Goal: Transaction & Acquisition: Book appointment/travel/reservation

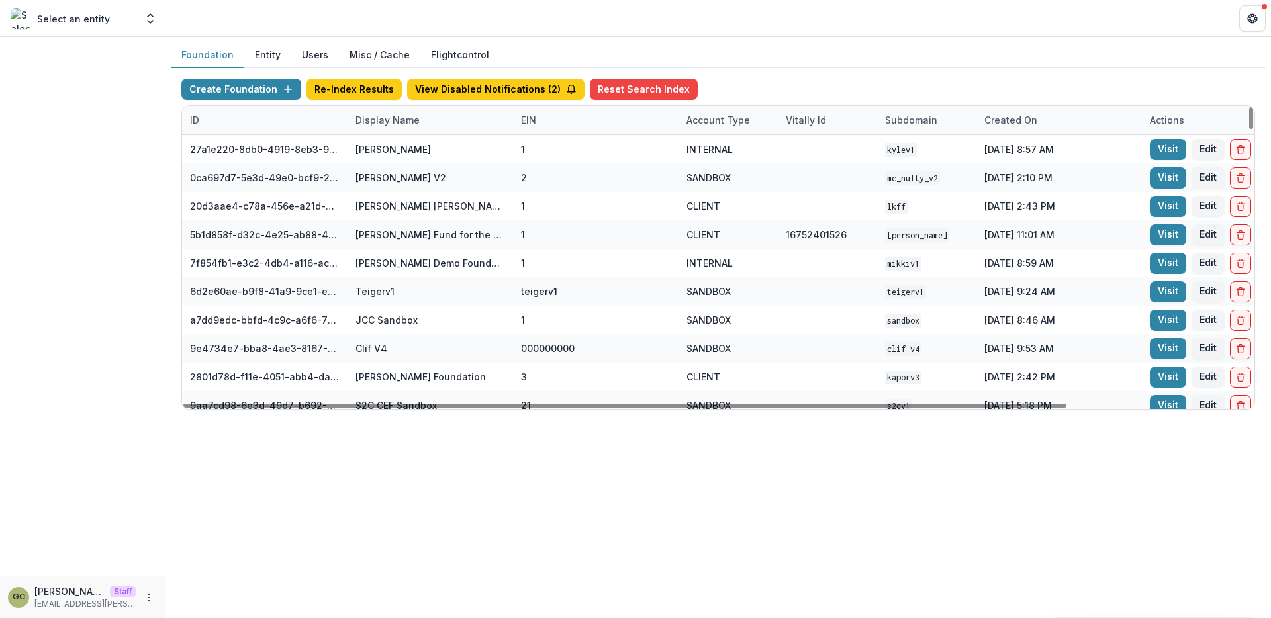
click at [384, 121] on div "Display Name" at bounding box center [388, 120] width 80 height 14
click at [401, 152] on input at bounding box center [429, 150] width 159 height 21
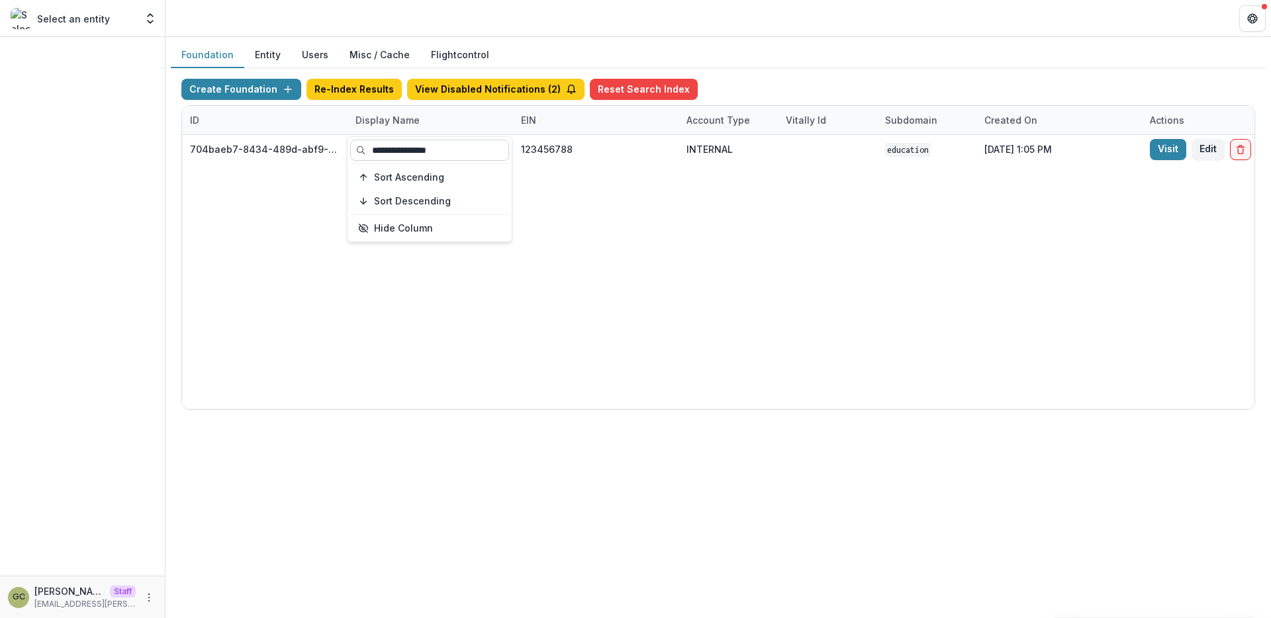
type input "**********"
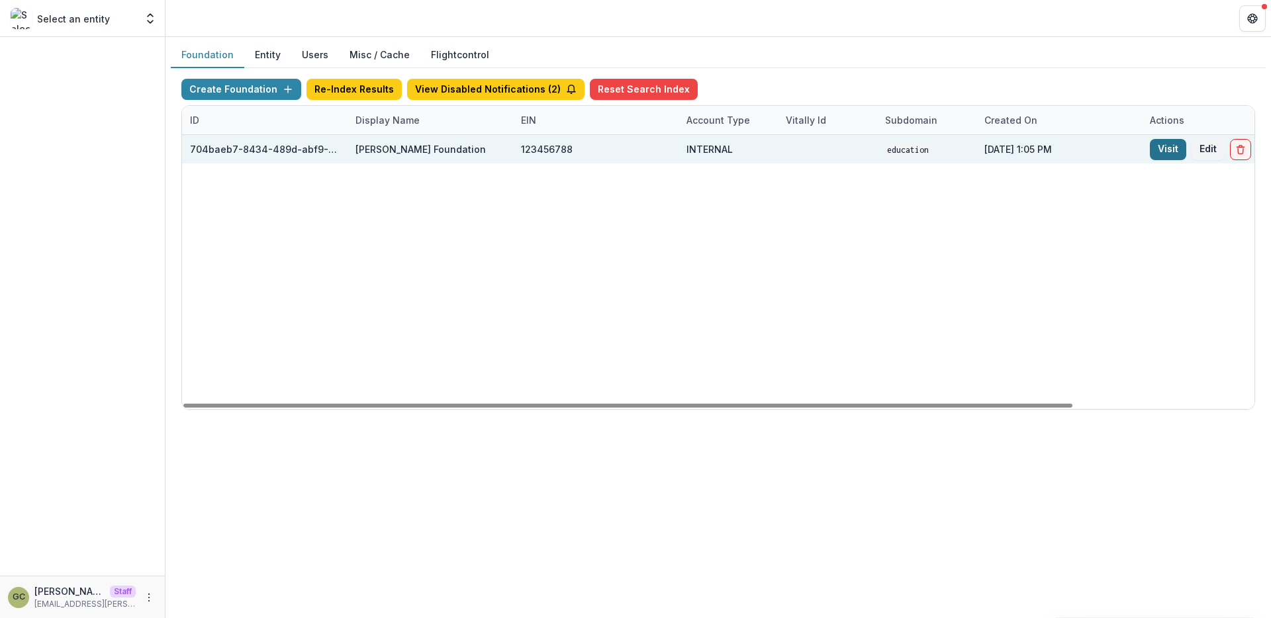
click at [1165, 149] on link "Visit" at bounding box center [1168, 149] width 36 height 21
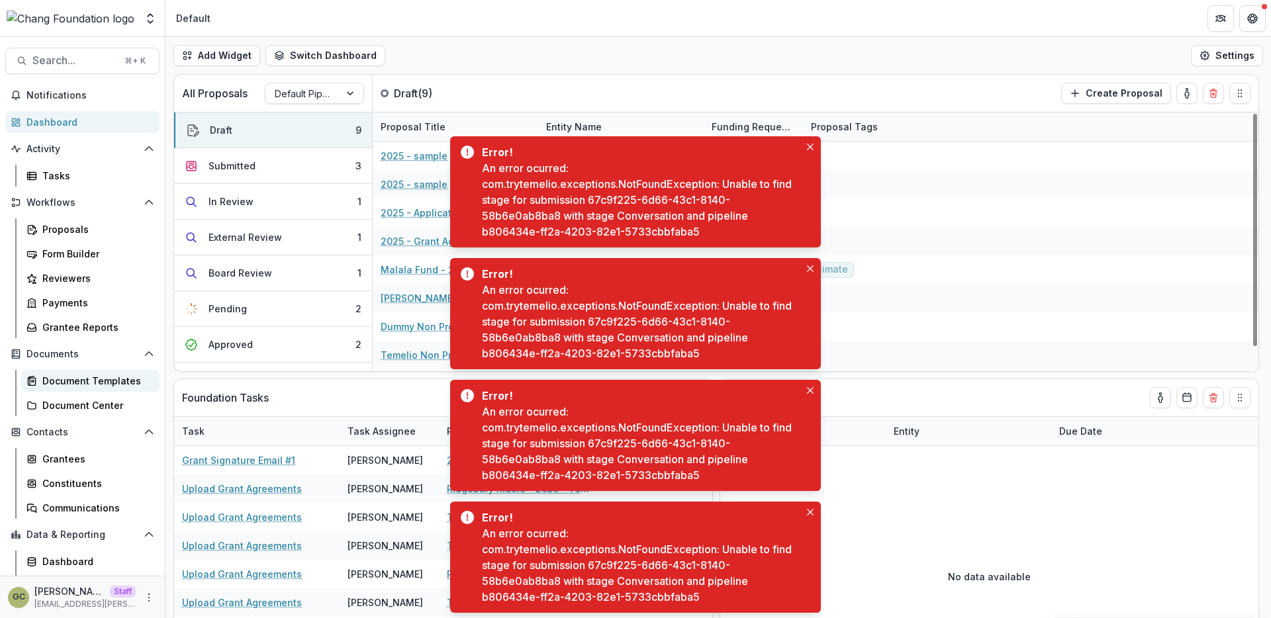
click at [99, 389] on link "Document Templates" at bounding box center [90, 381] width 138 height 22
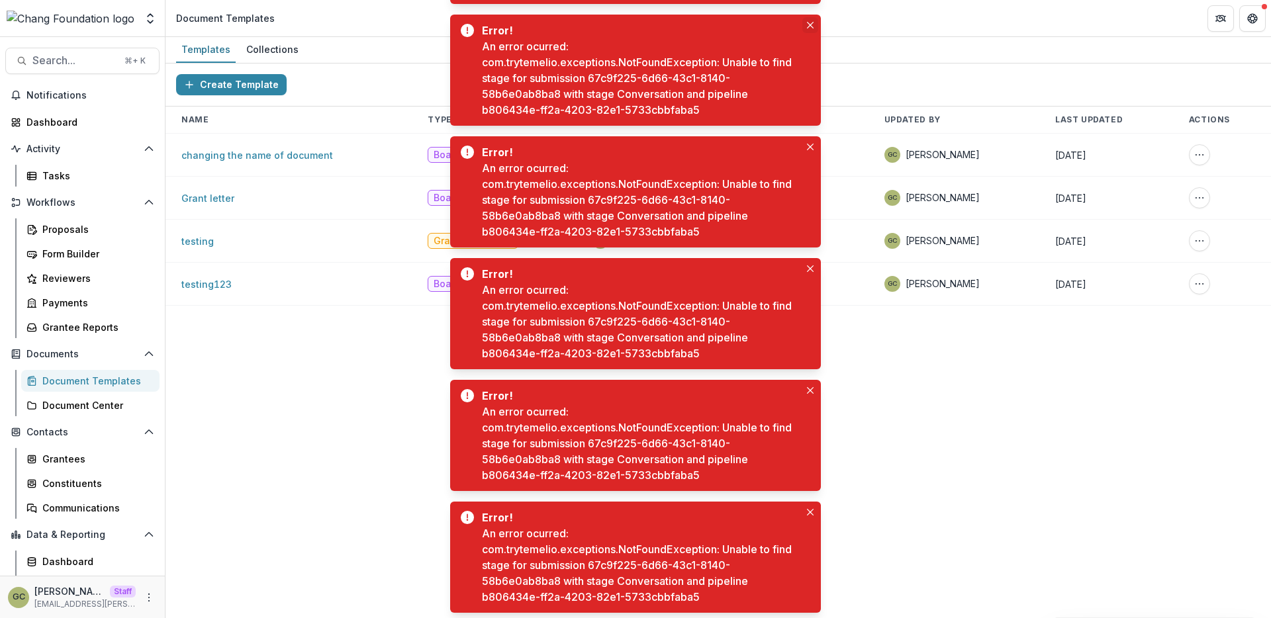
click at [807, 28] on button "Close" at bounding box center [810, 25] width 16 height 16
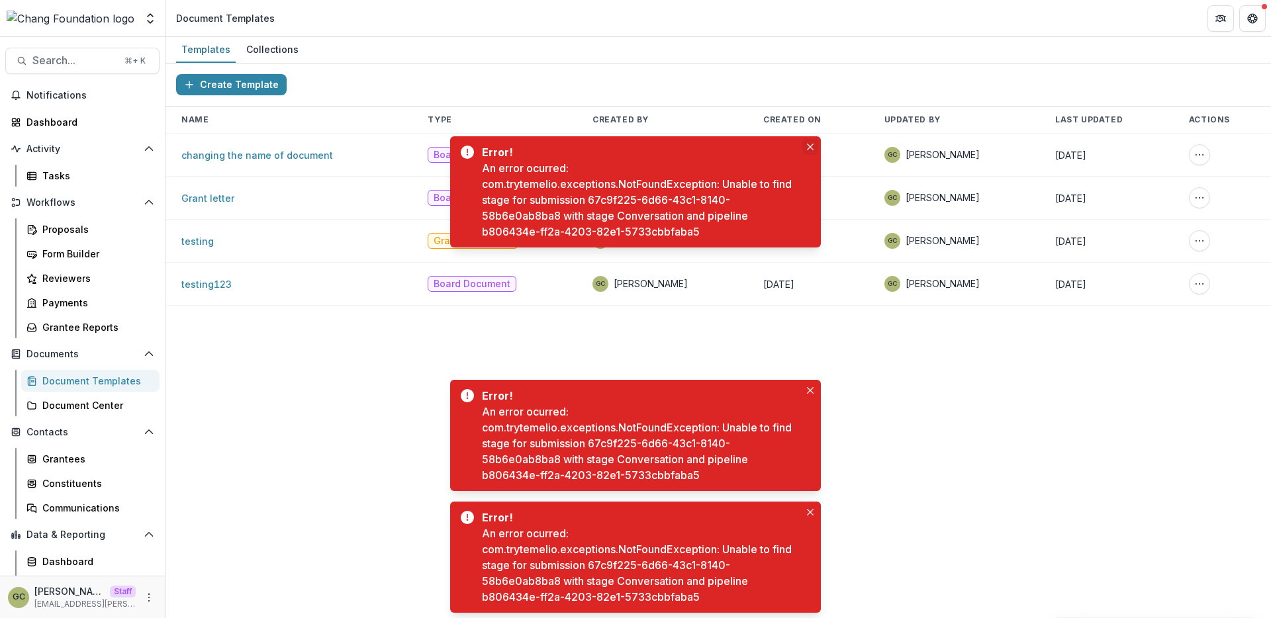
click at [810, 142] on button "Close" at bounding box center [810, 147] width 16 height 16
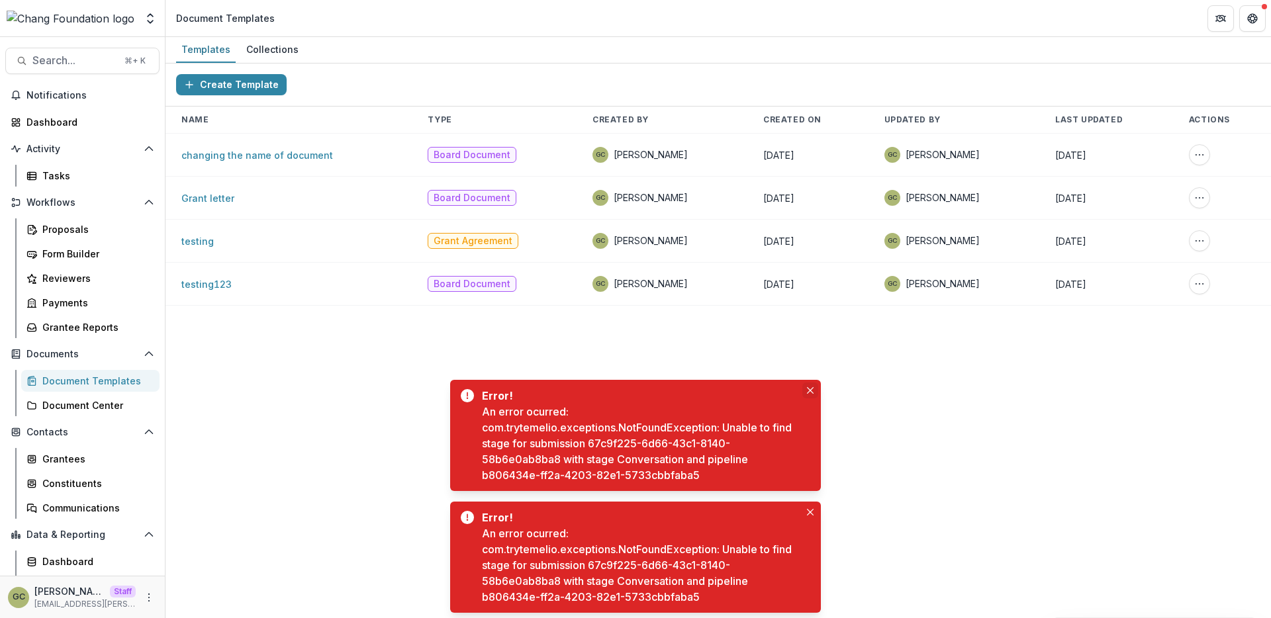
click at [810, 390] on icon "Close" at bounding box center [810, 390] width 7 height 7
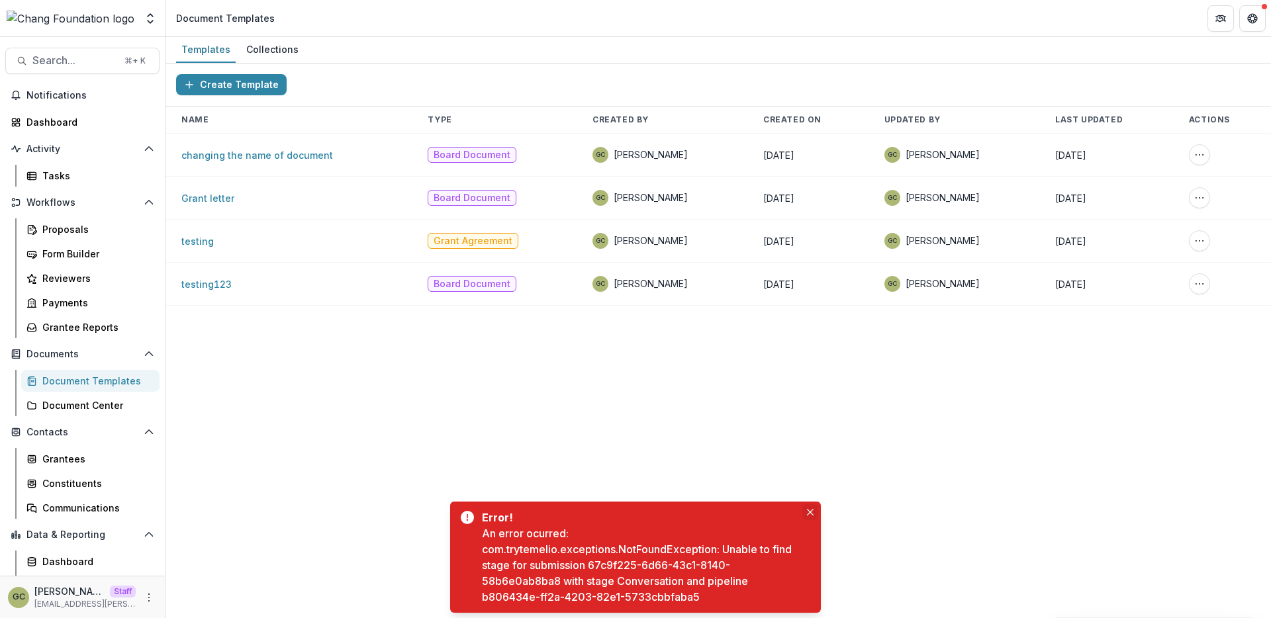
click at [808, 512] on icon "Close" at bounding box center [810, 512] width 7 height 7
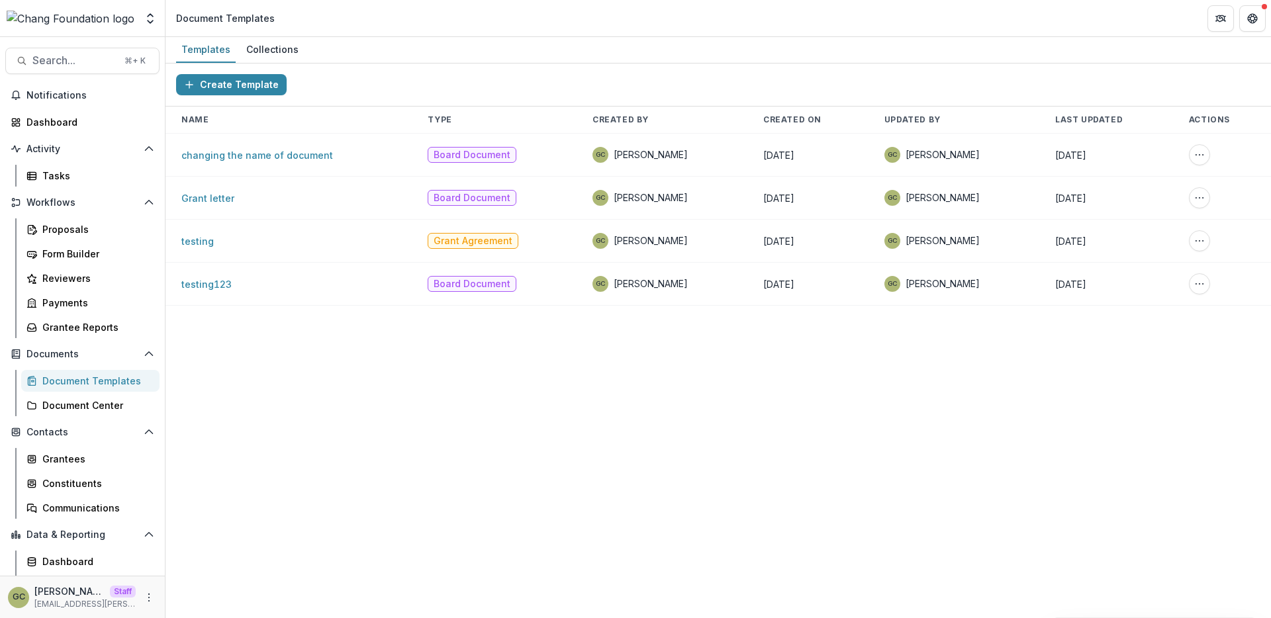
click at [481, 454] on div "Create Template Name Type Created By Created On Updated By Last Updated Actions…" at bounding box center [719, 341] width 1106 height 555
click at [195, 248] on td "testing" at bounding box center [289, 241] width 246 height 43
click at [194, 244] on link "testing" at bounding box center [197, 241] width 32 height 11
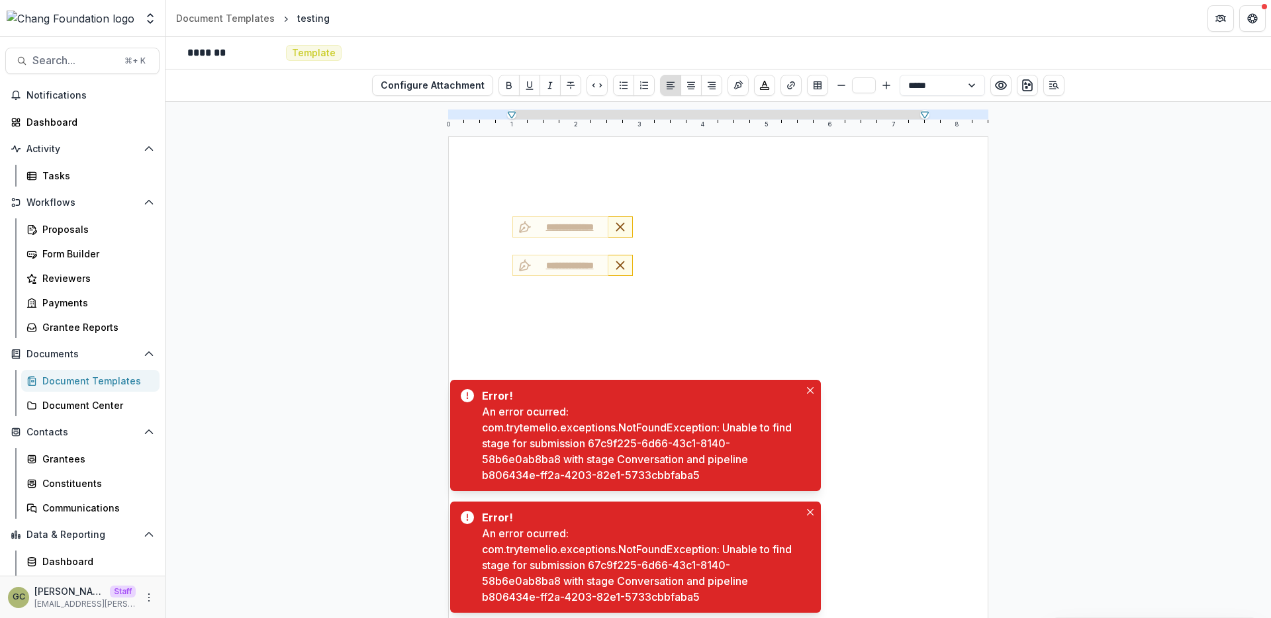
click at [721, 213] on p at bounding box center [718, 209] width 412 height 16
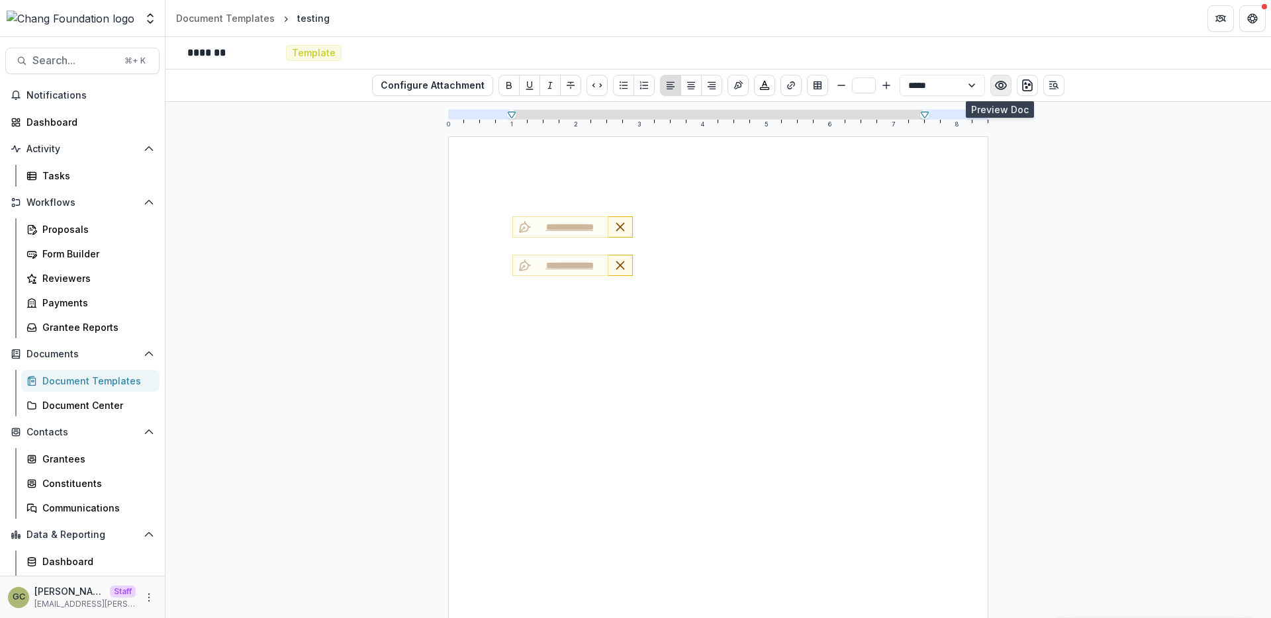
click at [1000, 88] on icon "Preview preview-doc.pdf" at bounding box center [1000, 85] width 13 height 13
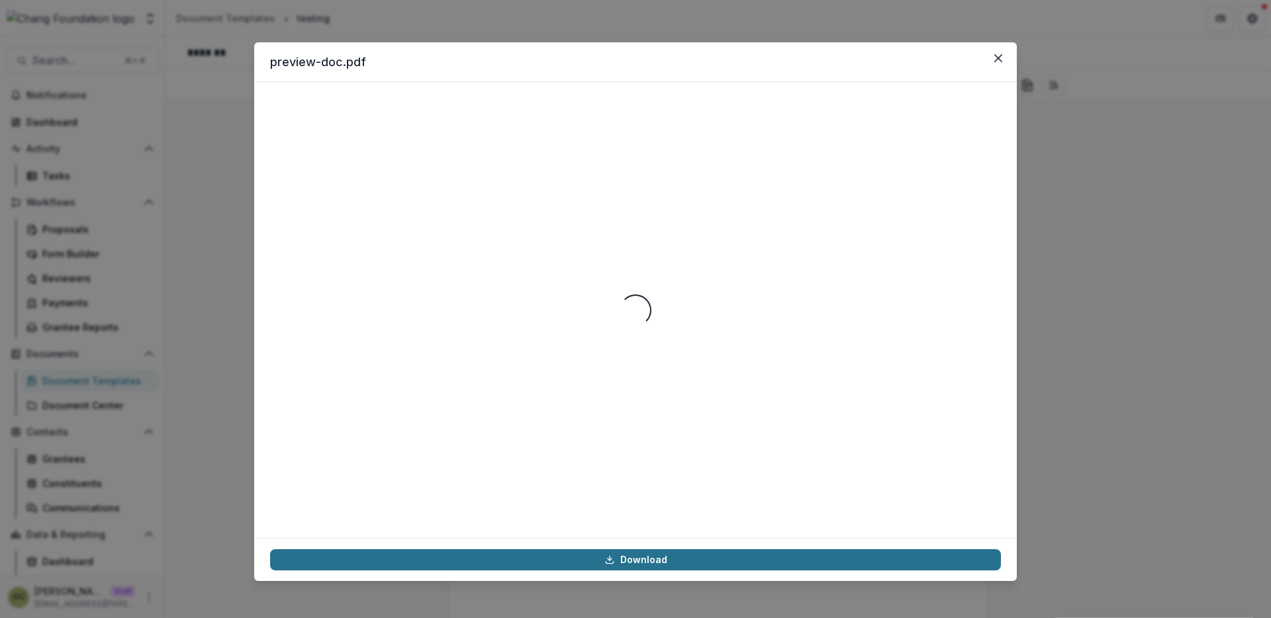
click at [653, 562] on link "Download" at bounding box center [635, 560] width 731 height 21
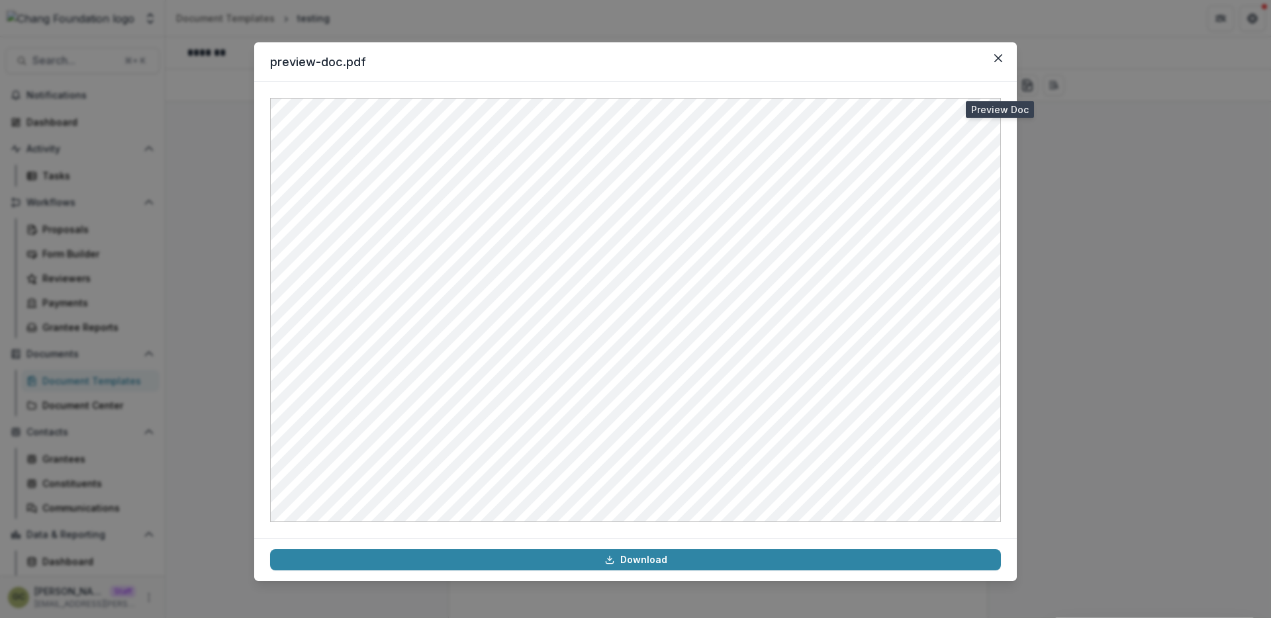
click at [1068, 315] on div "preview-doc.pdf Download" at bounding box center [635, 309] width 1271 height 618
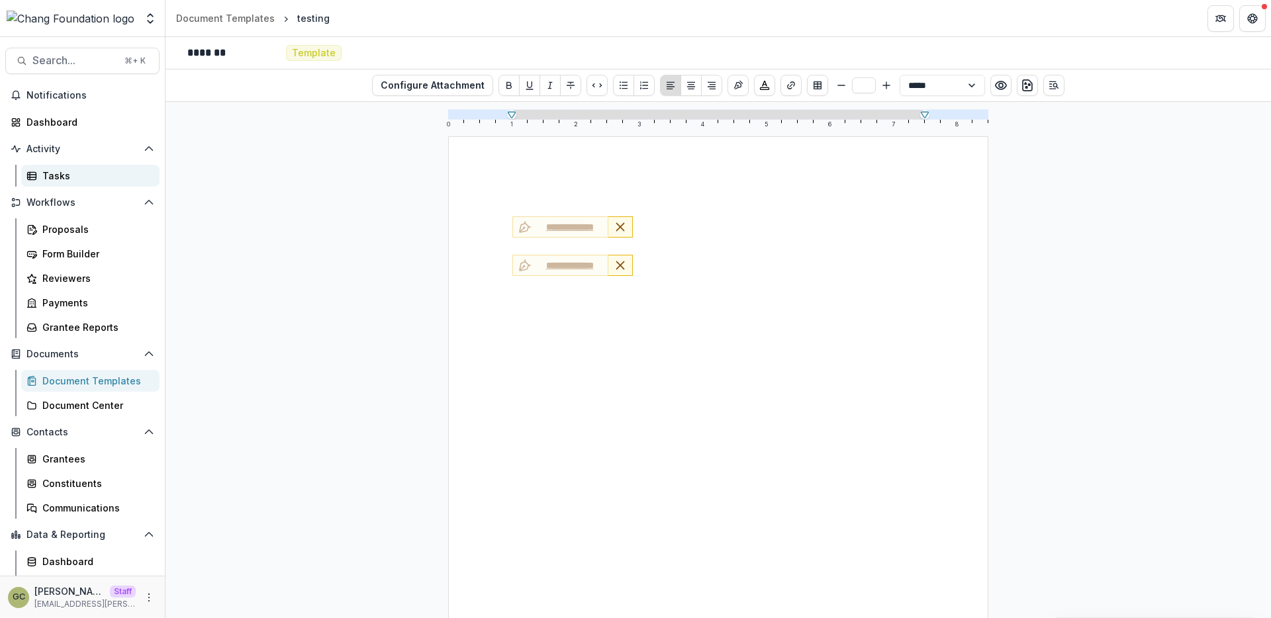
click at [67, 176] on div "Tasks" at bounding box center [95, 176] width 107 height 14
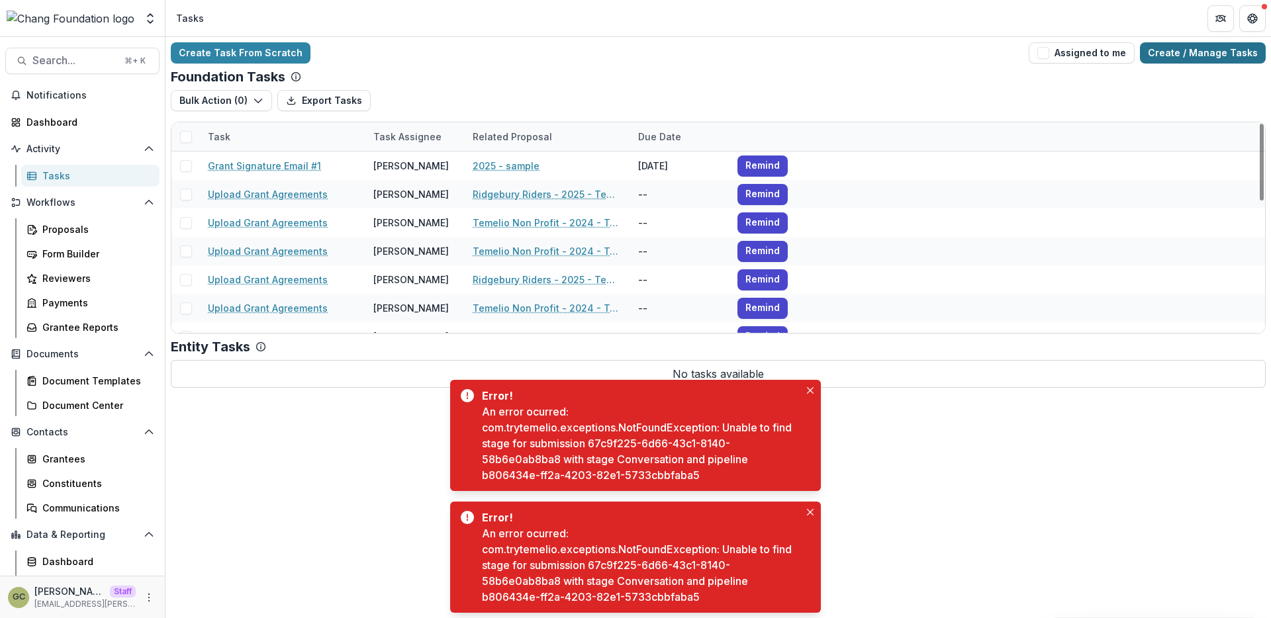
click at [1181, 52] on link "Create / Manage Tasks" at bounding box center [1203, 52] width 126 height 21
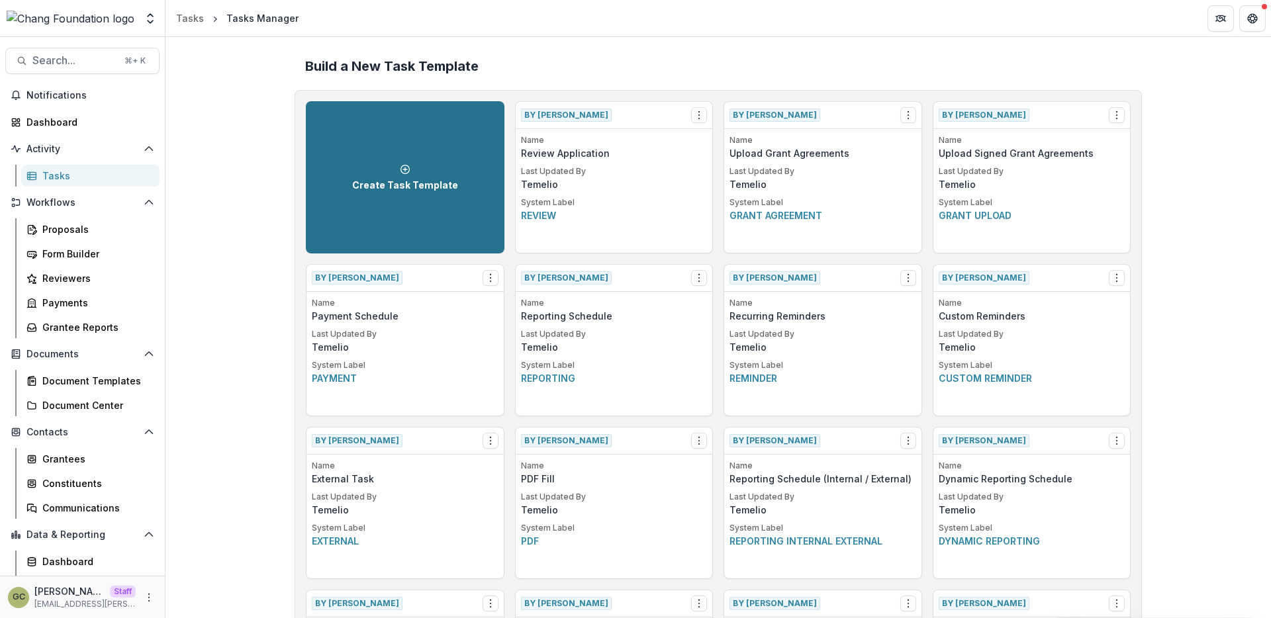
click at [431, 171] on div "Create Task Template" at bounding box center [405, 177] width 106 height 27
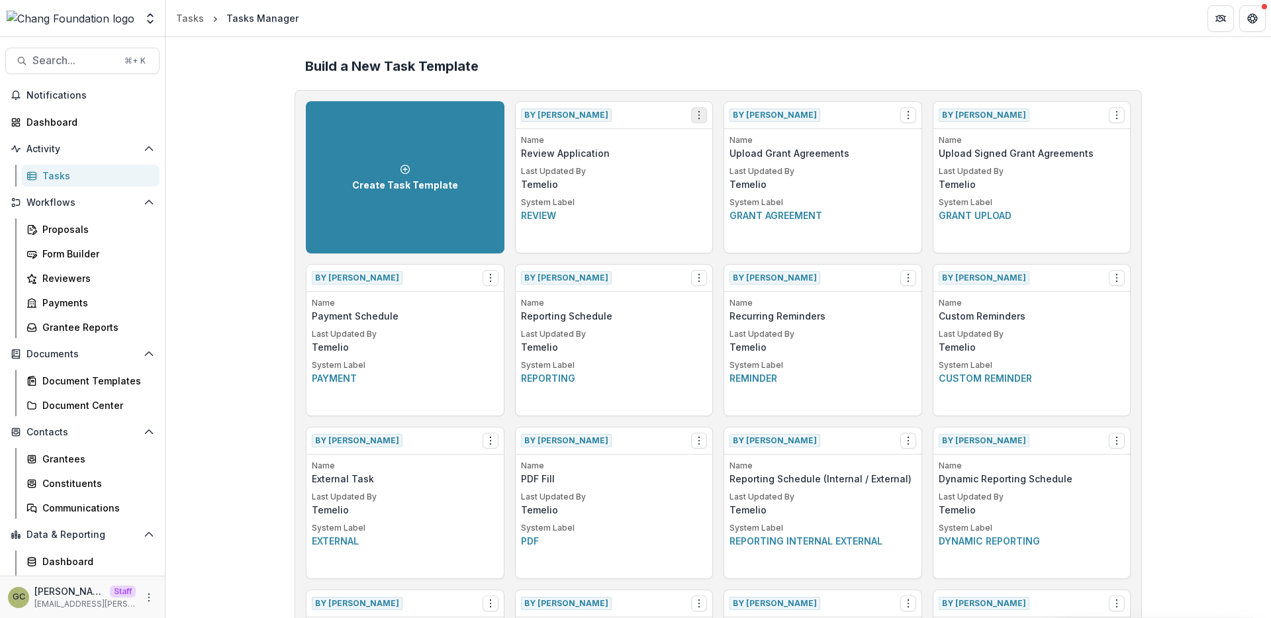
click at [694, 114] on icon "Options" at bounding box center [699, 115] width 11 height 11
click at [720, 145] on link "View" at bounding box center [774, 143] width 162 height 22
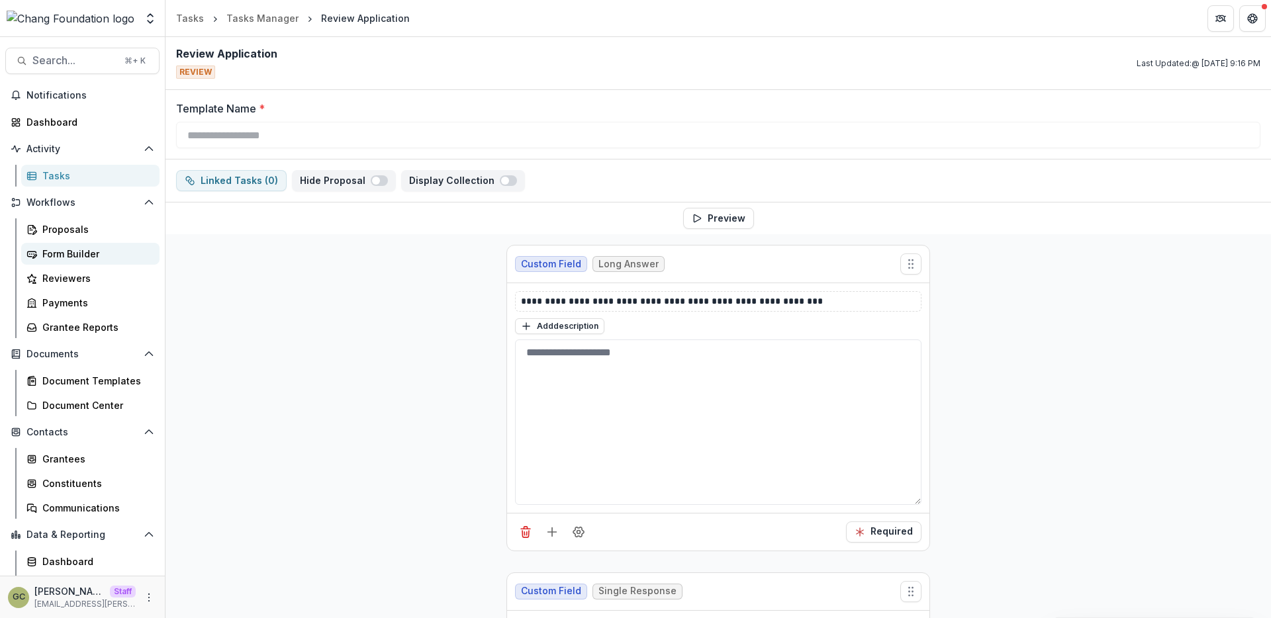
click at [93, 245] on link "Form Builder" at bounding box center [90, 254] width 138 height 22
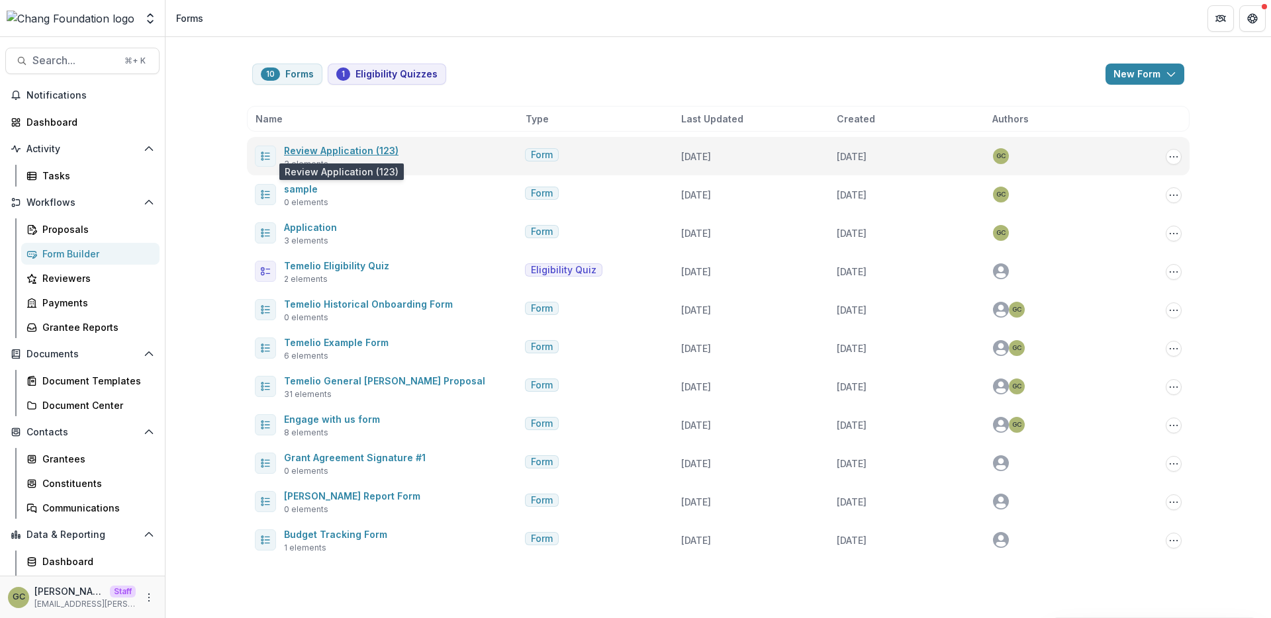
click at [326, 147] on link "Review Application (123)" at bounding box center [341, 150] width 115 height 11
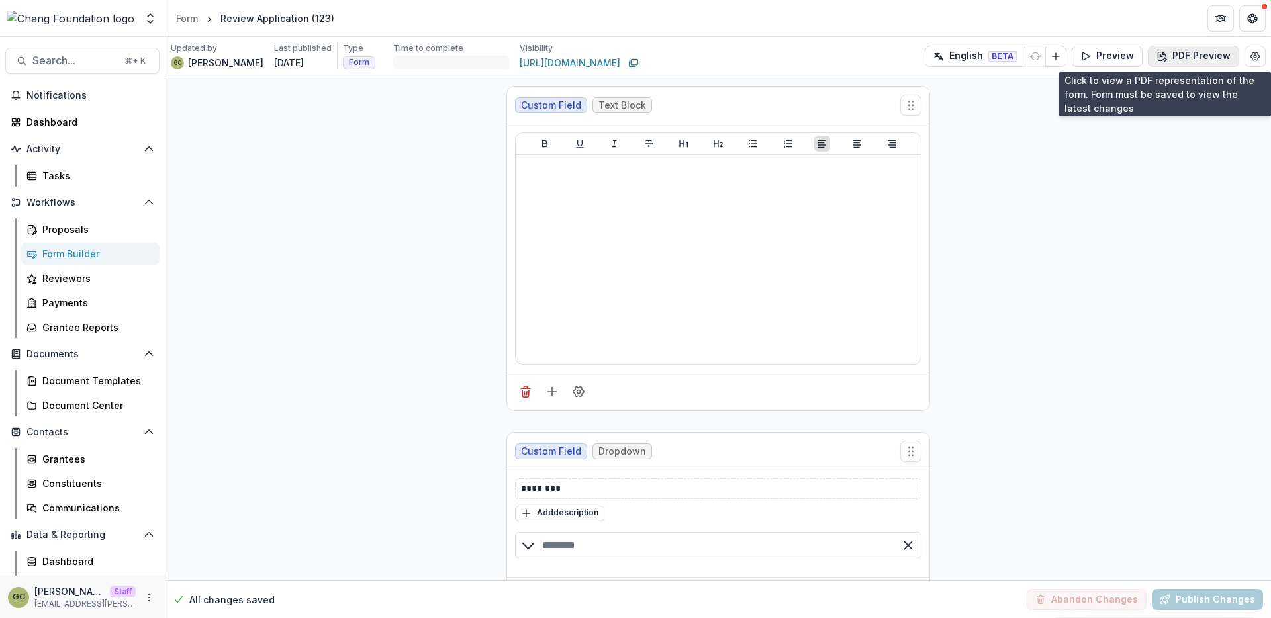
click at [1183, 58] on button "PDF Preview" at bounding box center [1193, 56] width 91 height 21
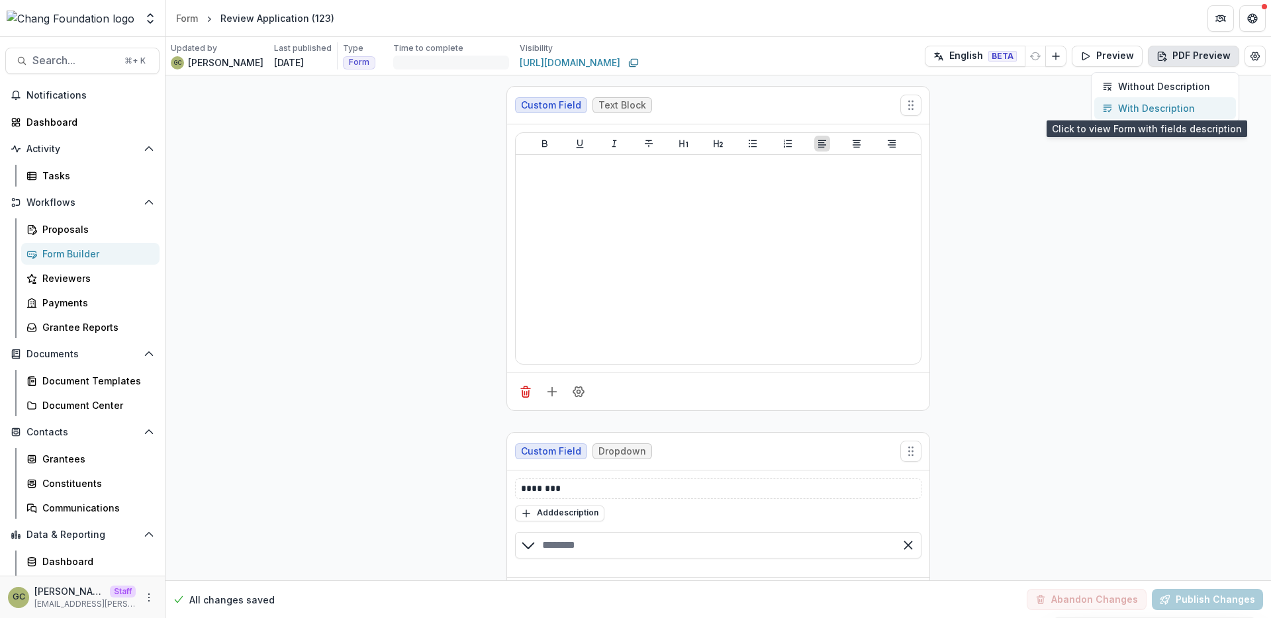
click at [1151, 101] on p "With Description" at bounding box center [1156, 108] width 77 height 14
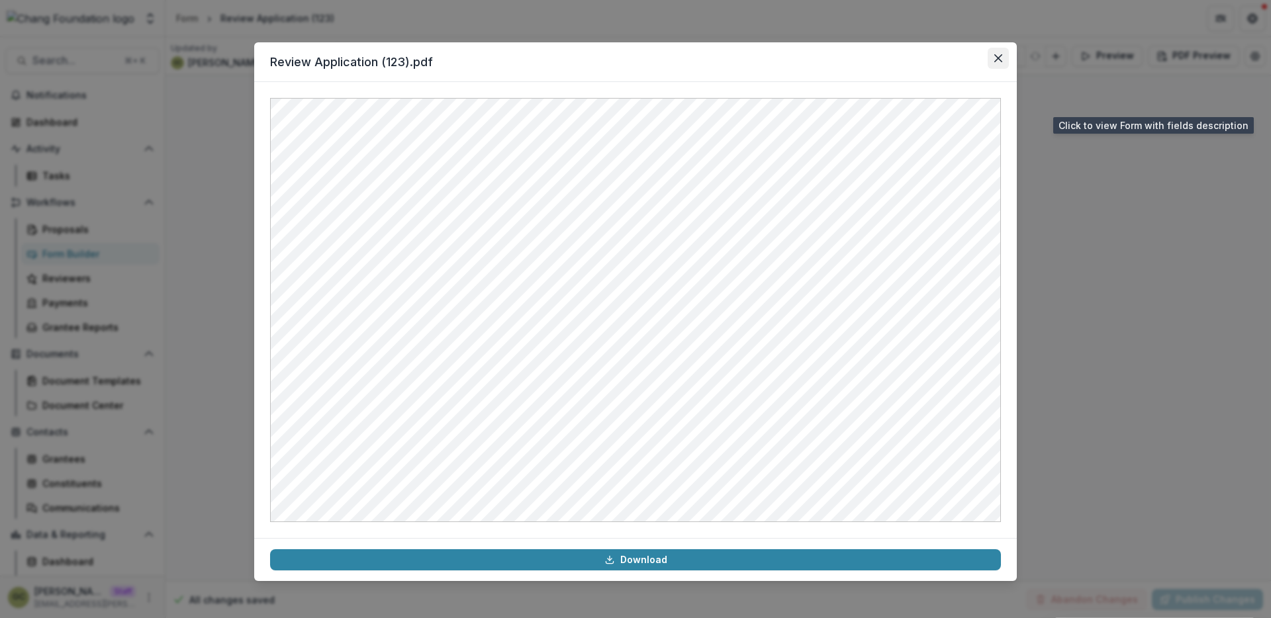
click at [995, 58] on icon "Close" at bounding box center [998, 58] width 8 height 8
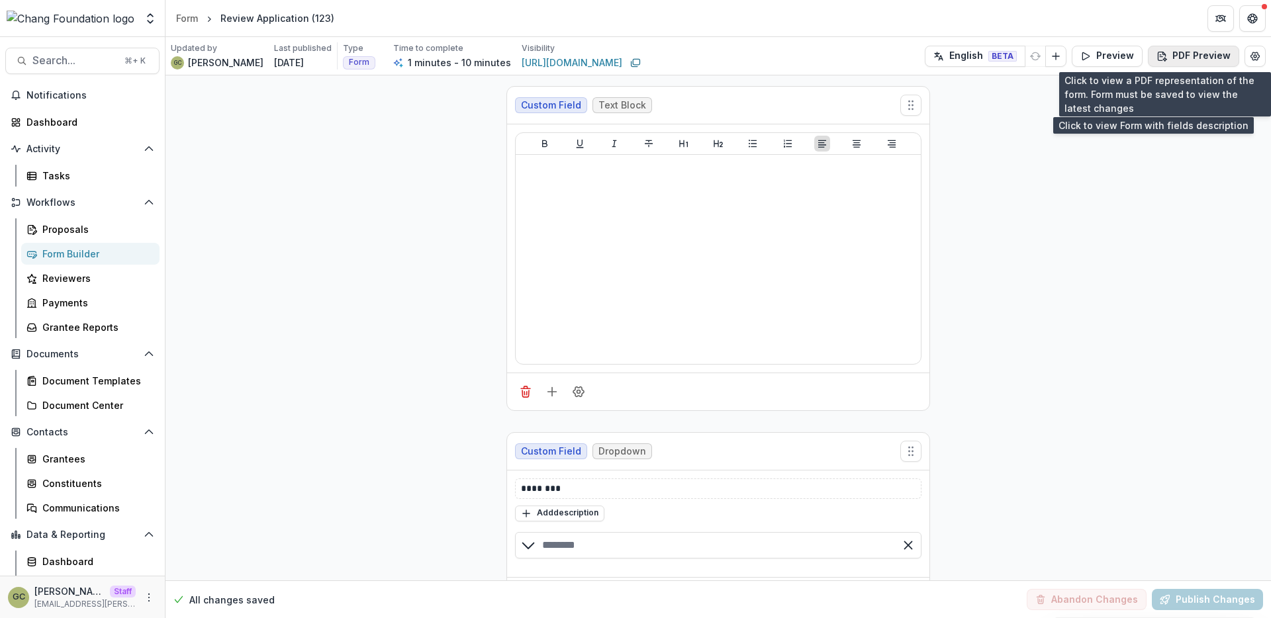
click at [1157, 55] on icon "button" at bounding box center [1162, 56] width 11 height 11
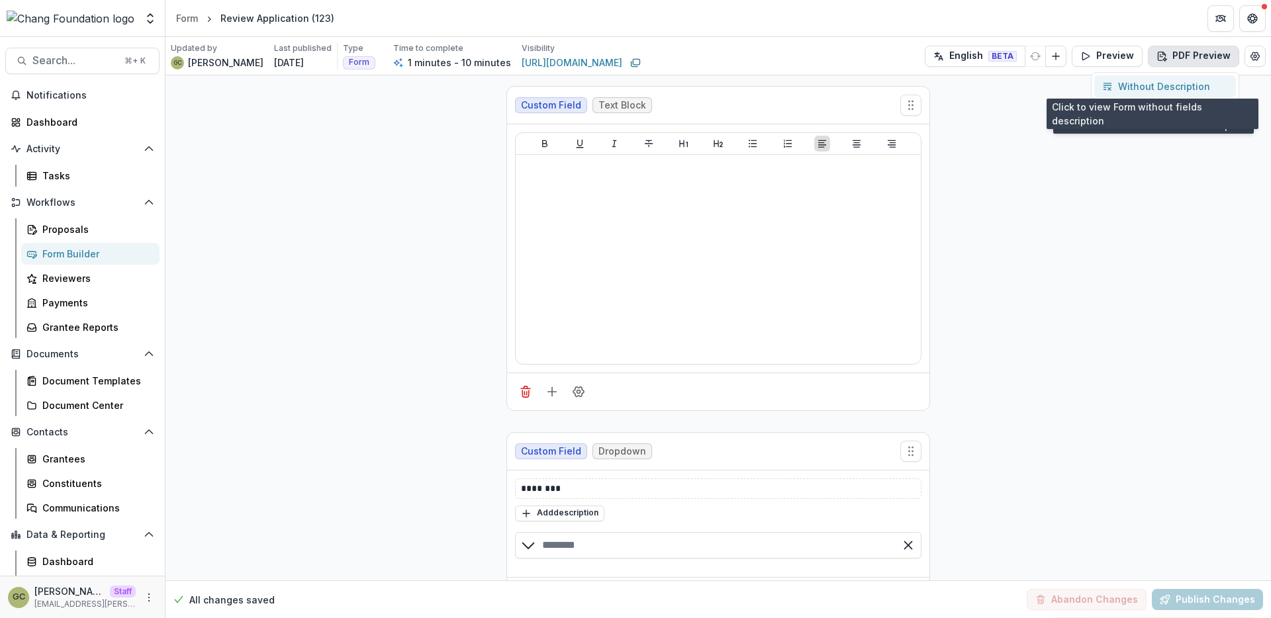
click at [1149, 83] on p "Without Description" at bounding box center [1164, 86] width 92 height 14
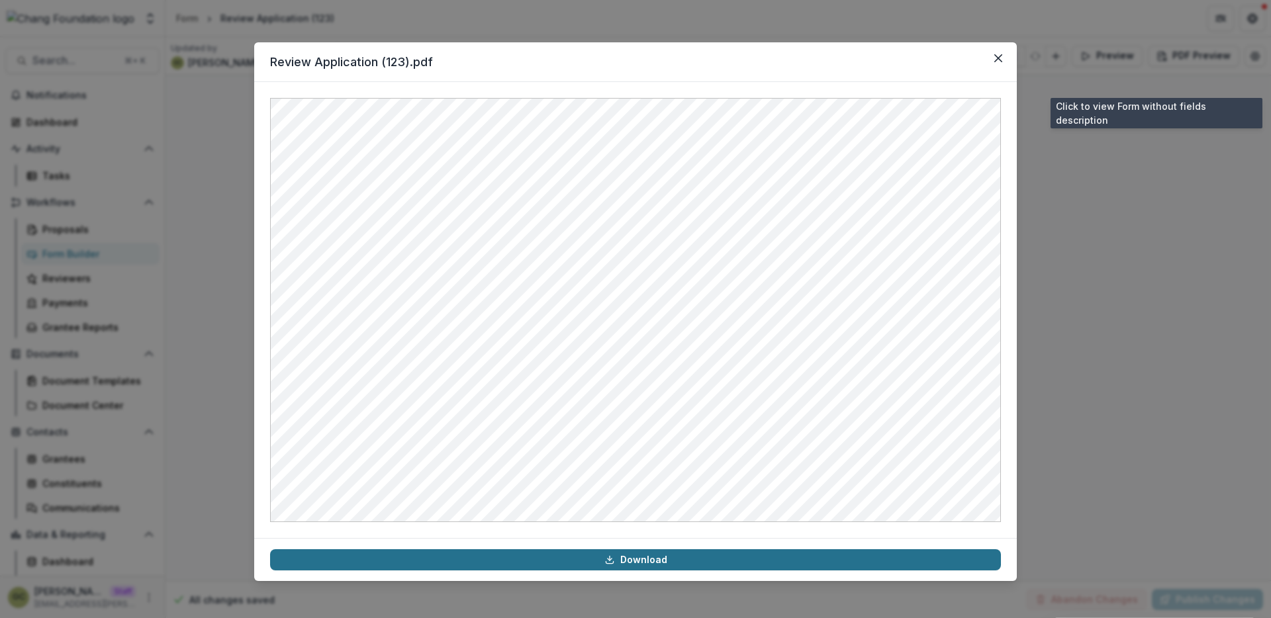
click at [755, 569] on link "Download" at bounding box center [635, 560] width 731 height 21
click at [754, 565] on link "Download" at bounding box center [635, 560] width 731 height 21
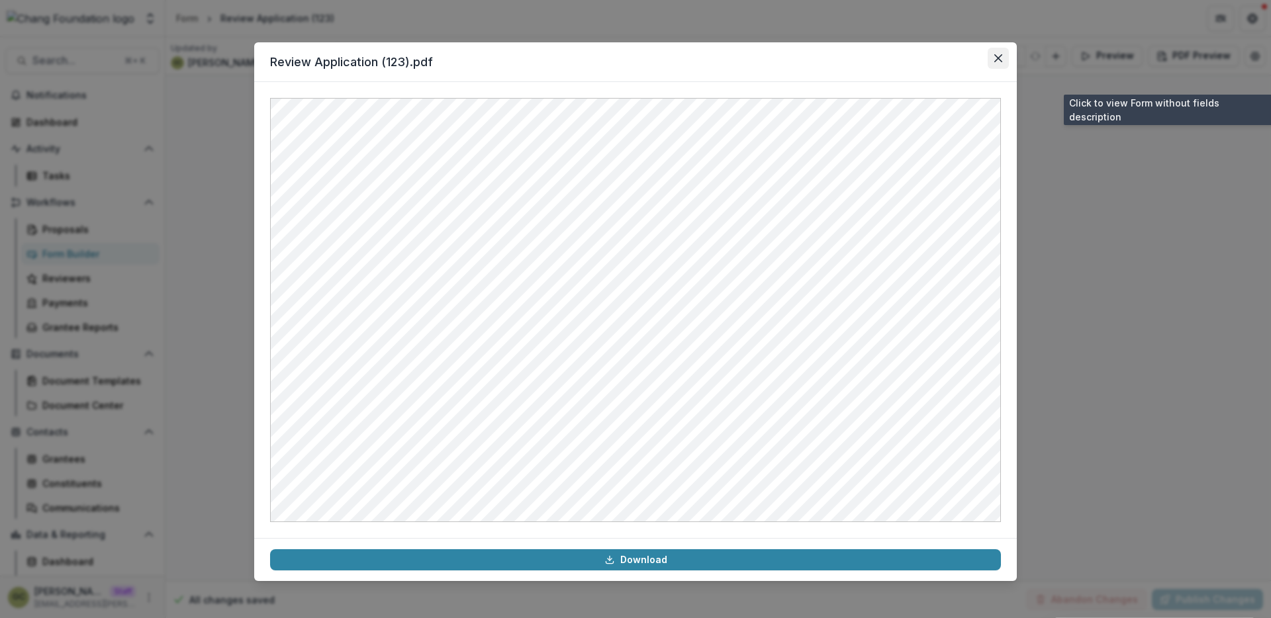
click at [1003, 57] on button "Close" at bounding box center [998, 58] width 21 height 21
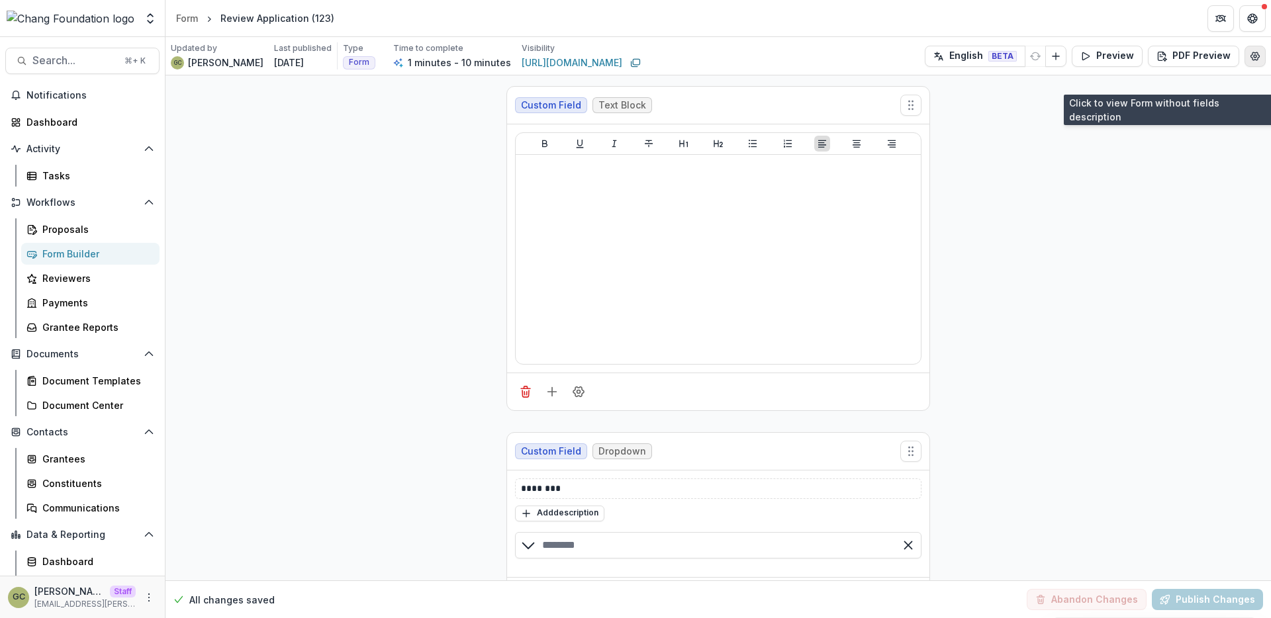
click at [1253, 55] on icon "Edit Form Settings" at bounding box center [1255, 56] width 11 height 11
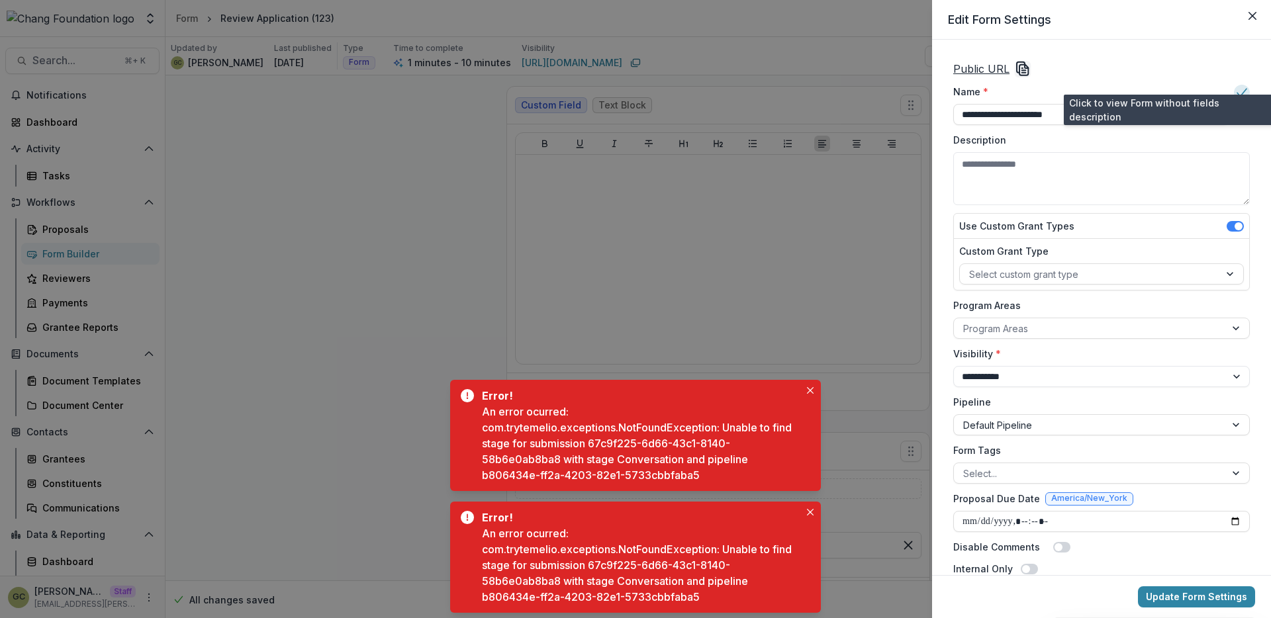
click at [820, 277] on div "**********" at bounding box center [635, 309] width 1271 height 618
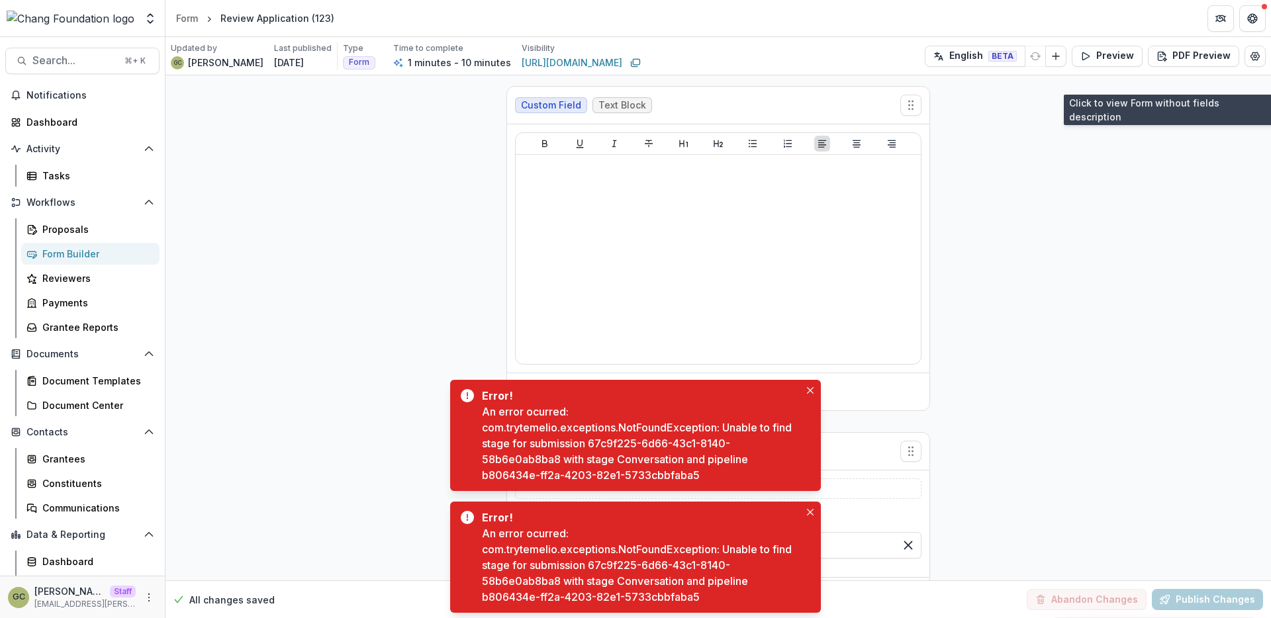
click at [383, 259] on div "**********" at bounding box center [719, 452] width 1106 height 755
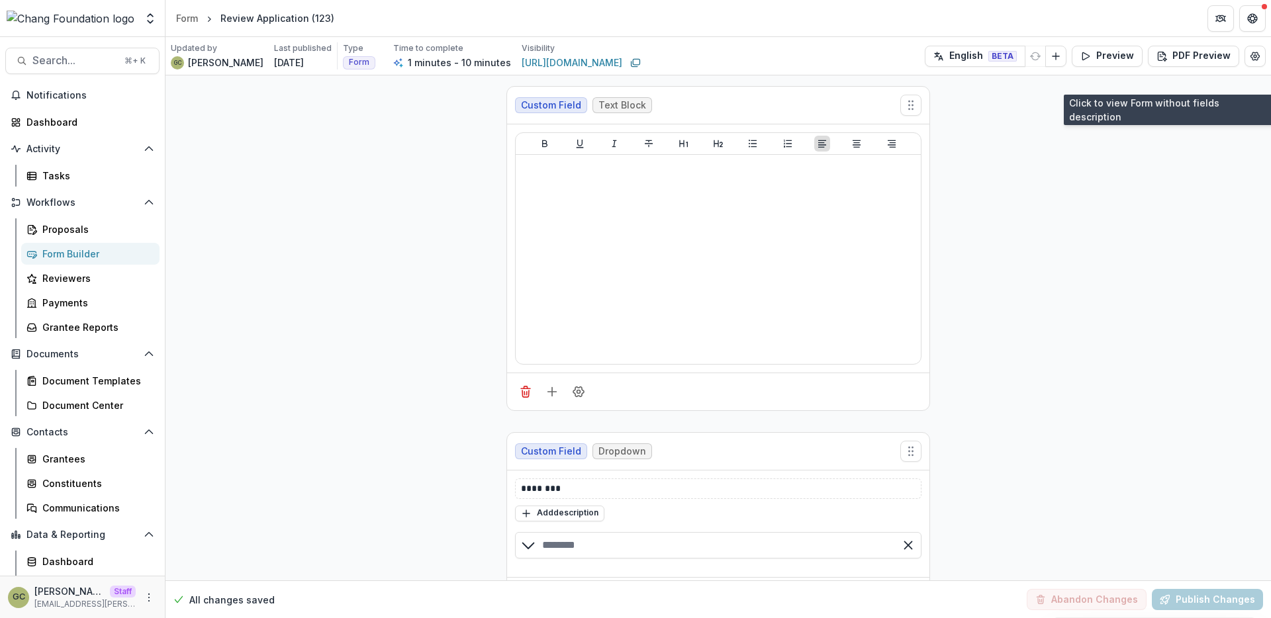
click at [335, 242] on div "**********" at bounding box center [719, 452] width 1106 height 755
click at [116, 387] on div "Document Templates" at bounding box center [95, 381] width 107 height 14
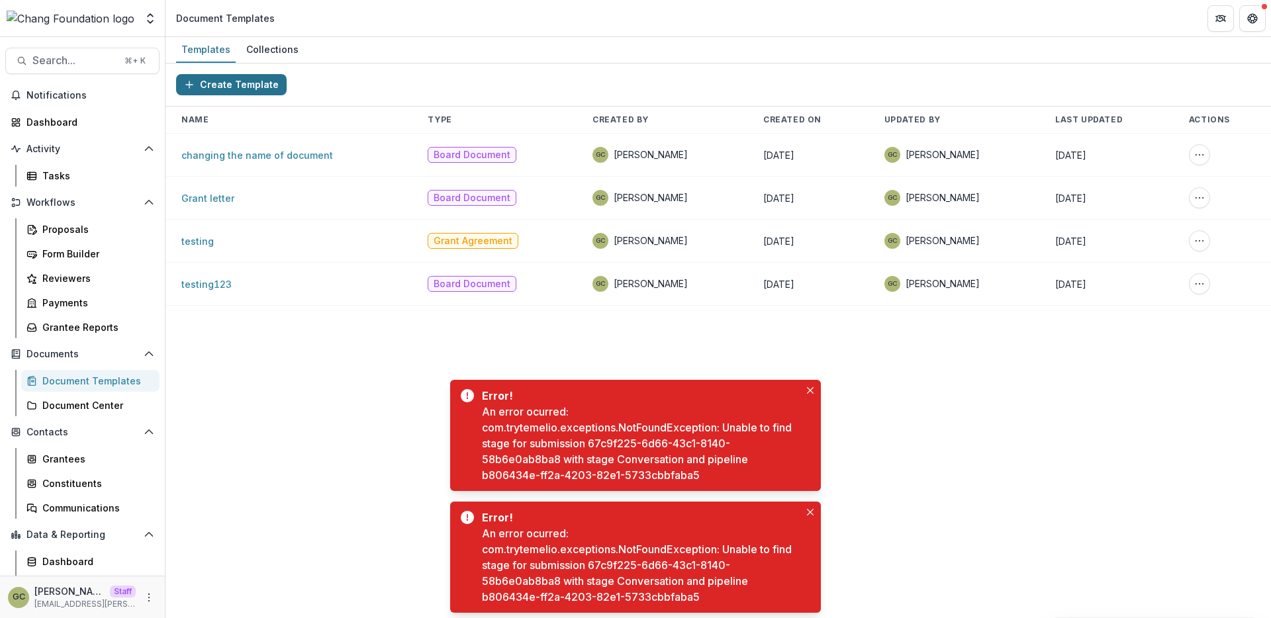
click at [248, 86] on button "Create Template" at bounding box center [231, 84] width 111 height 21
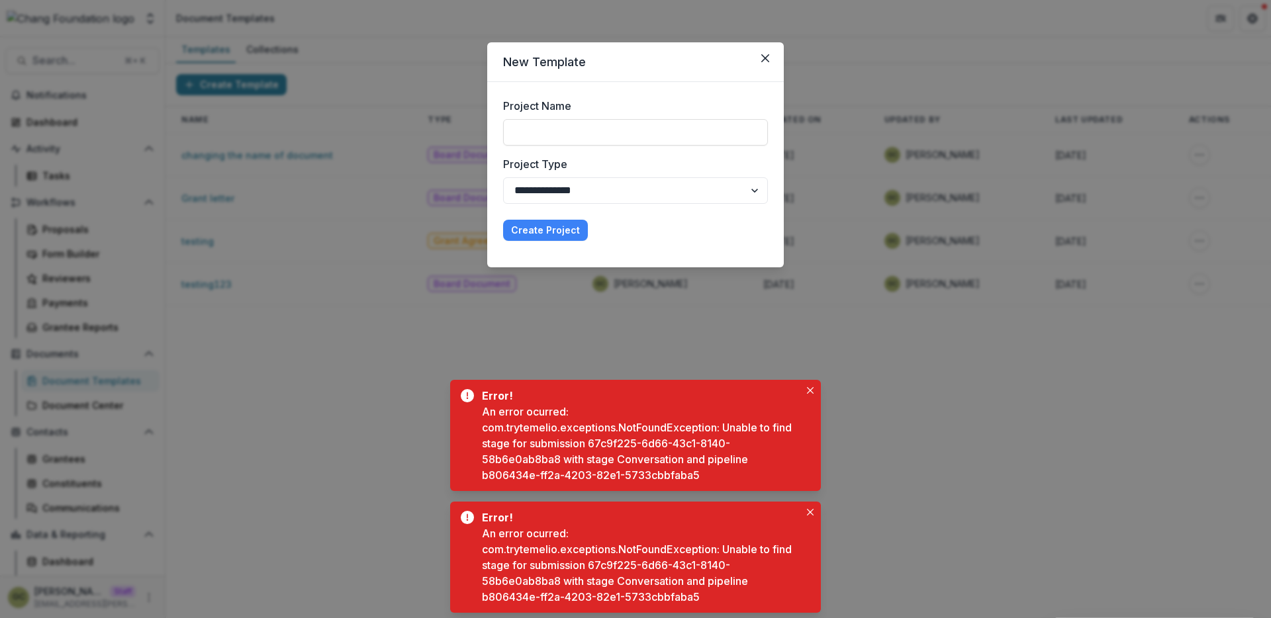
click at [391, 126] on div "**********" at bounding box center [635, 309] width 1271 height 618
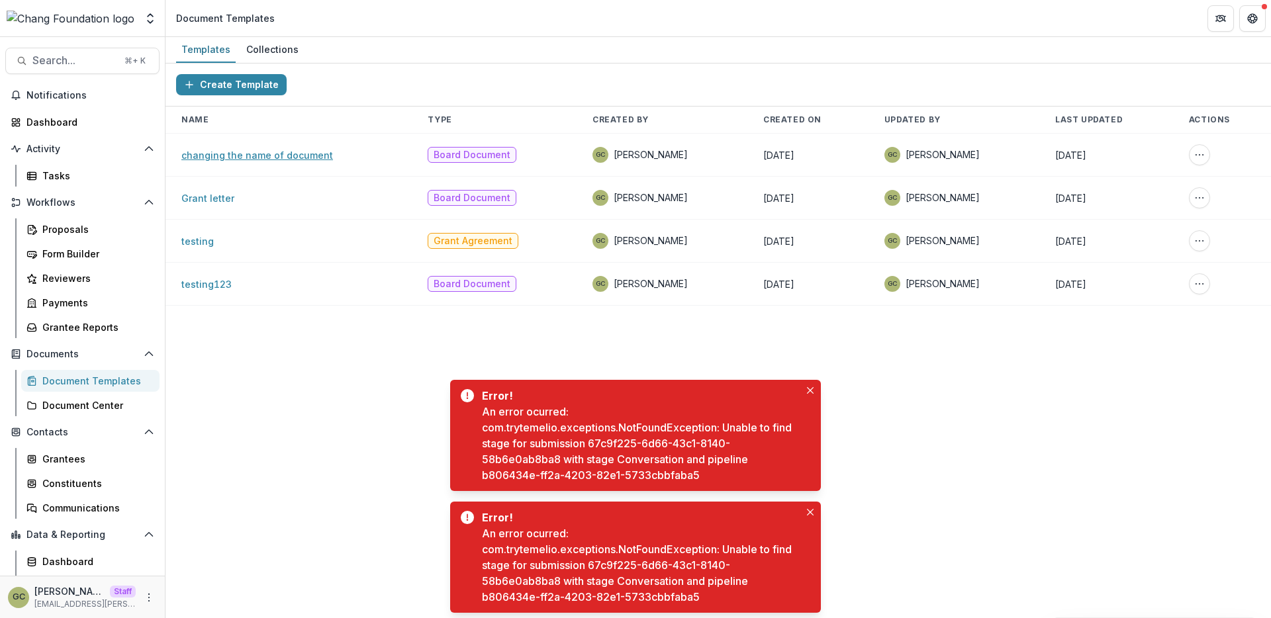
click at [256, 152] on link "changing the name of document" at bounding box center [257, 155] width 152 height 11
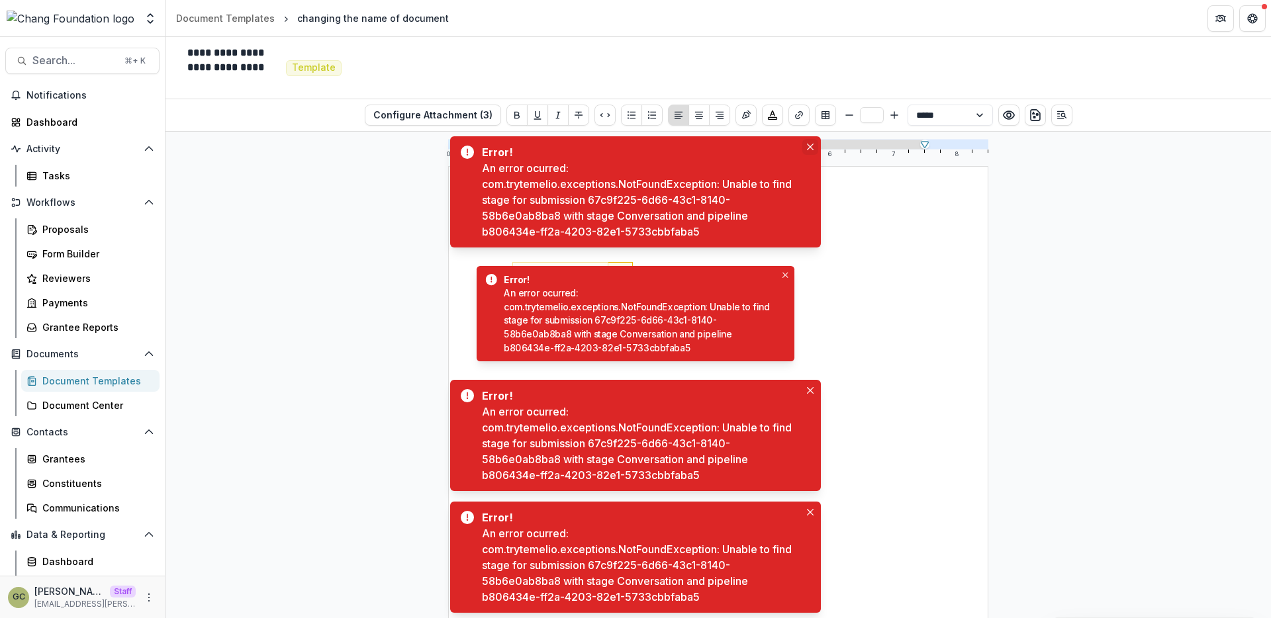
click at [811, 150] on icon "Close" at bounding box center [810, 147] width 7 height 7
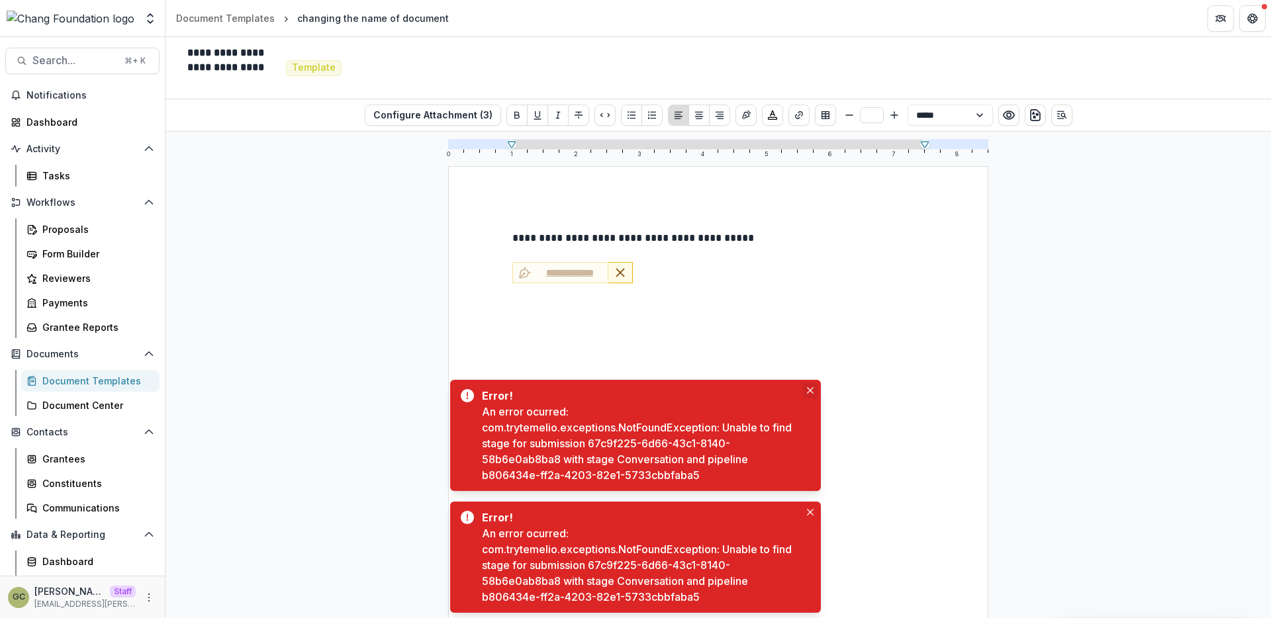
click at [814, 393] on button "Close" at bounding box center [810, 391] width 16 height 16
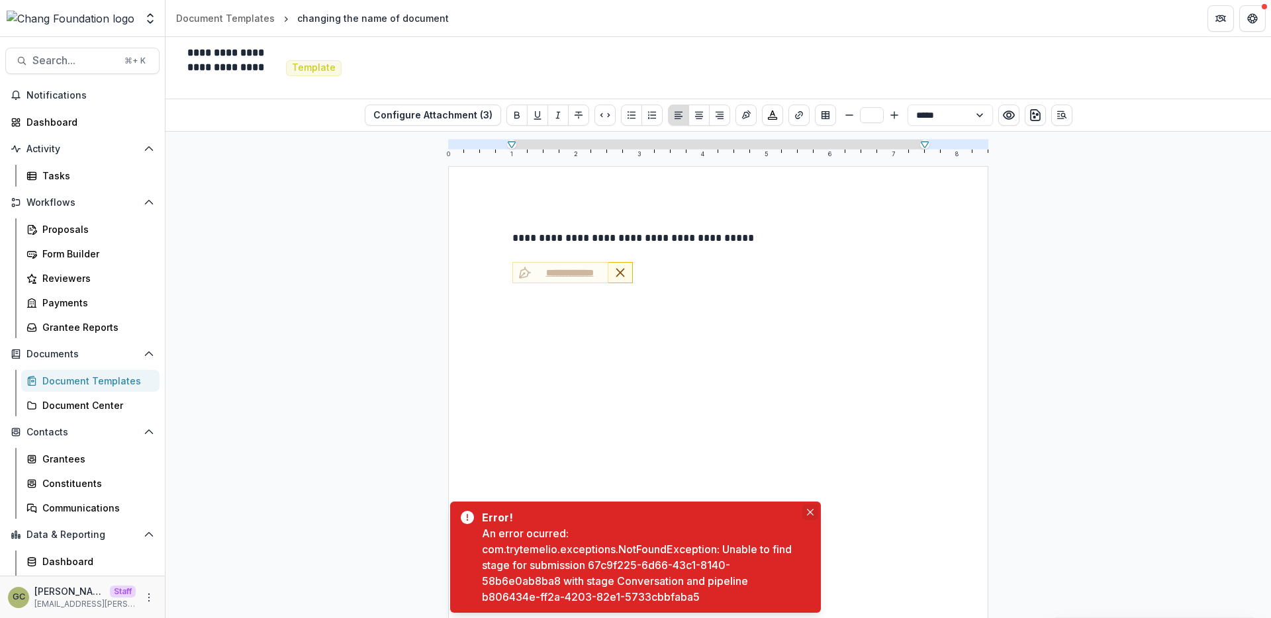
click at [816, 513] on button "Close" at bounding box center [810, 513] width 16 height 16
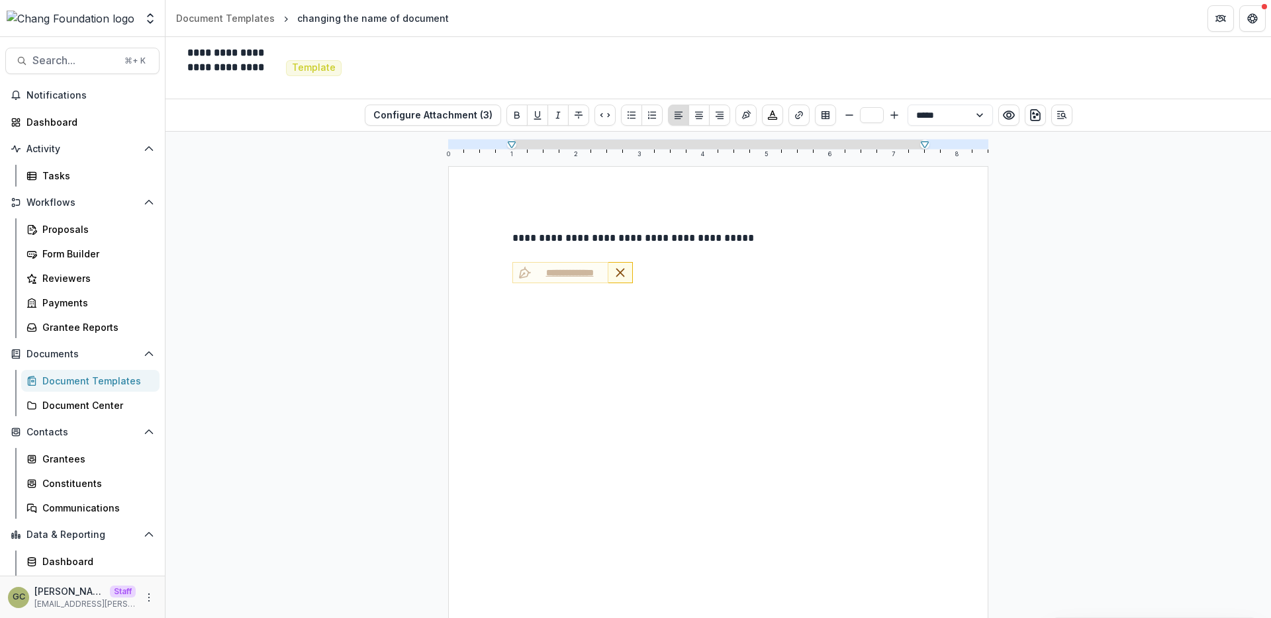
click at [729, 217] on div "**********" at bounding box center [718, 515] width 540 height 699
click at [411, 172] on div "**********" at bounding box center [719, 375] width 1106 height 487
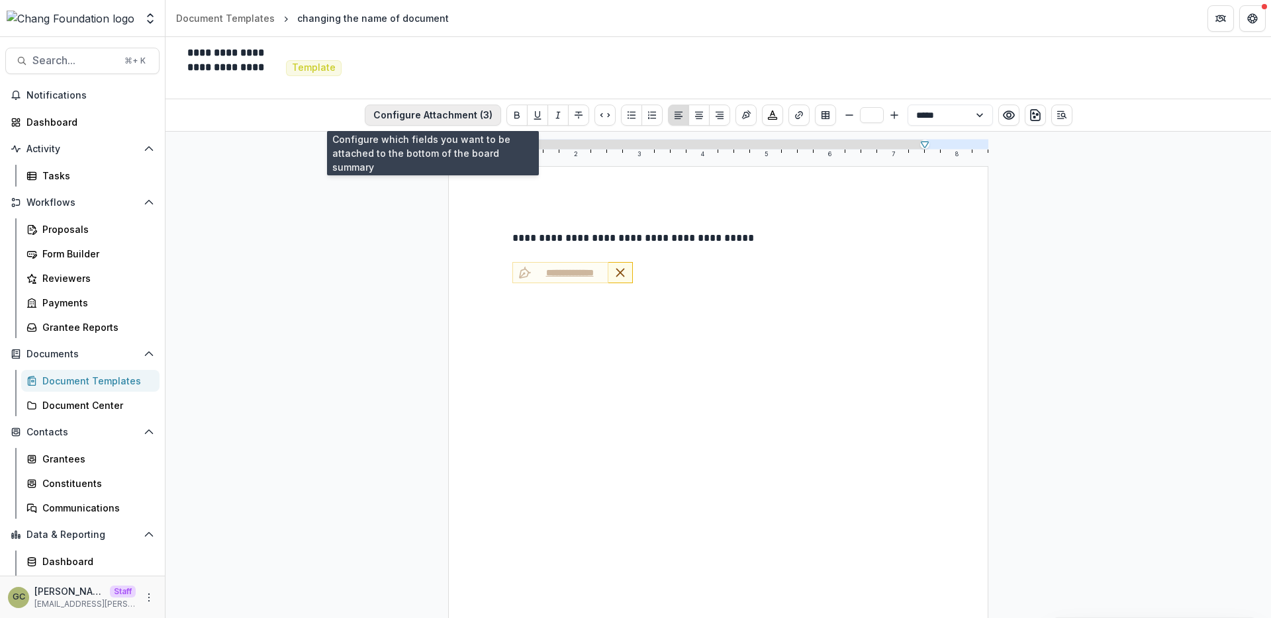
click at [489, 117] on button "Configure Attachment (3)" at bounding box center [433, 115] width 136 height 21
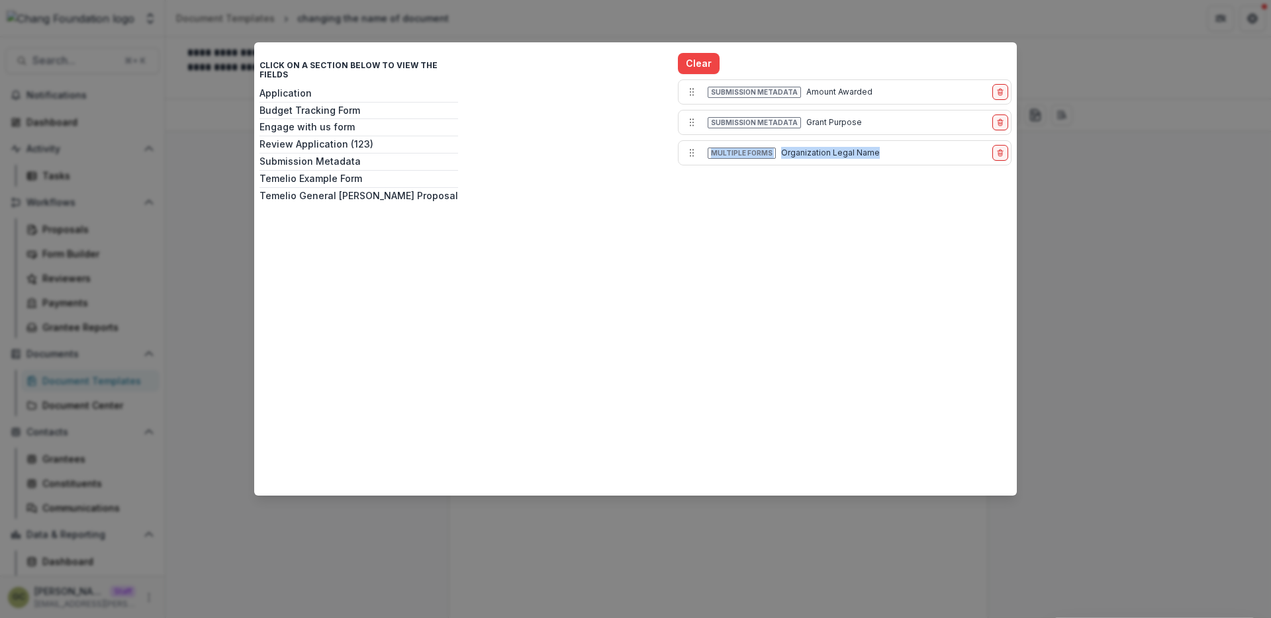
click at [1069, 140] on div "Click on a section below to view the fields Application Budget Tracking Form En…" at bounding box center [635, 309] width 1271 height 618
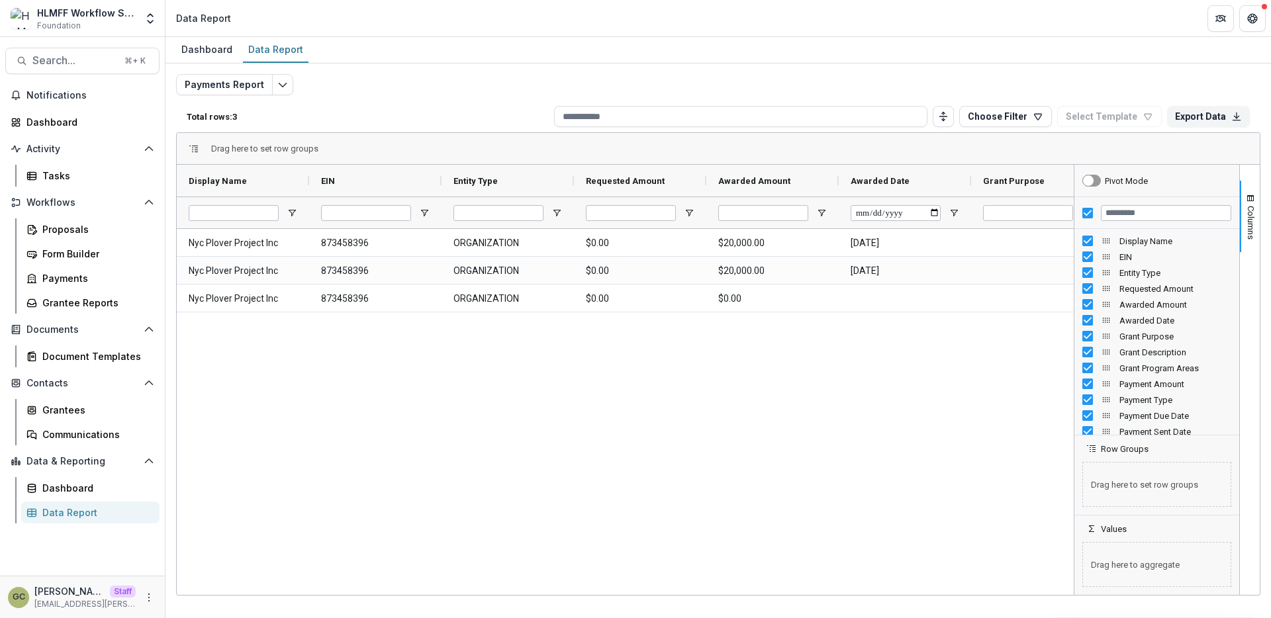
click at [390, 102] on div "Total rows: 3 Choose Filter Personal Filters Team Filters Temelio Filters No pe…" at bounding box center [718, 117] width 1085 height 32
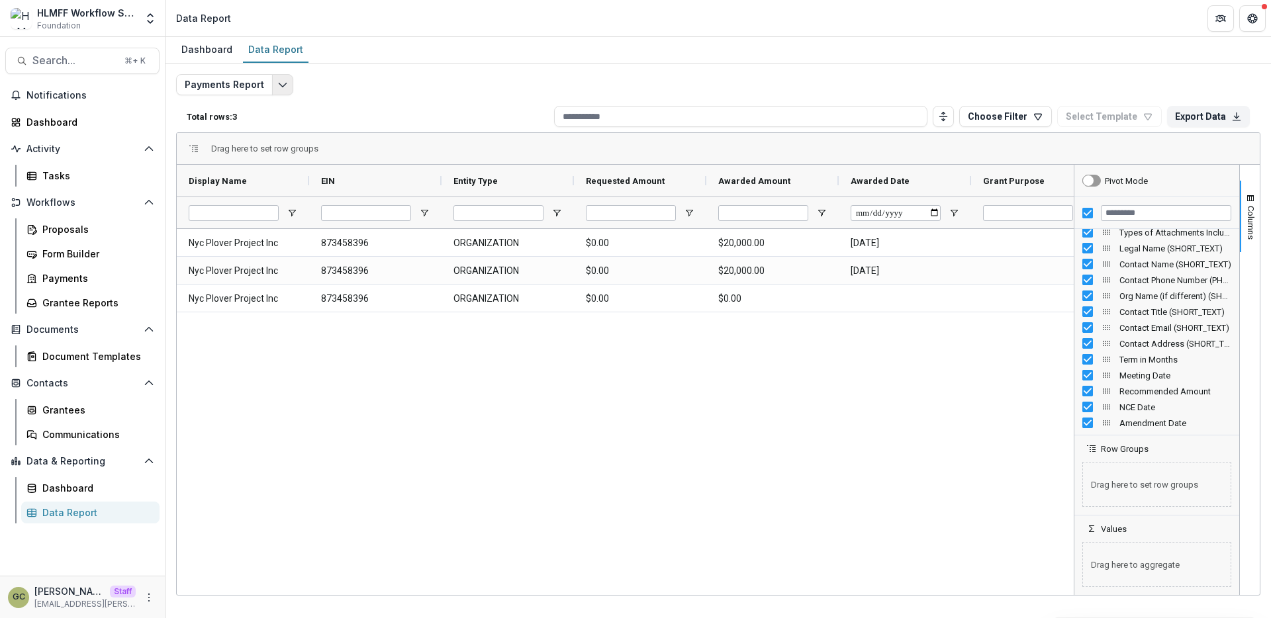
click at [289, 90] on button "Edit selected report" at bounding box center [282, 84] width 21 height 21
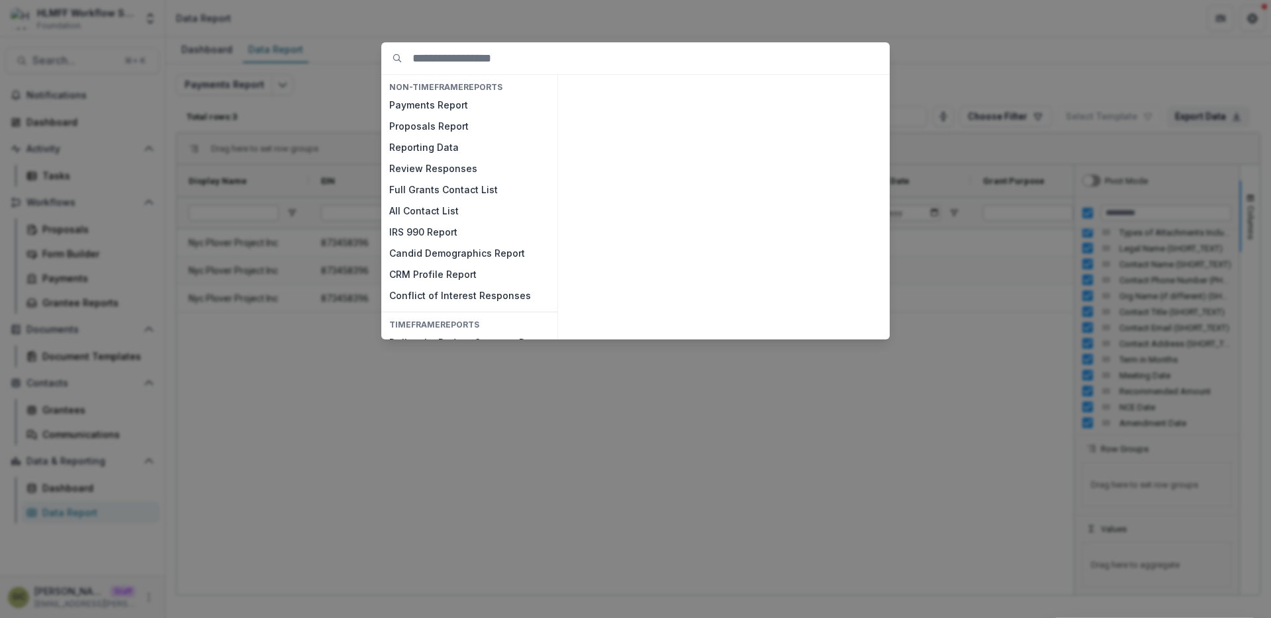
click at [327, 128] on div "NON-TIMEFRAME Reports Payments Report Proposals Report Reporting Data Review Re…" at bounding box center [635, 309] width 1271 height 618
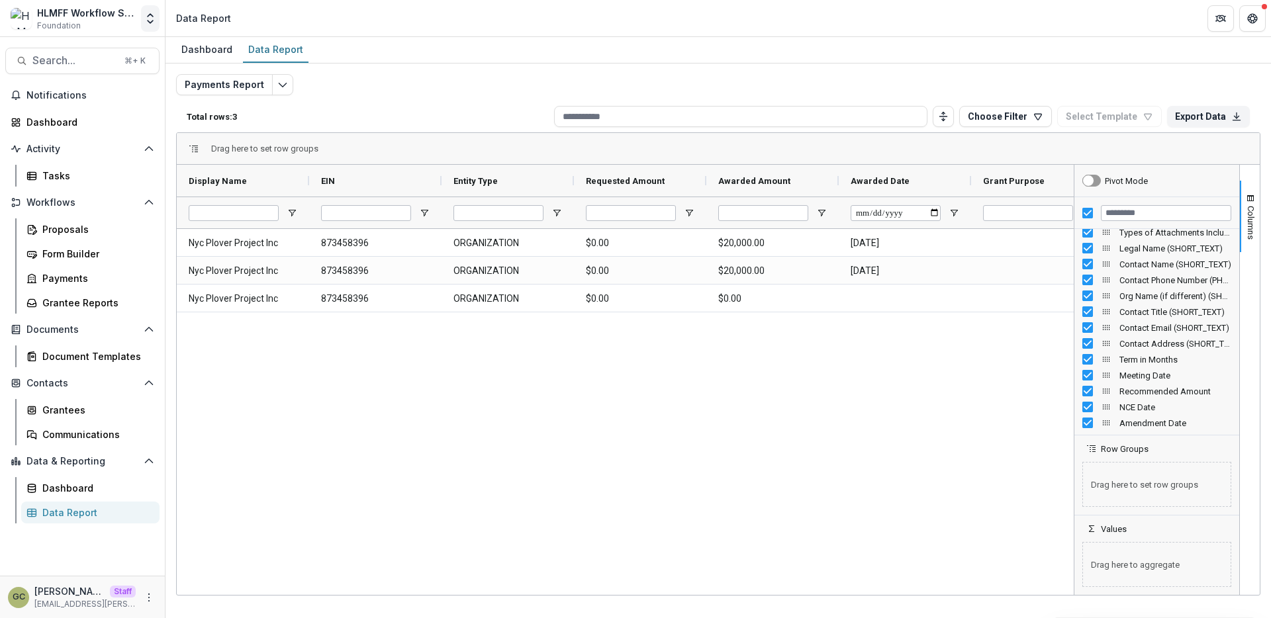
click at [146, 21] on icon "Open entity switcher" at bounding box center [150, 18] width 13 height 13
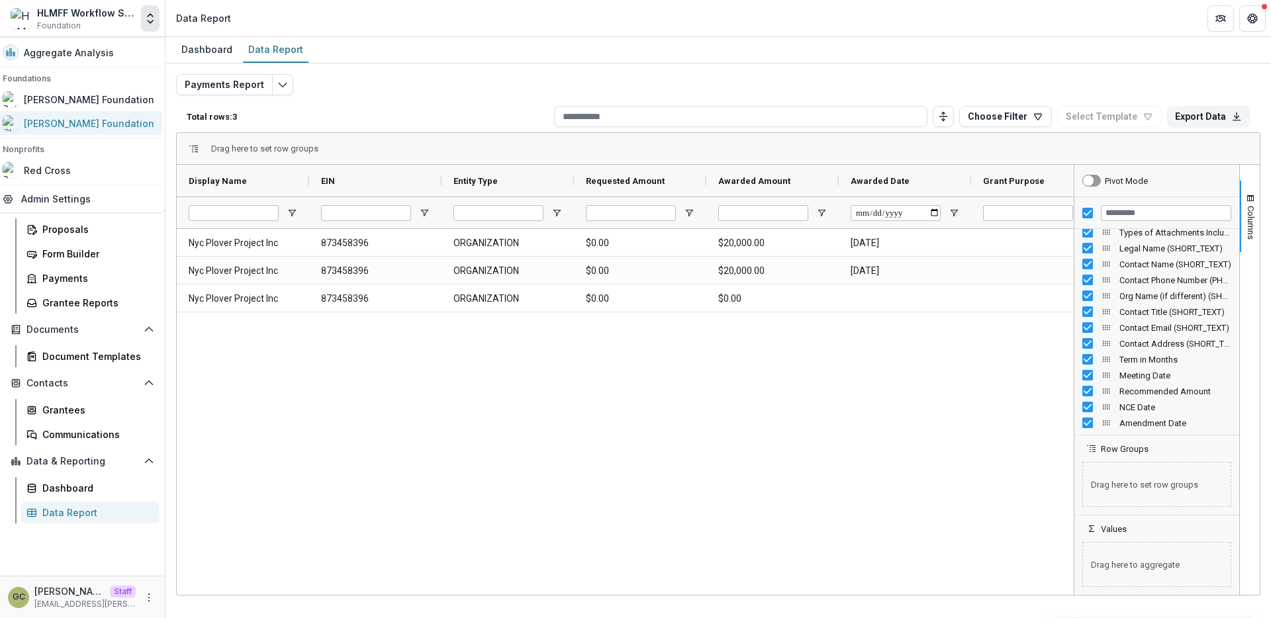
click at [92, 125] on div "[PERSON_NAME] Foundation" at bounding box center [89, 124] width 130 height 14
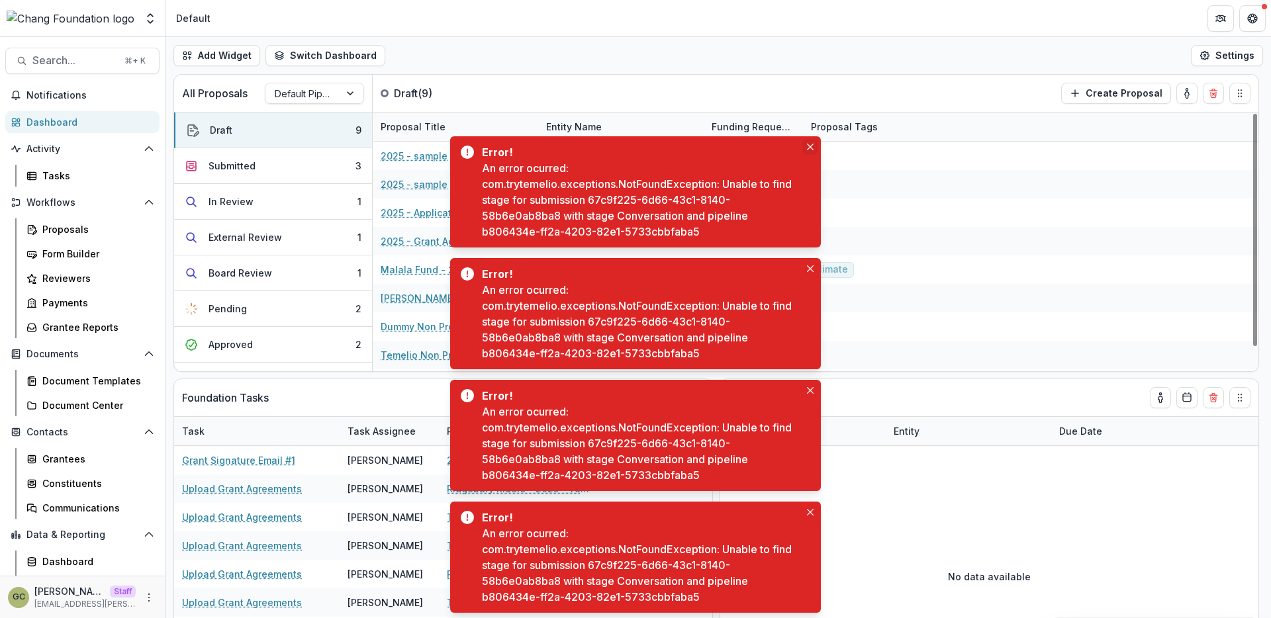
click at [810, 144] on icon "Close" at bounding box center [810, 147] width 7 height 7
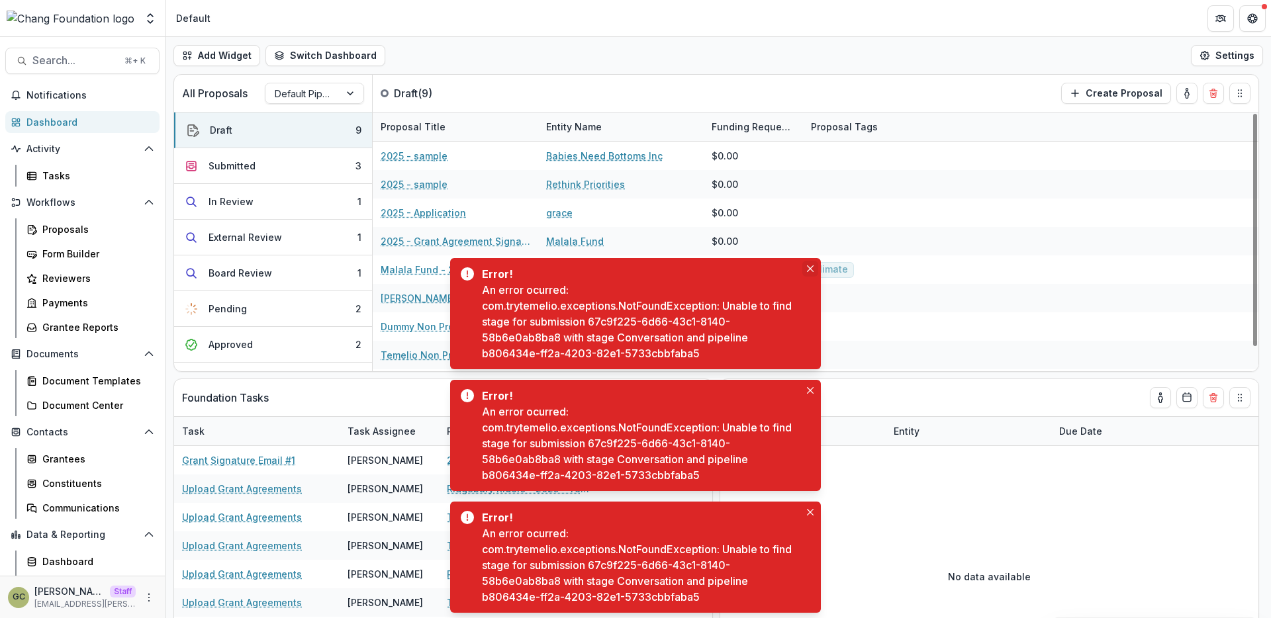
click at [811, 263] on button "Close" at bounding box center [810, 269] width 16 height 16
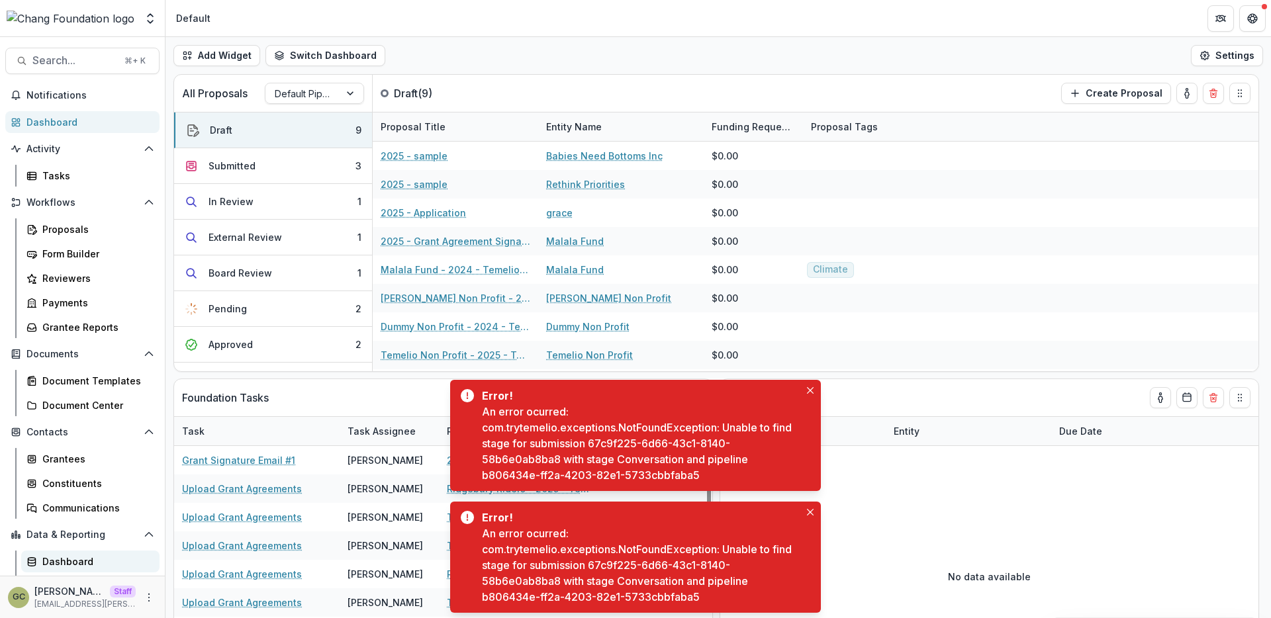
scroll to position [46, 0]
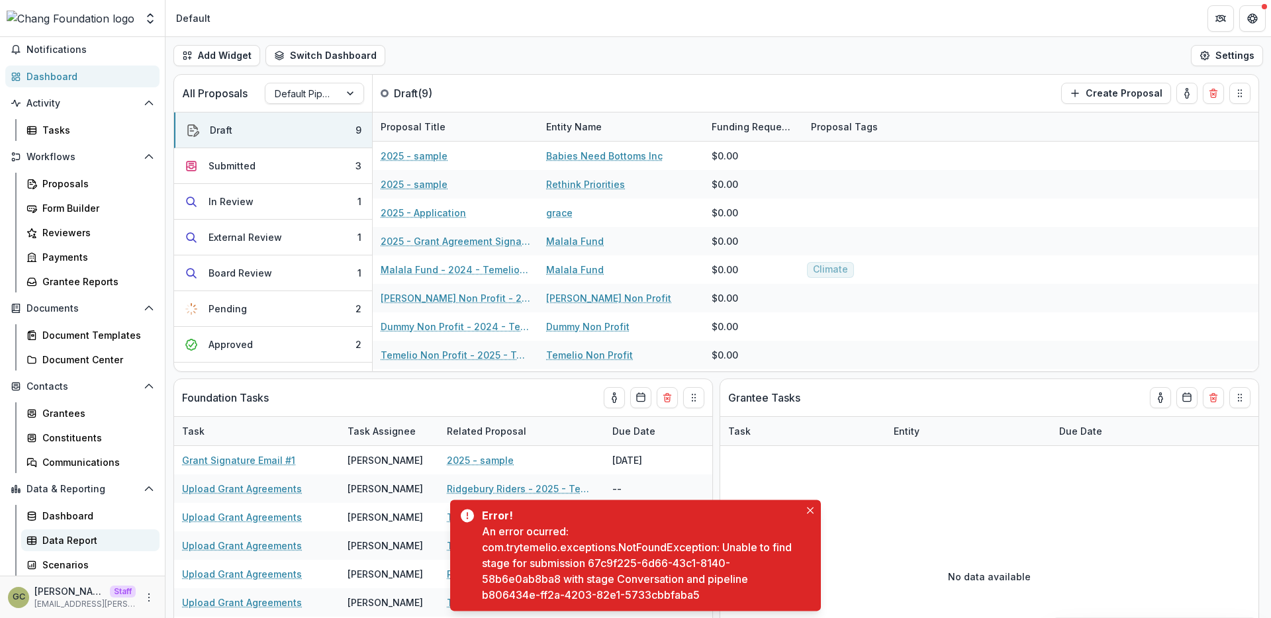
click at [85, 546] on div "Data Report" at bounding box center [95, 541] width 107 height 14
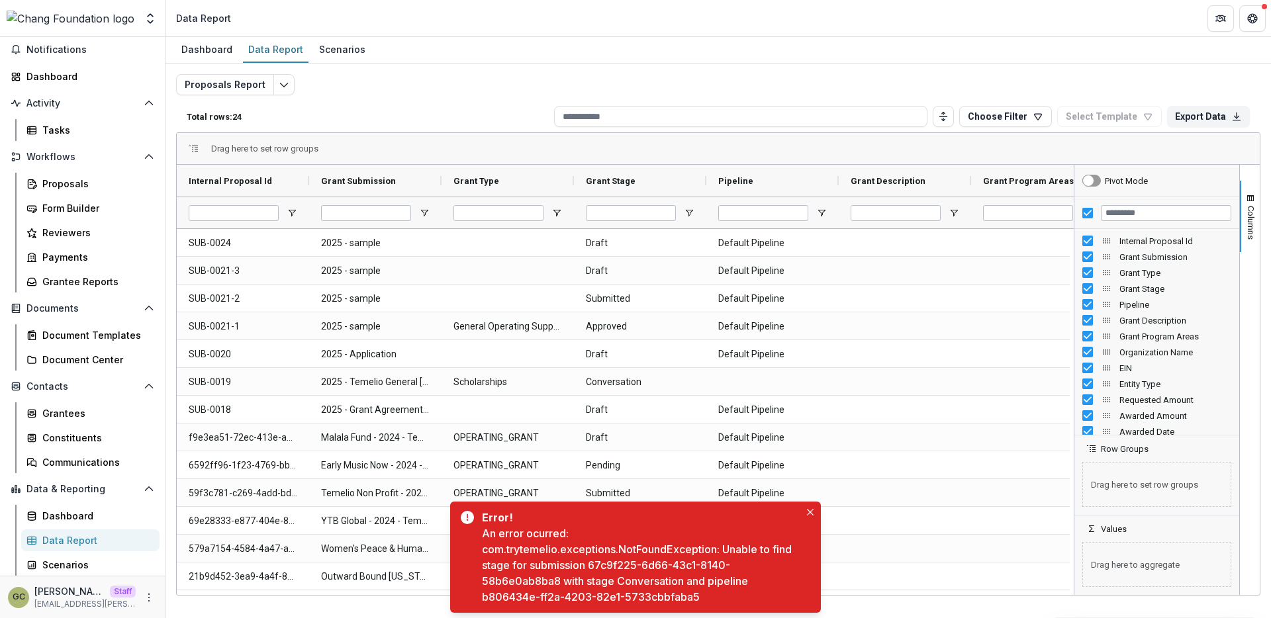
click at [432, 125] on div "Total rows: 24 Choose Filter Personal Filters Team Filters Temelio Filters No p…" at bounding box center [718, 117] width 1085 height 32
click at [279, 83] on icon "Edit selected report" at bounding box center [284, 84] width 11 height 11
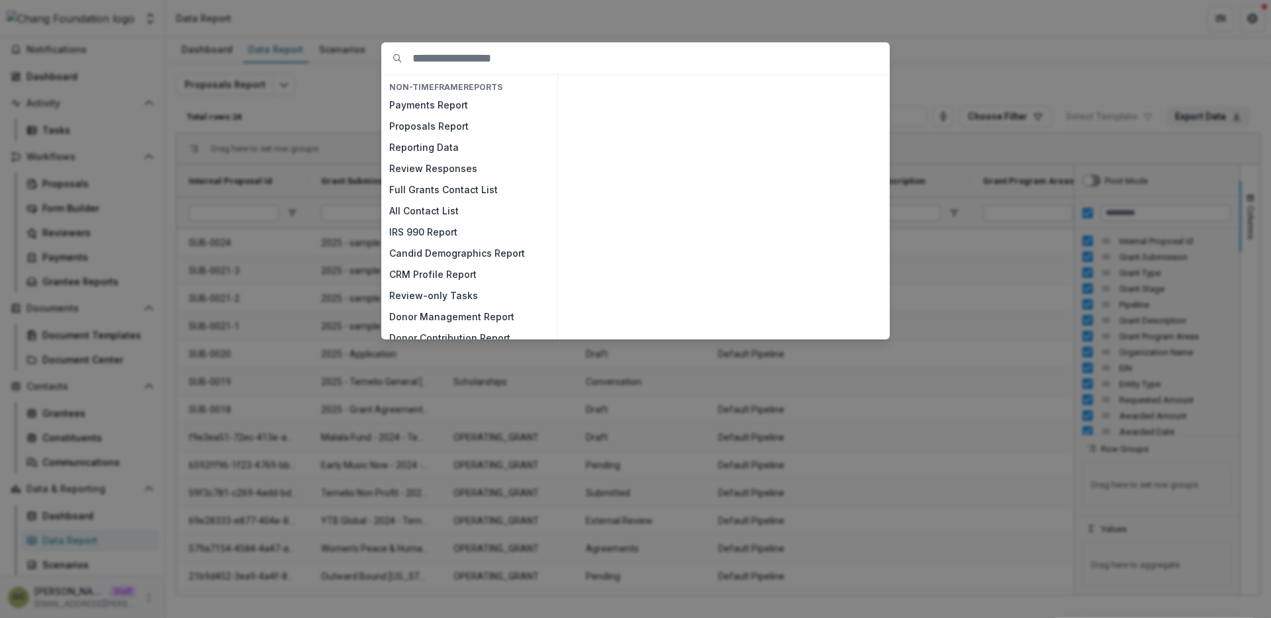
click at [307, 104] on div "NON-TIMEFRAME Reports Payments Report Proposals Report Reporting Data Review Re…" at bounding box center [635, 309] width 1271 height 618
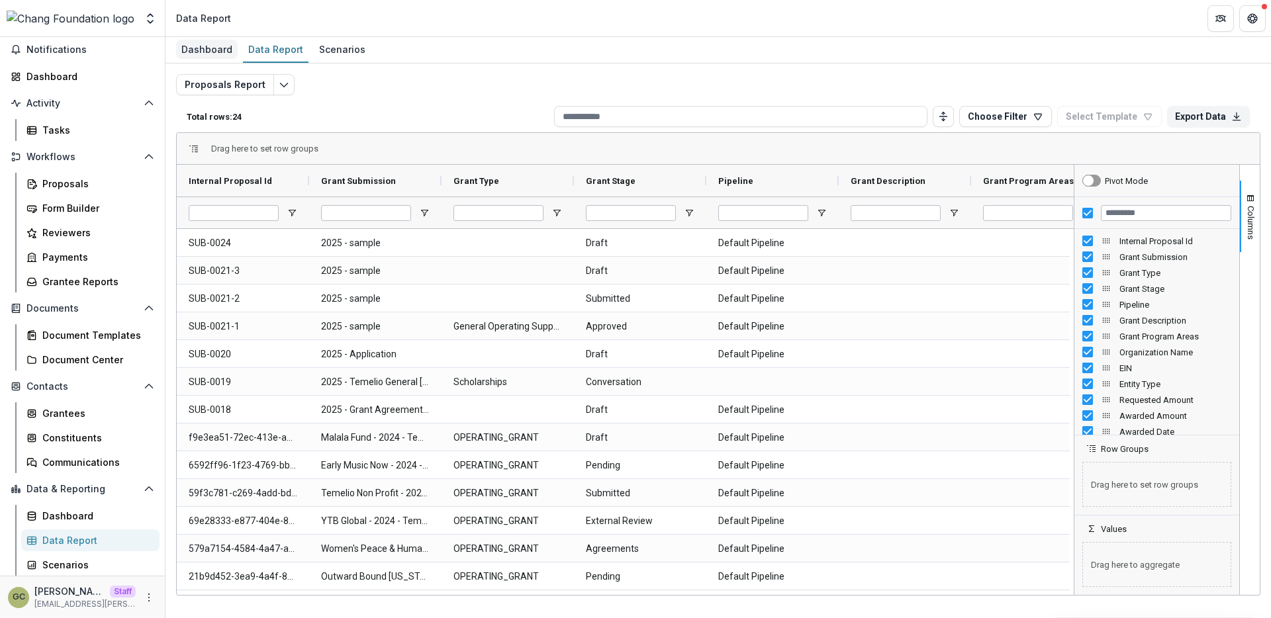
click at [215, 53] on div "Dashboard" at bounding box center [207, 49] width 62 height 19
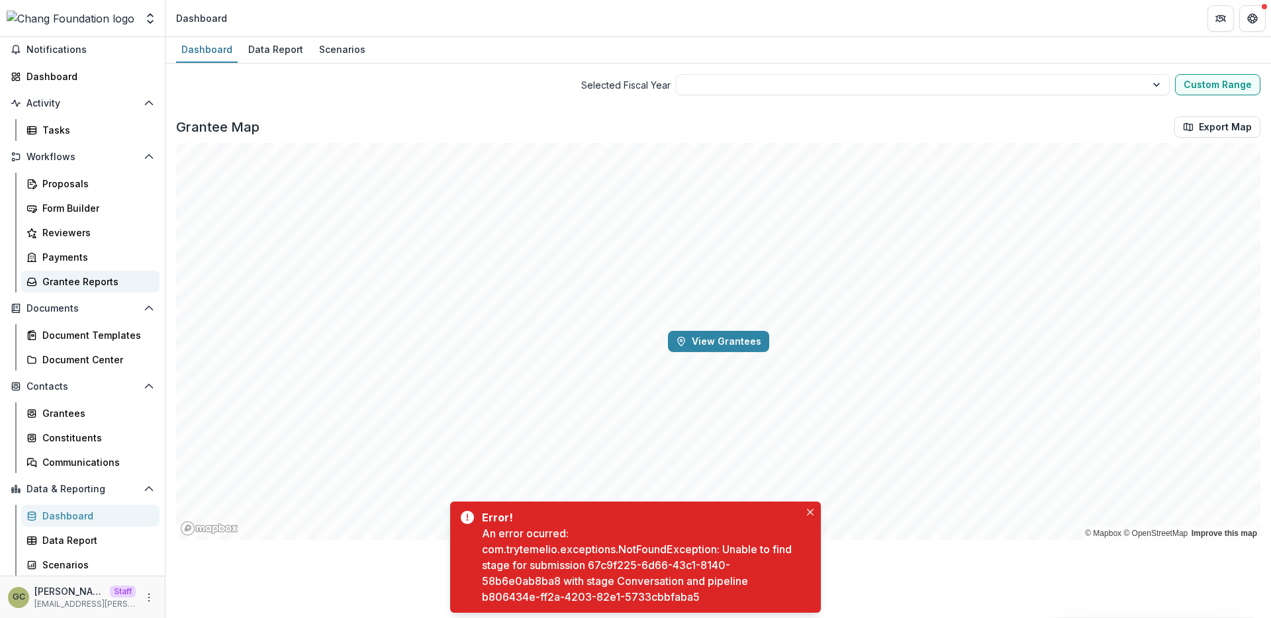
click at [121, 278] on div "Grantee Reports" at bounding box center [95, 282] width 107 height 14
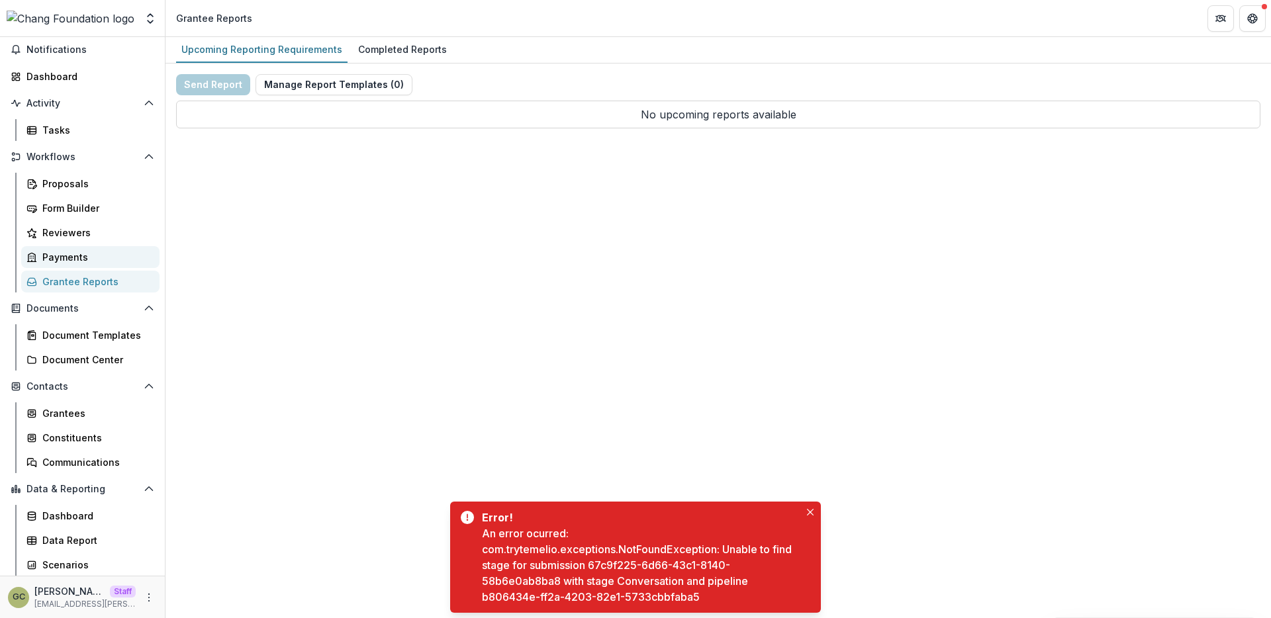
click at [107, 262] on div "Payments" at bounding box center [95, 257] width 107 height 14
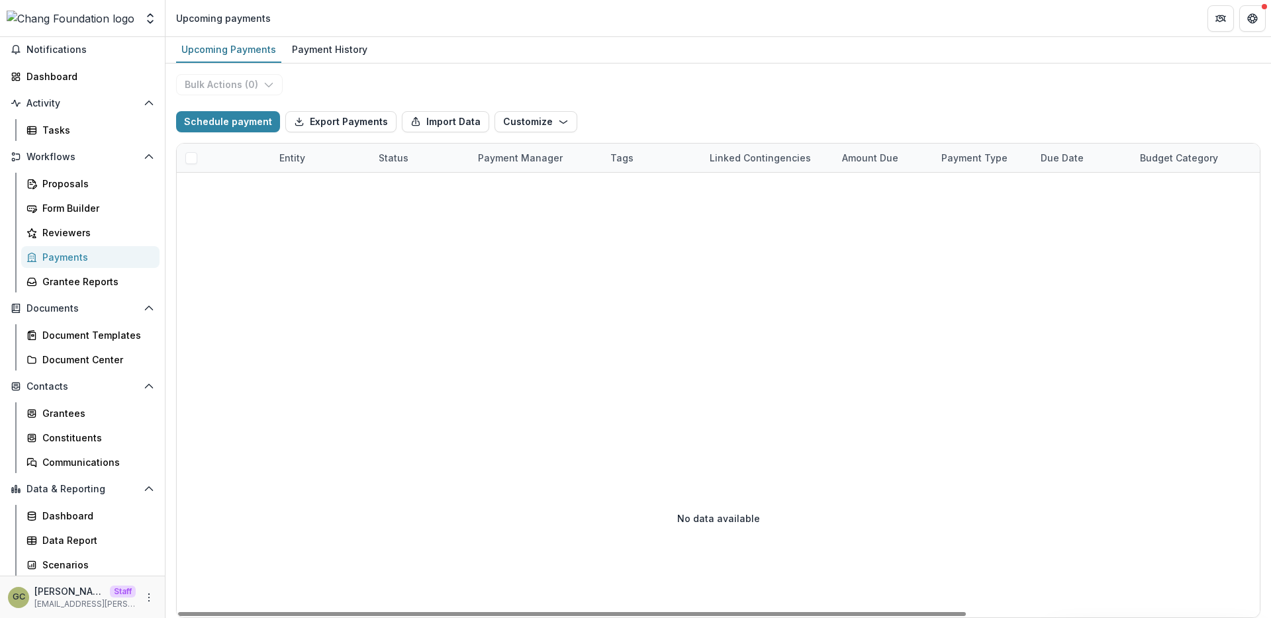
click at [392, 95] on div "Bulk Actions ( 0 ) Schedule payment Export Payments Import Data Customize New C…" at bounding box center [719, 341] width 1106 height 555
click at [111, 288] on div "Grantee Reports" at bounding box center [95, 282] width 107 height 14
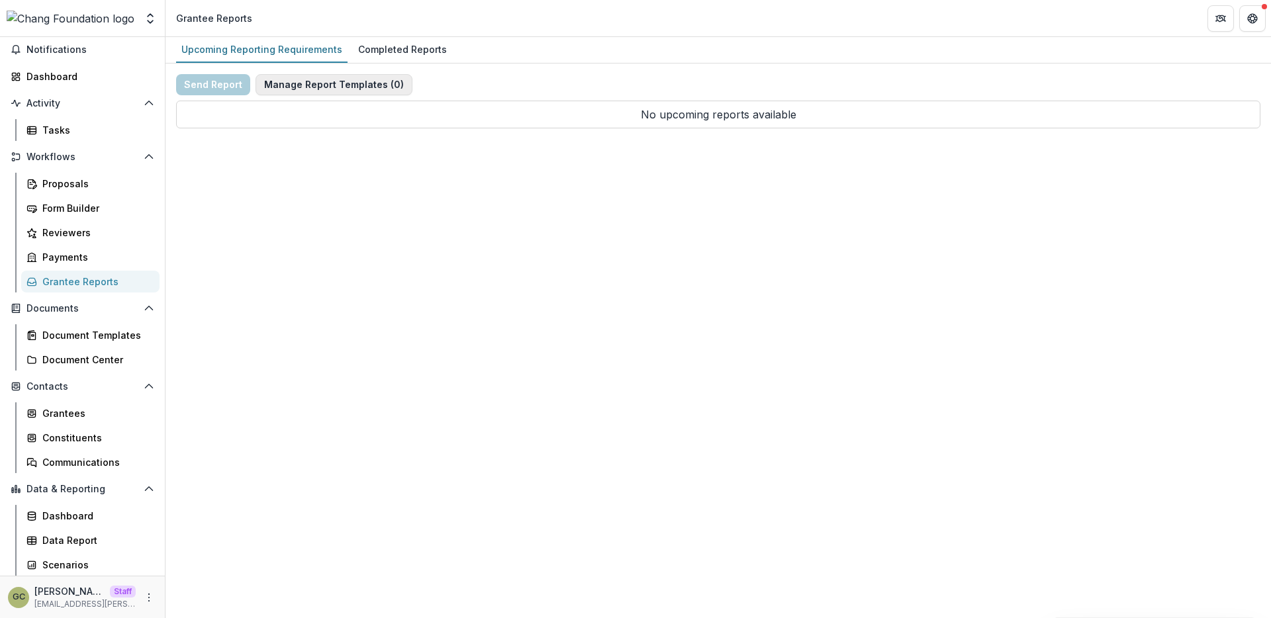
click at [345, 87] on button "Manage Report Templates ( 0 )" at bounding box center [334, 84] width 157 height 21
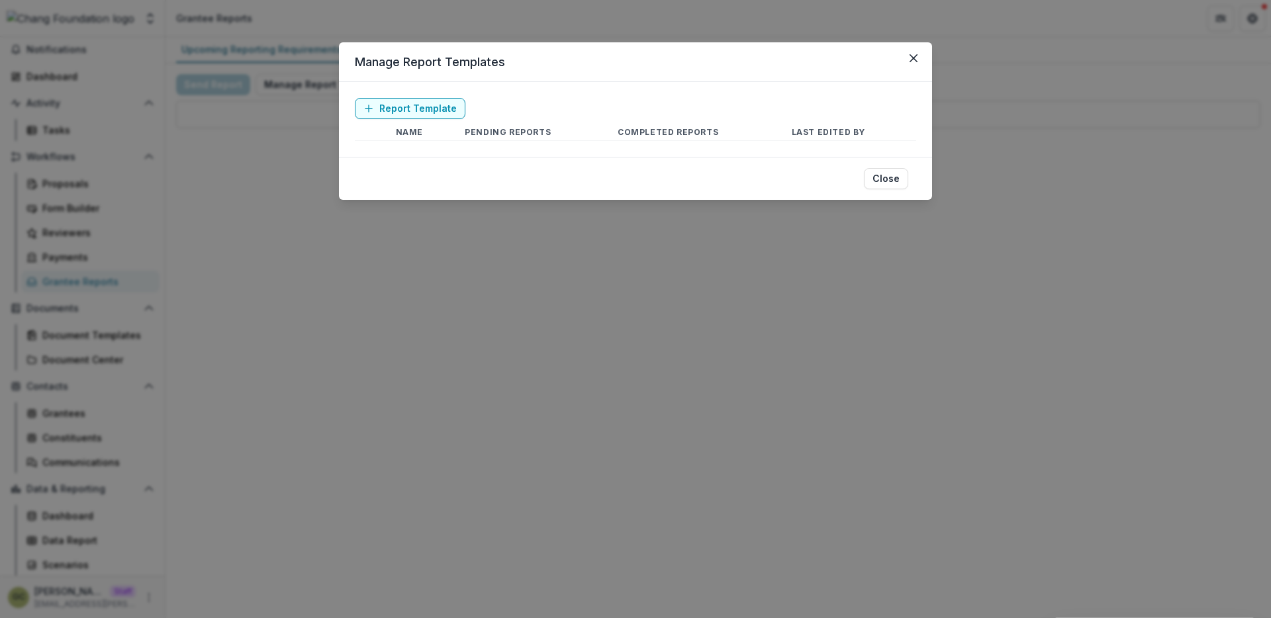
click at [924, 62] on header "Manage Report Templates" at bounding box center [635, 62] width 593 height 40
click at [911, 60] on icon "Close" at bounding box center [914, 58] width 8 height 8
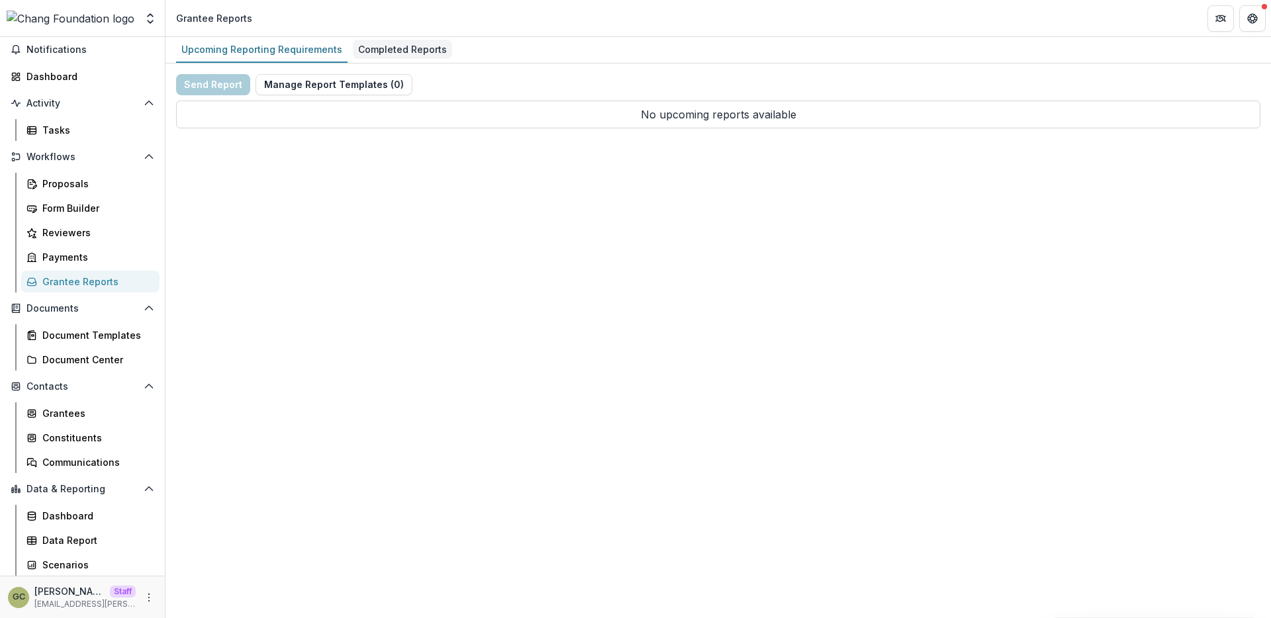
click at [421, 58] on div "Completed Reports" at bounding box center [402, 49] width 99 height 19
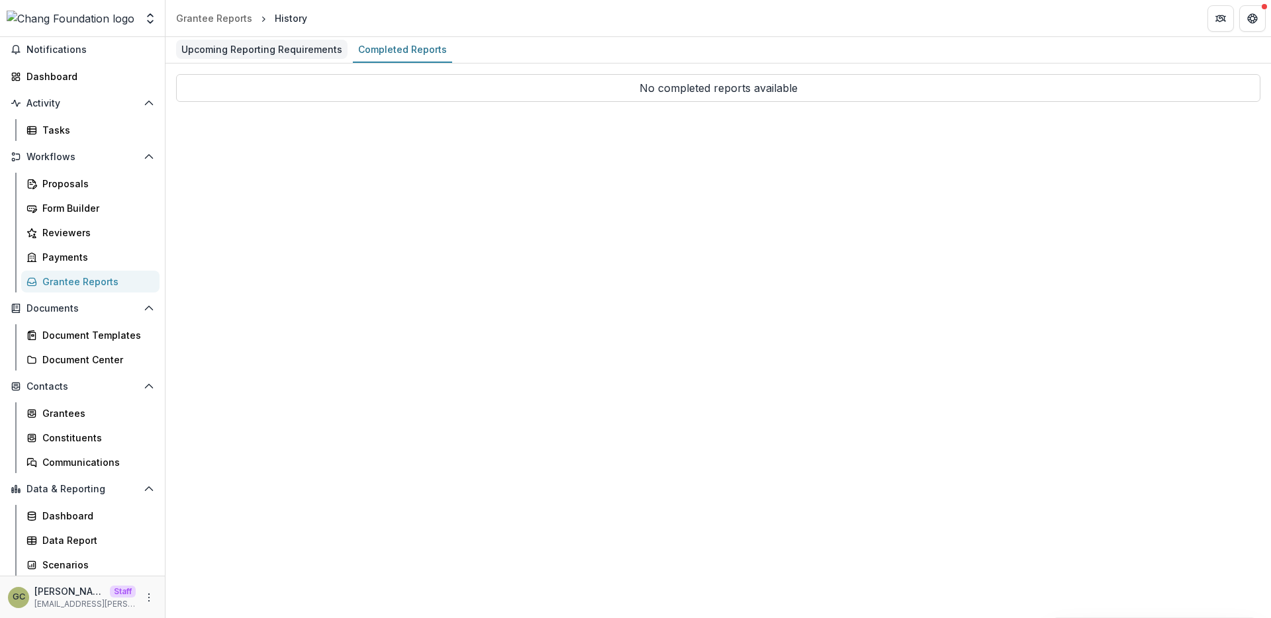
click at [231, 50] on div "Upcoming Reporting Requirements" at bounding box center [261, 49] width 171 height 19
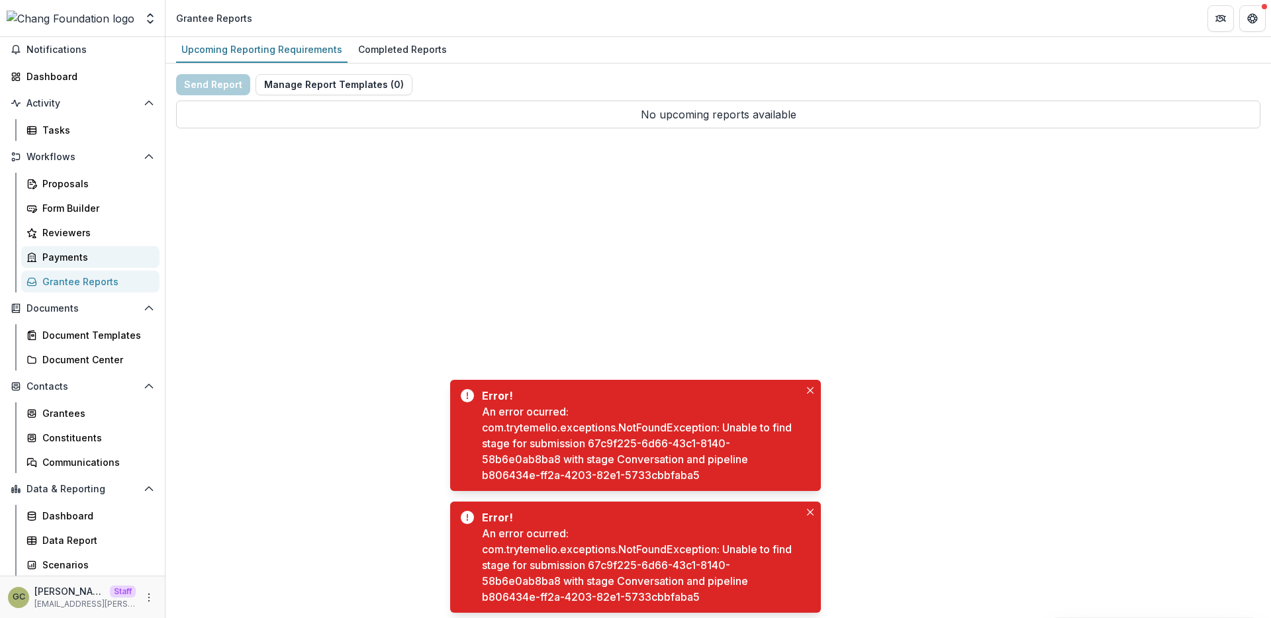
click at [75, 261] on div "Payments" at bounding box center [95, 257] width 107 height 14
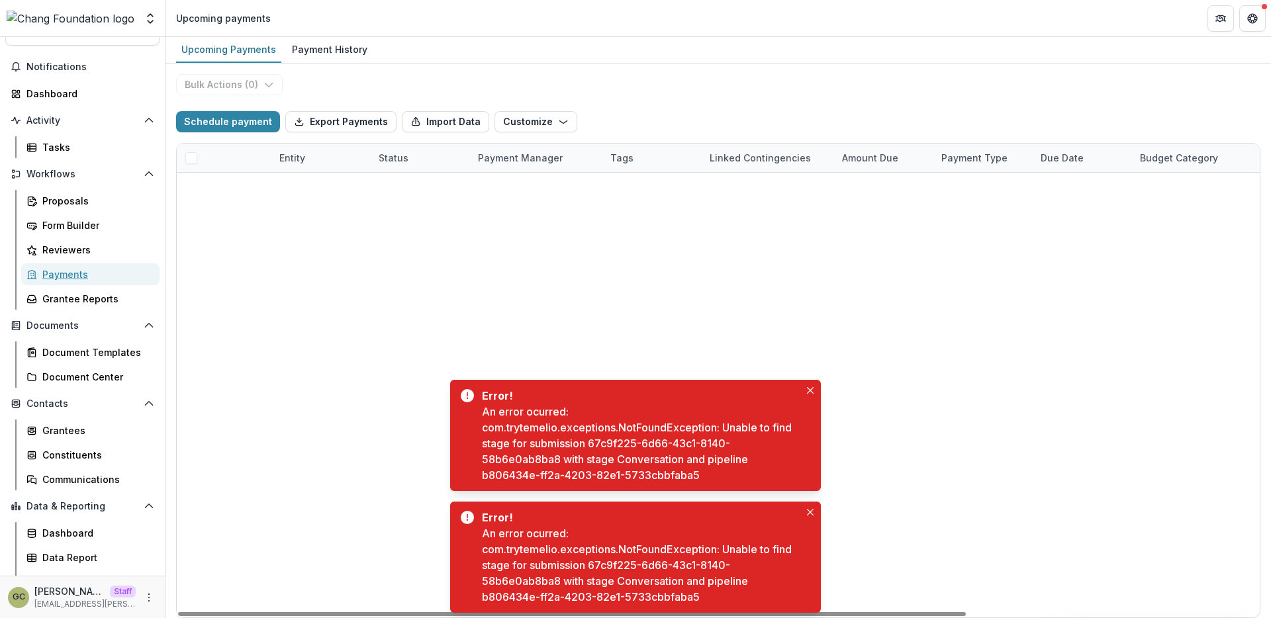
scroll to position [3, 0]
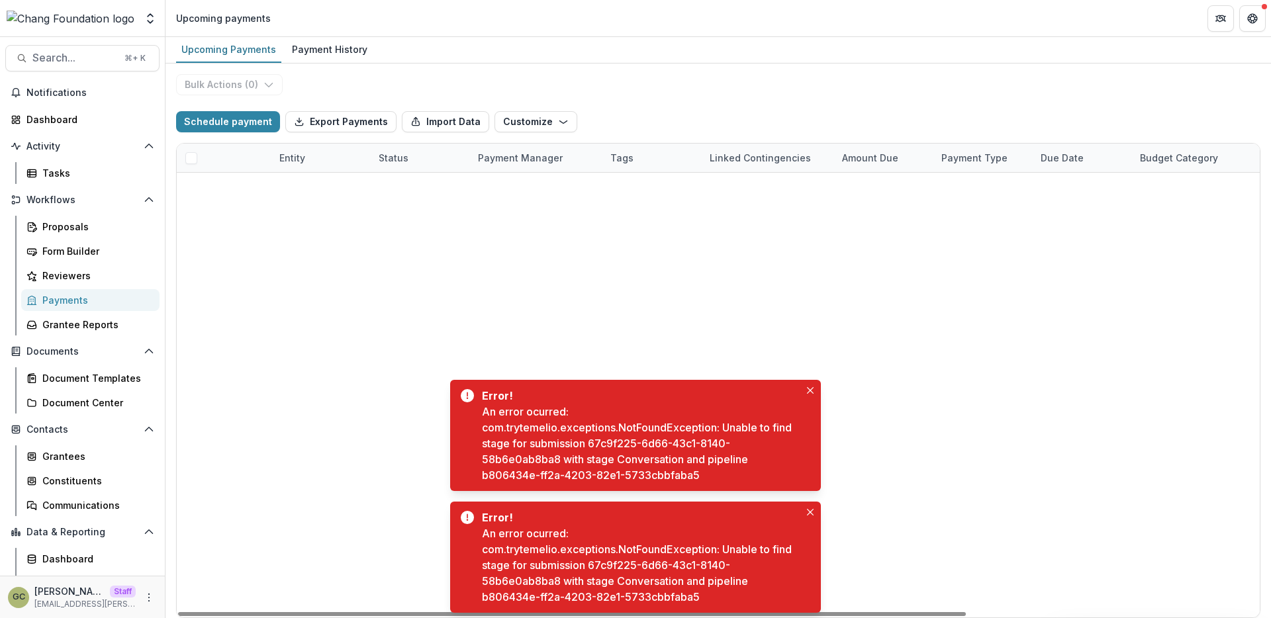
click at [313, 240] on div at bounding box center [919, 296] width 1485 height 246
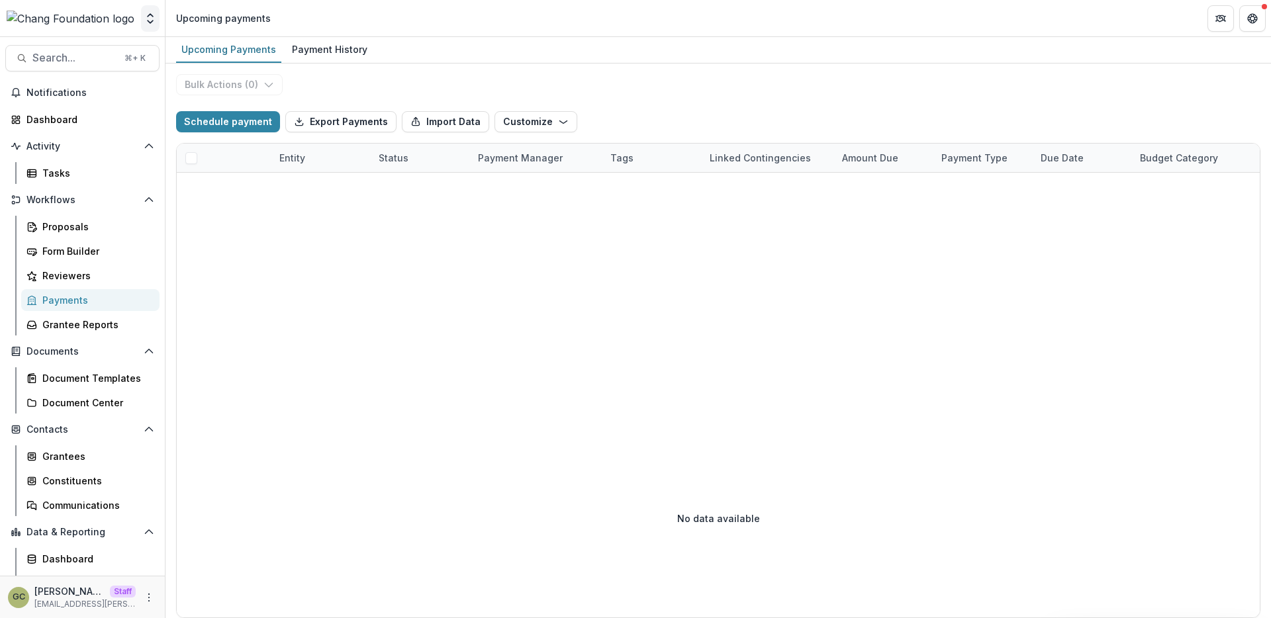
click at [150, 17] on icon "Open entity switcher" at bounding box center [150, 18] width 13 height 13
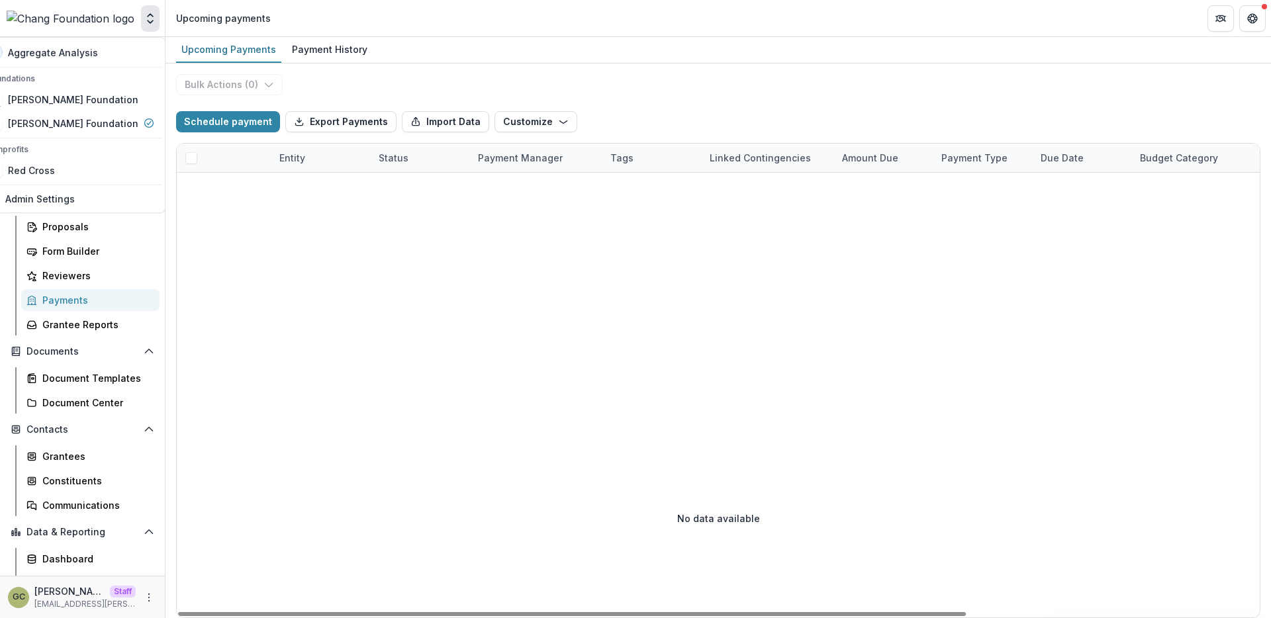
click at [316, 230] on div at bounding box center [919, 296] width 1485 height 246
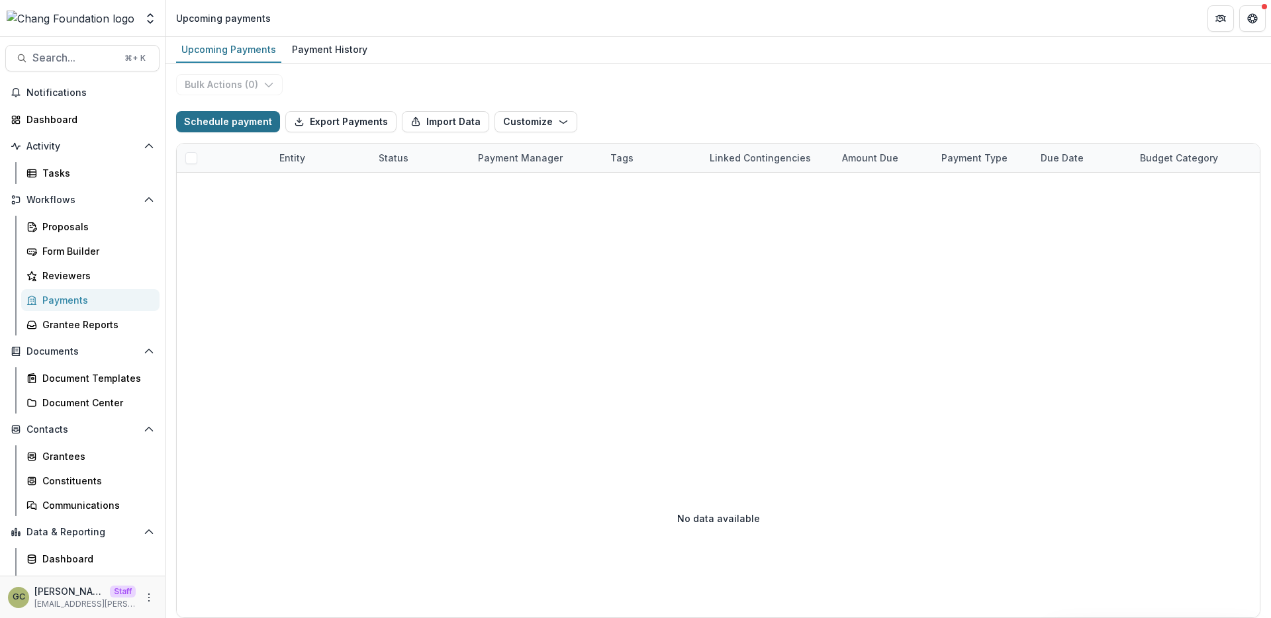
click at [228, 119] on button "Schedule payment" at bounding box center [228, 121] width 104 height 21
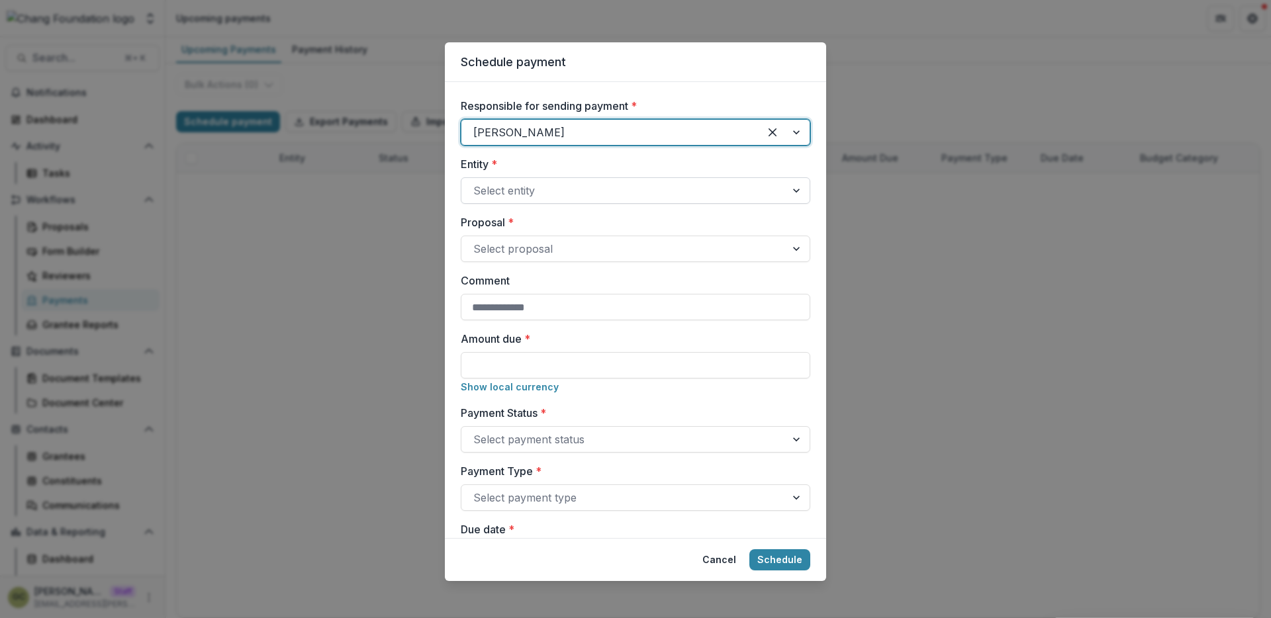
click at [548, 193] on div at bounding box center [623, 190] width 301 height 19
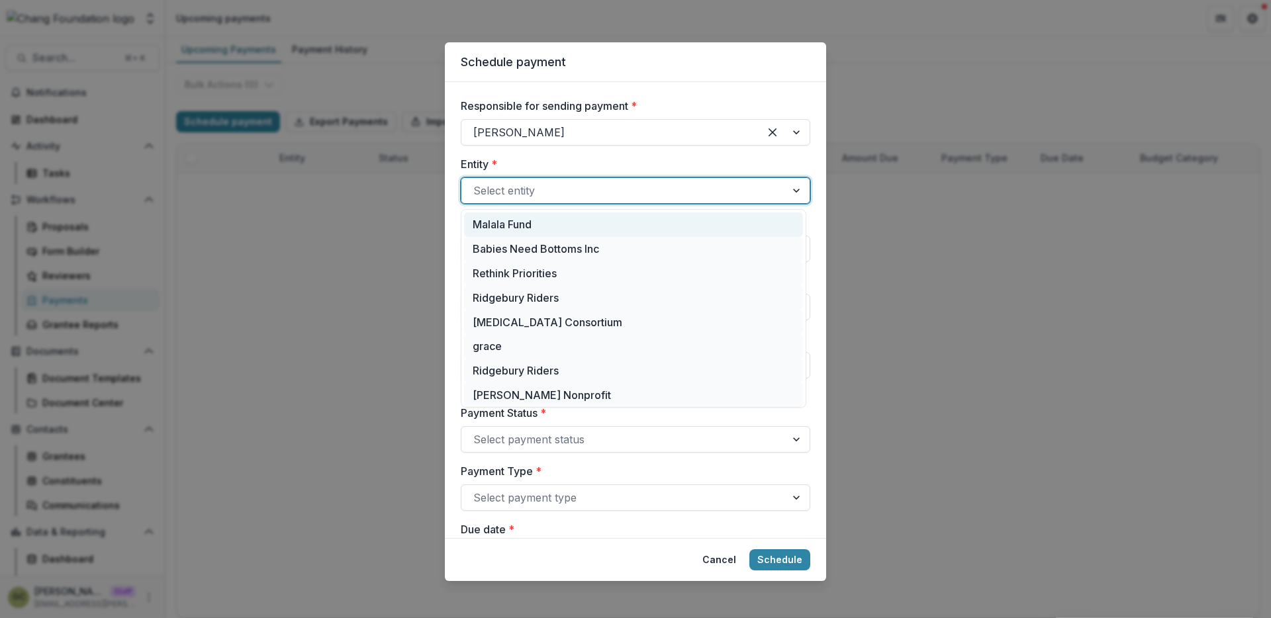
click at [538, 224] on div "Malala Fund" at bounding box center [633, 225] width 339 height 24
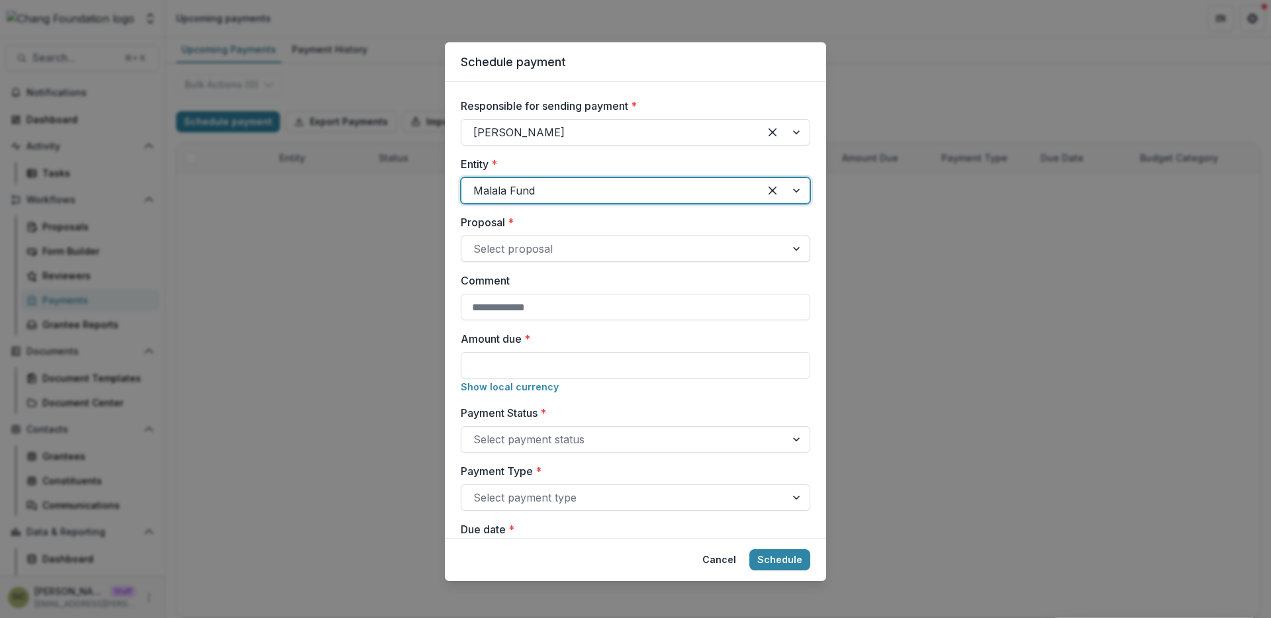
click at [542, 252] on div at bounding box center [623, 249] width 301 height 19
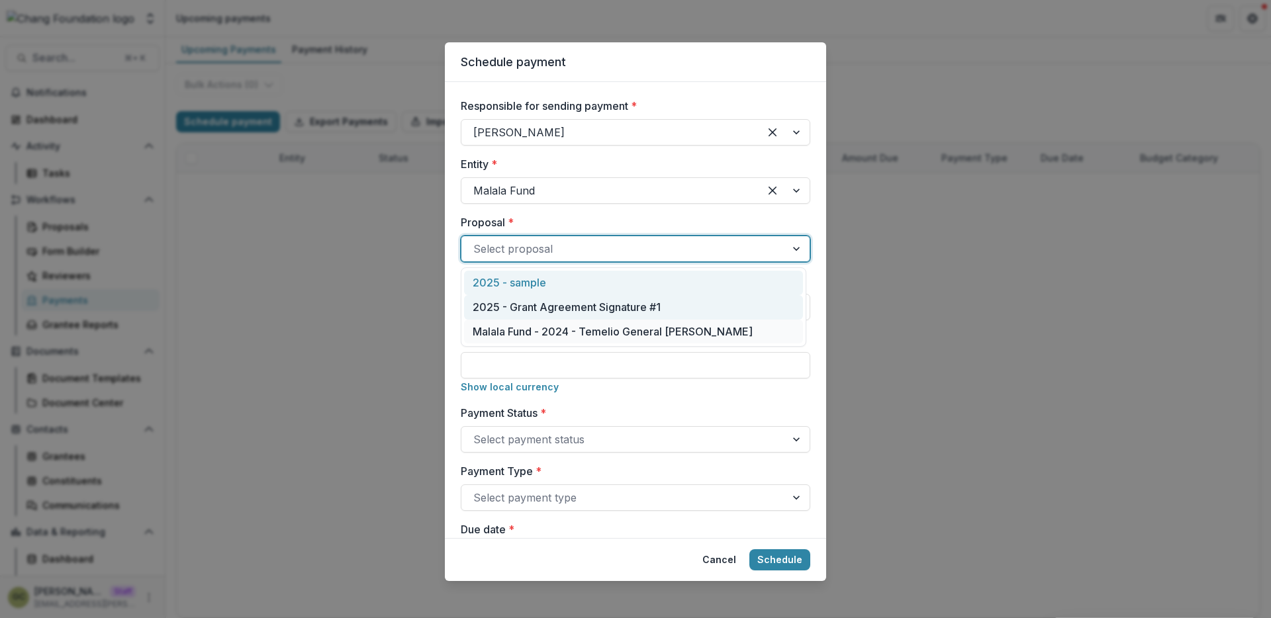
click at [547, 295] on div "2025 - Grant Agreement Signature #1" at bounding box center [633, 307] width 339 height 24
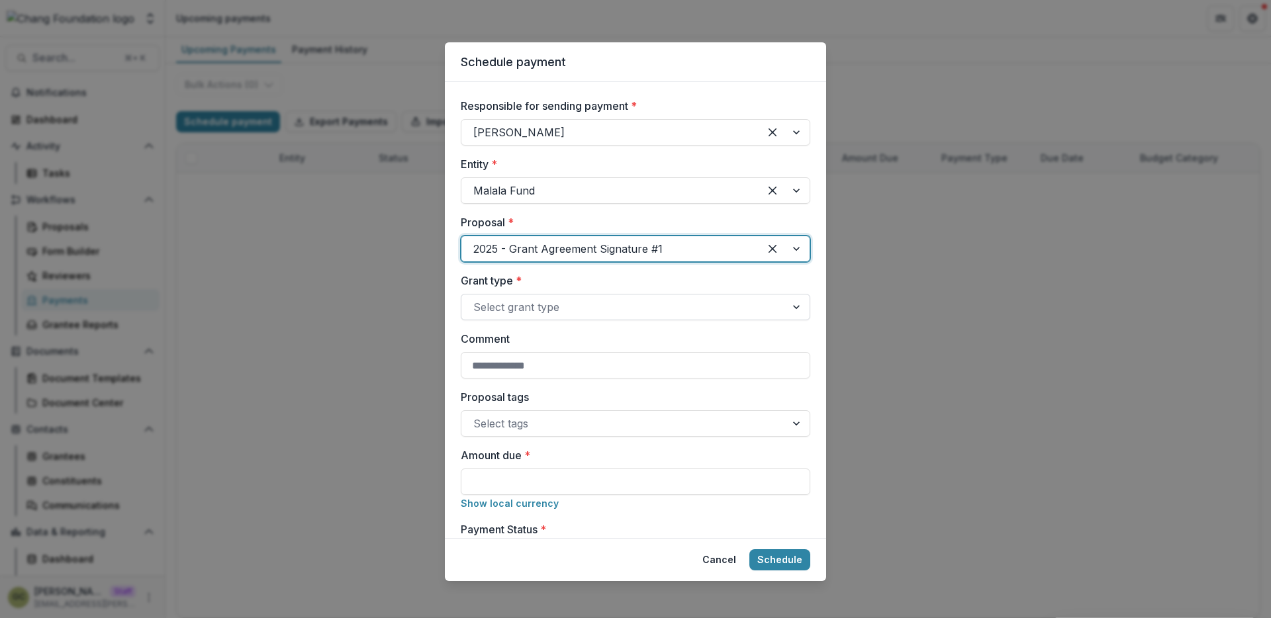
drag, startPoint x: 554, startPoint y: 306, endPoint x: 556, endPoint y: 316, distance: 10.8
click at [556, 316] on div "Select grant type" at bounding box center [623, 307] width 324 height 21
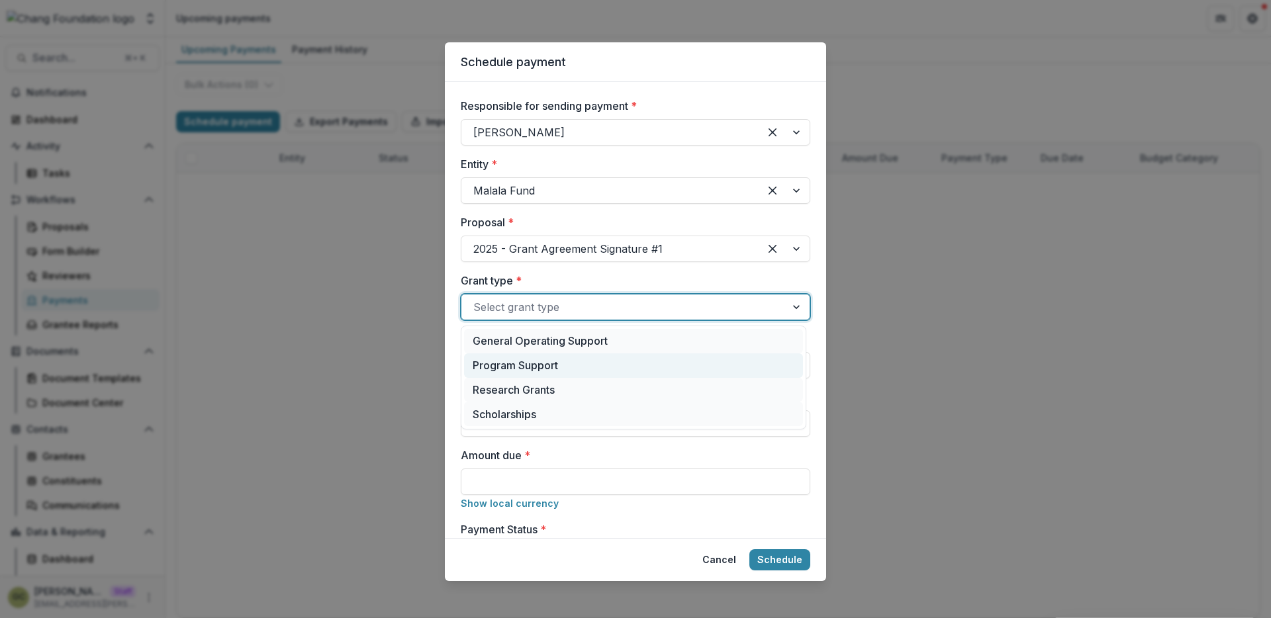
click at [546, 358] on div "Program Support" at bounding box center [633, 366] width 339 height 24
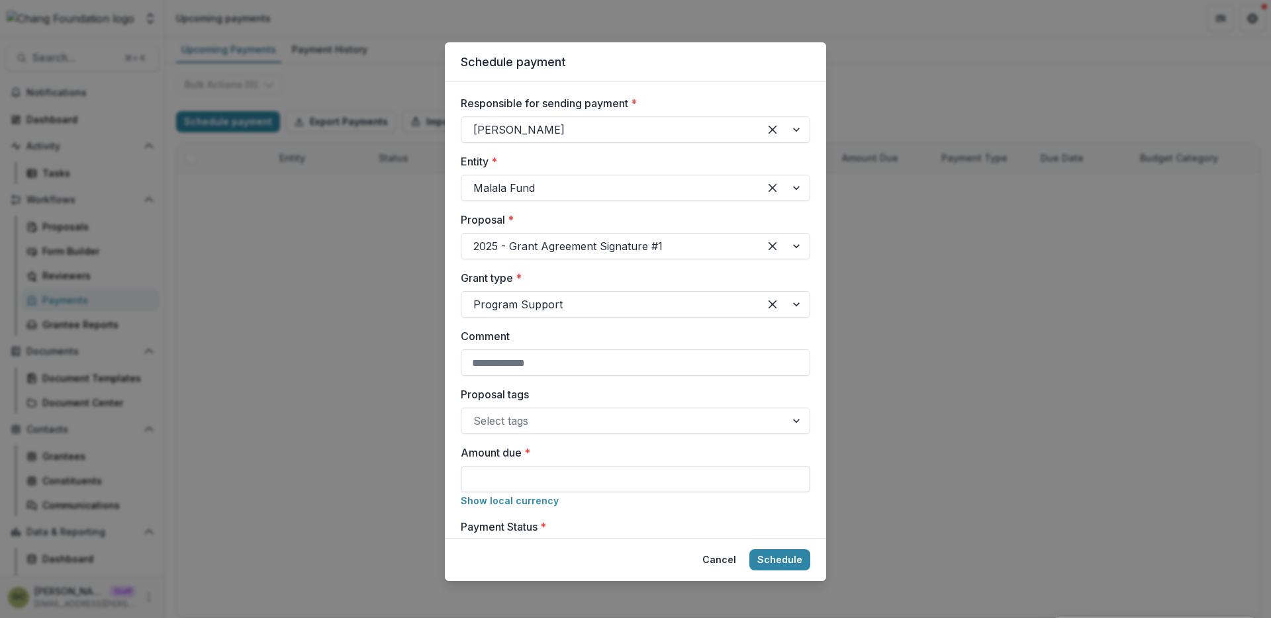
click at [618, 485] on input "Amount due *" at bounding box center [636, 479] width 350 height 26
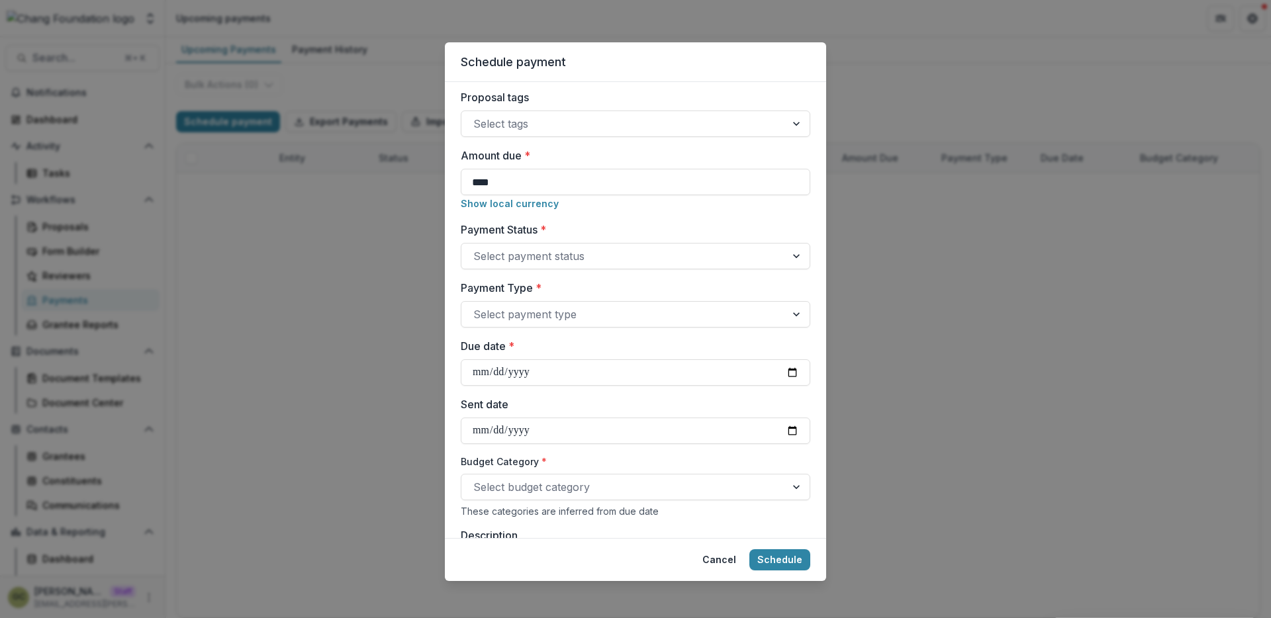
scroll to position [161, 0]
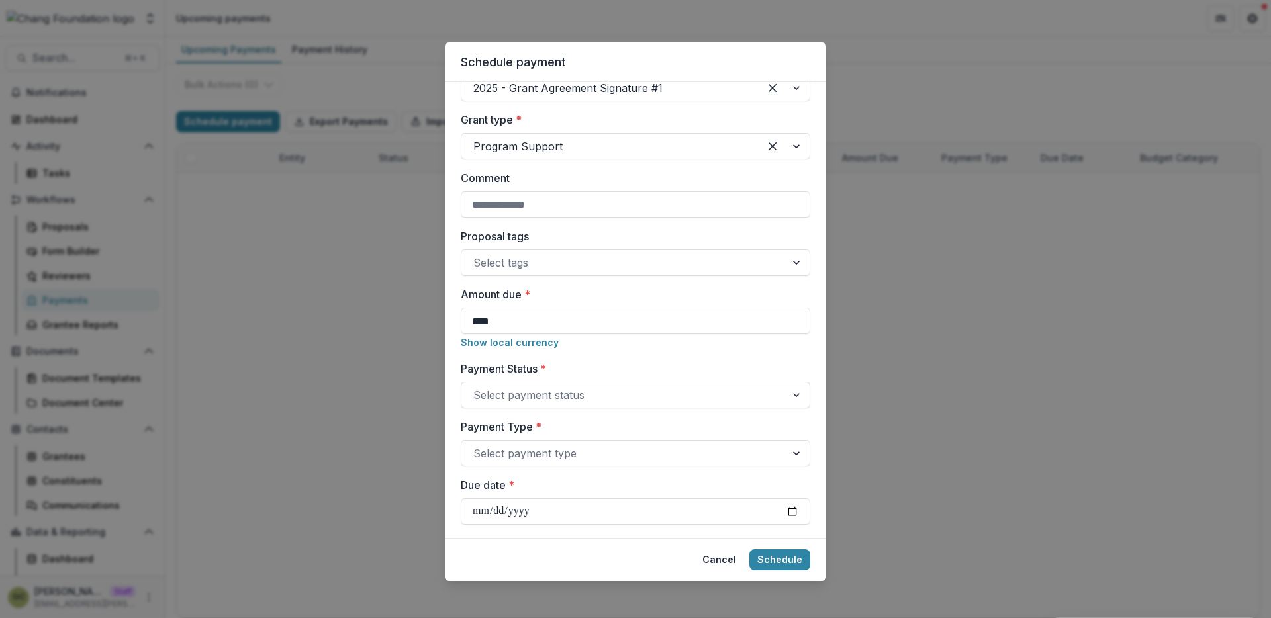
type input "****"
click at [559, 395] on div at bounding box center [623, 395] width 301 height 19
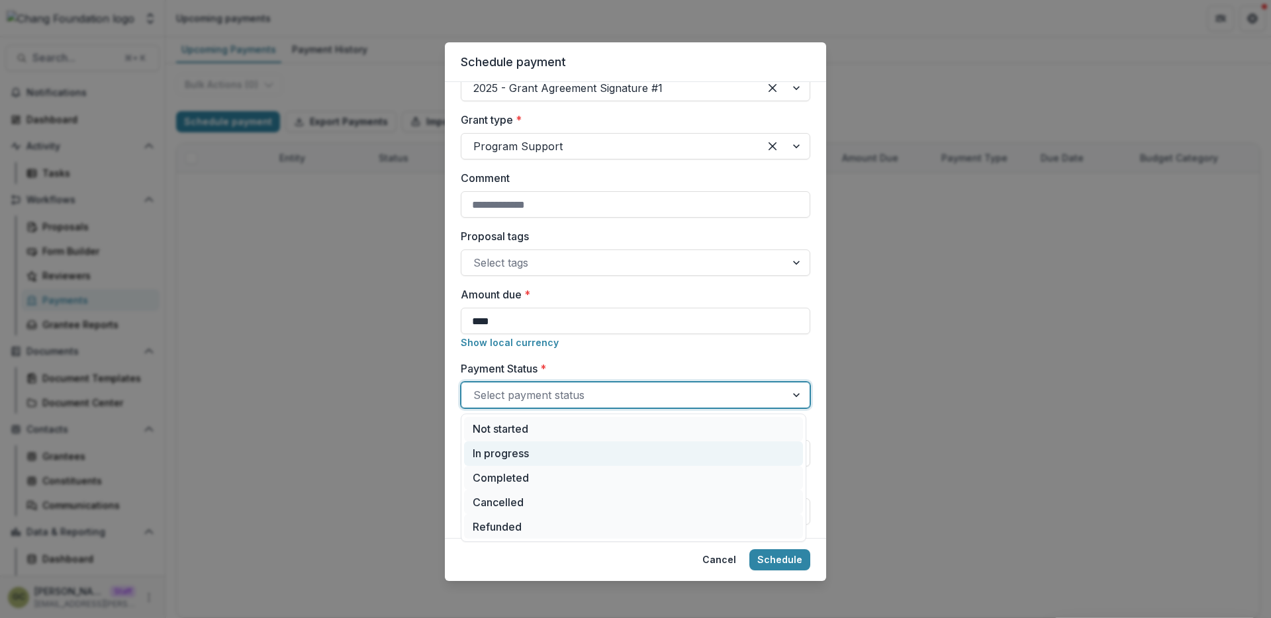
click at [554, 443] on div "In progress" at bounding box center [633, 454] width 339 height 24
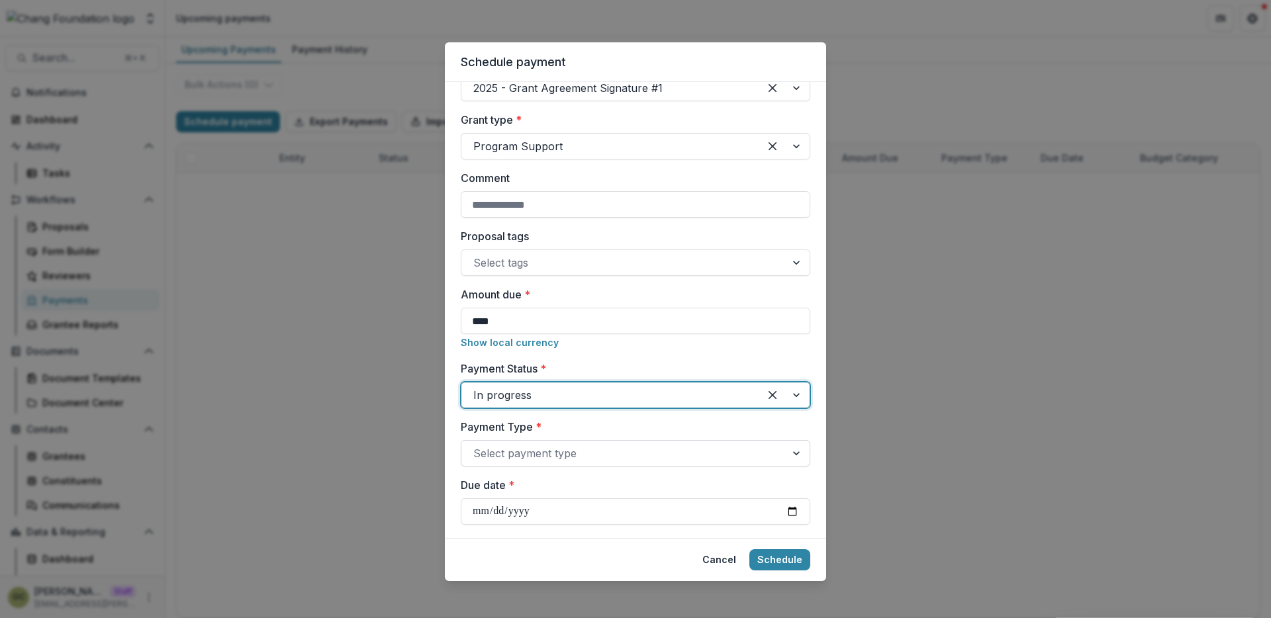
click at [557, 458] on div at bounding box center [623, 453] width 301 height 19
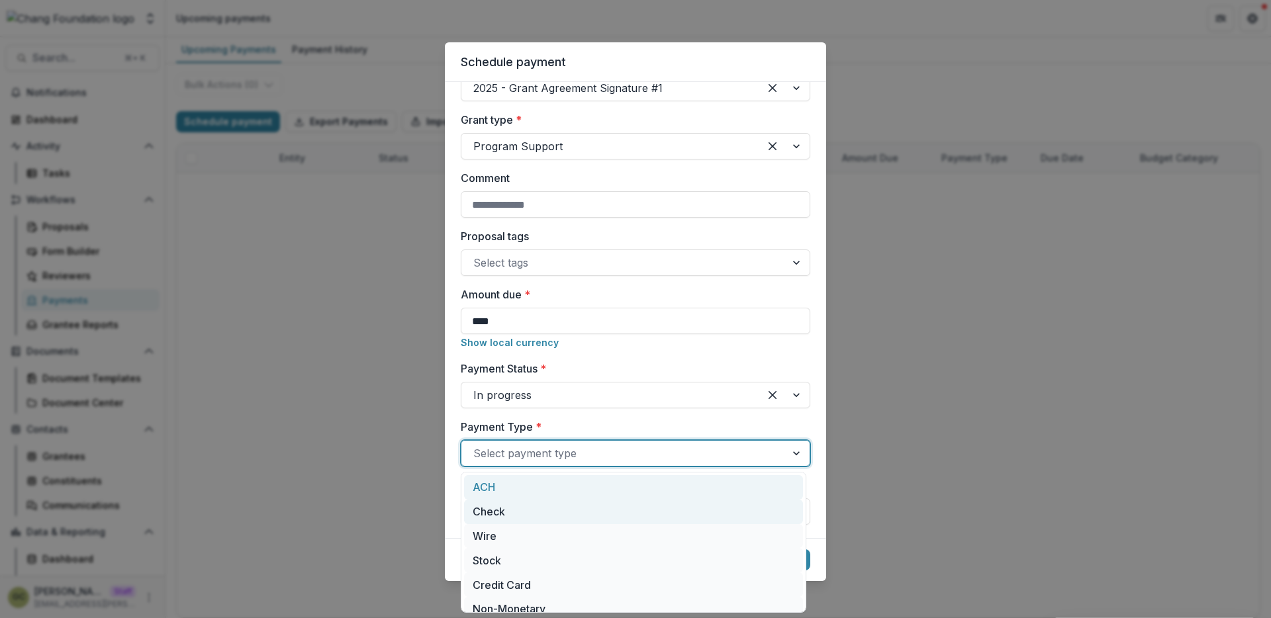
click at [565, 500] on div "Check" at bounding box center [633, 512] width 339 height 24
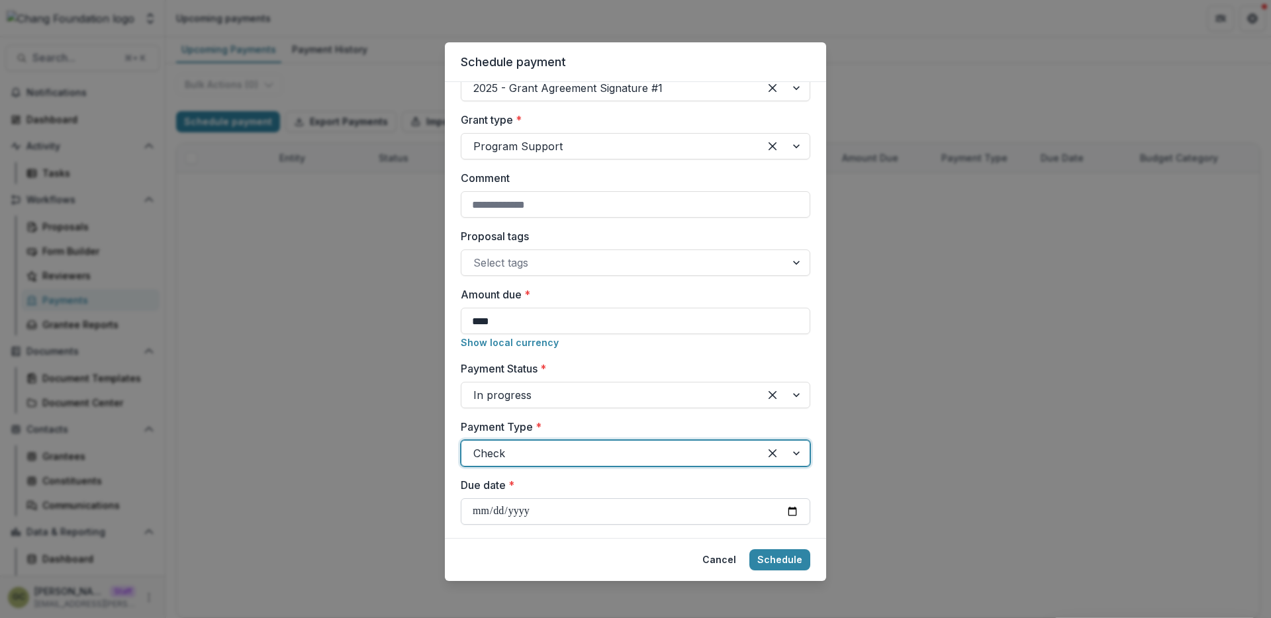
click at [572, 512] on input "Due date *" at bounding box center [636, 512] width 350 height 26
click at [783, 512] on input "Due date *" at bounding box center [636, 512] width 350 height 26
type input "**********"
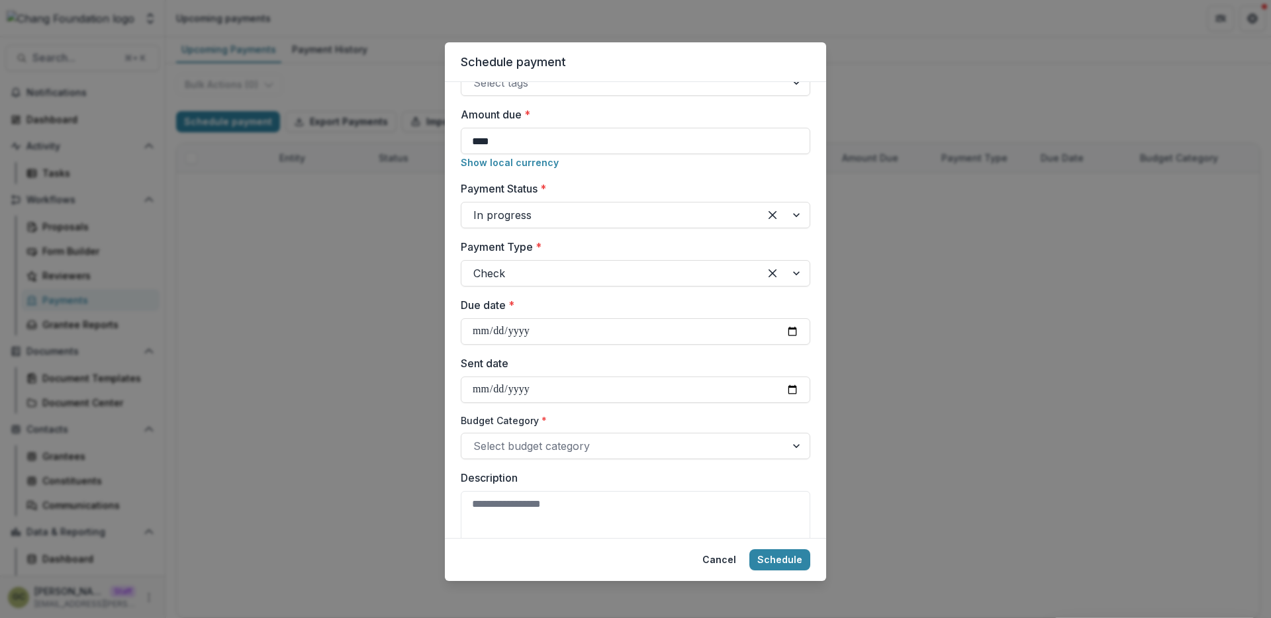
scroll to position [506, 0]
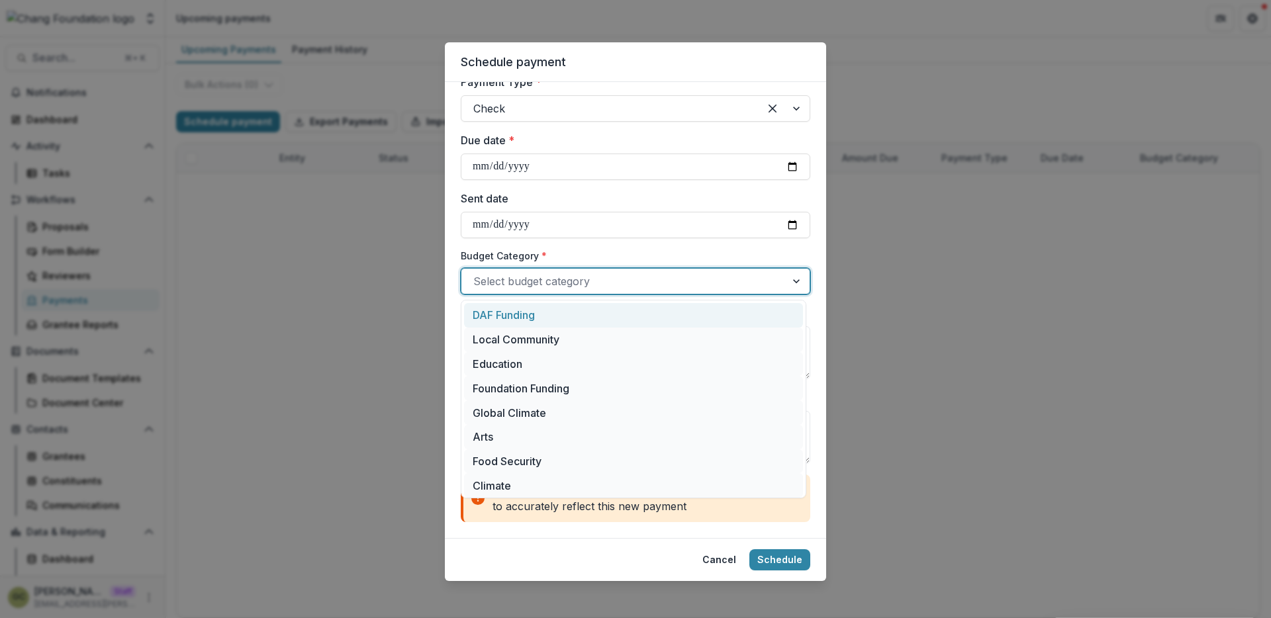
click at [595, 280] on div at bounding box center [623, 281] width 301 height 19
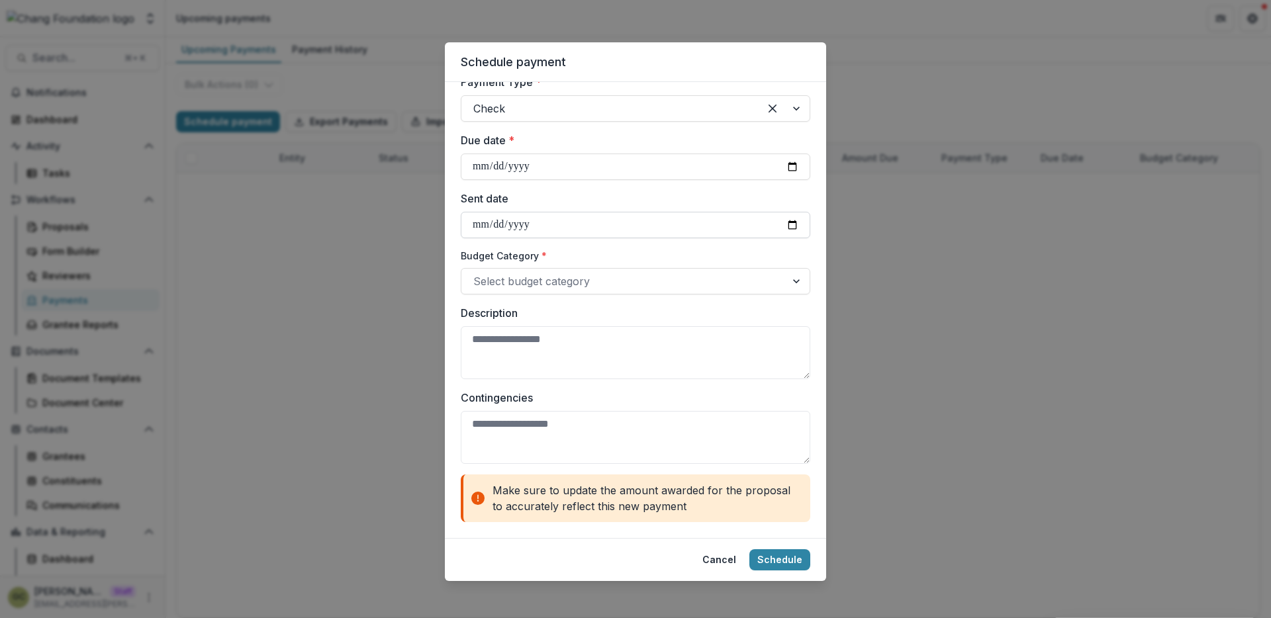
click at [554, 226] on input "Sent date" at bounding box center [636, 225] width 350 height 26
click at [738, 275] on div at bounding box center [623, 281] width 301 height 19
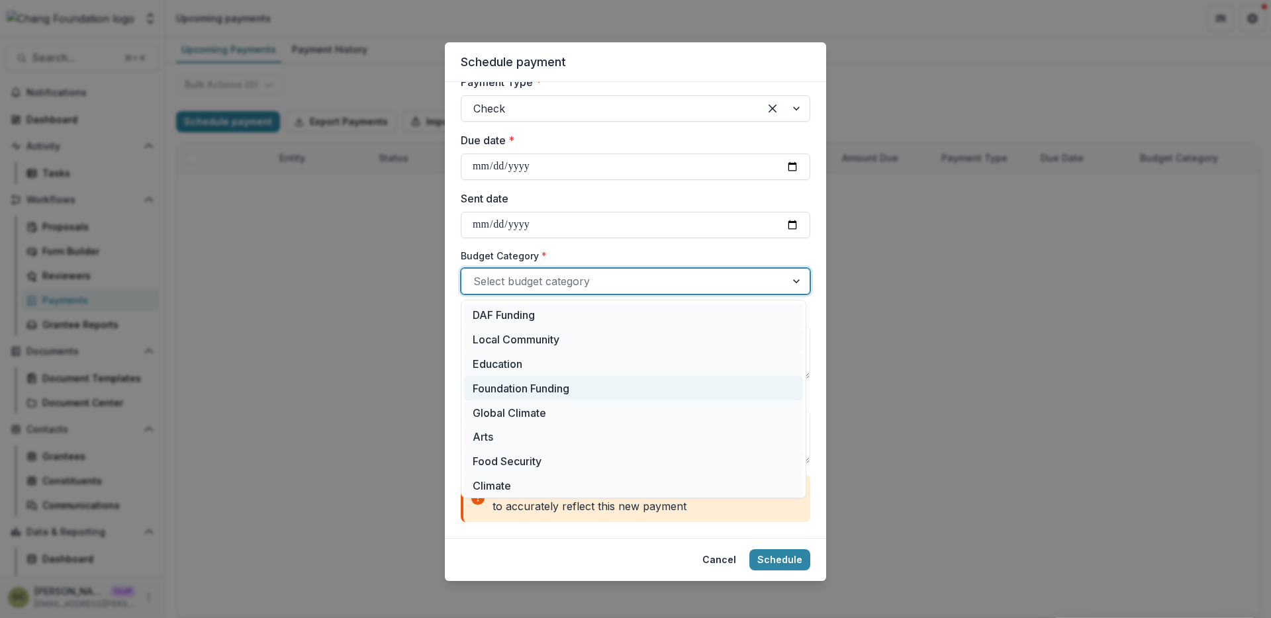
click at [607, 381] on div "Foundation Funding" at bounding box center [633, 388] width 339 height 24
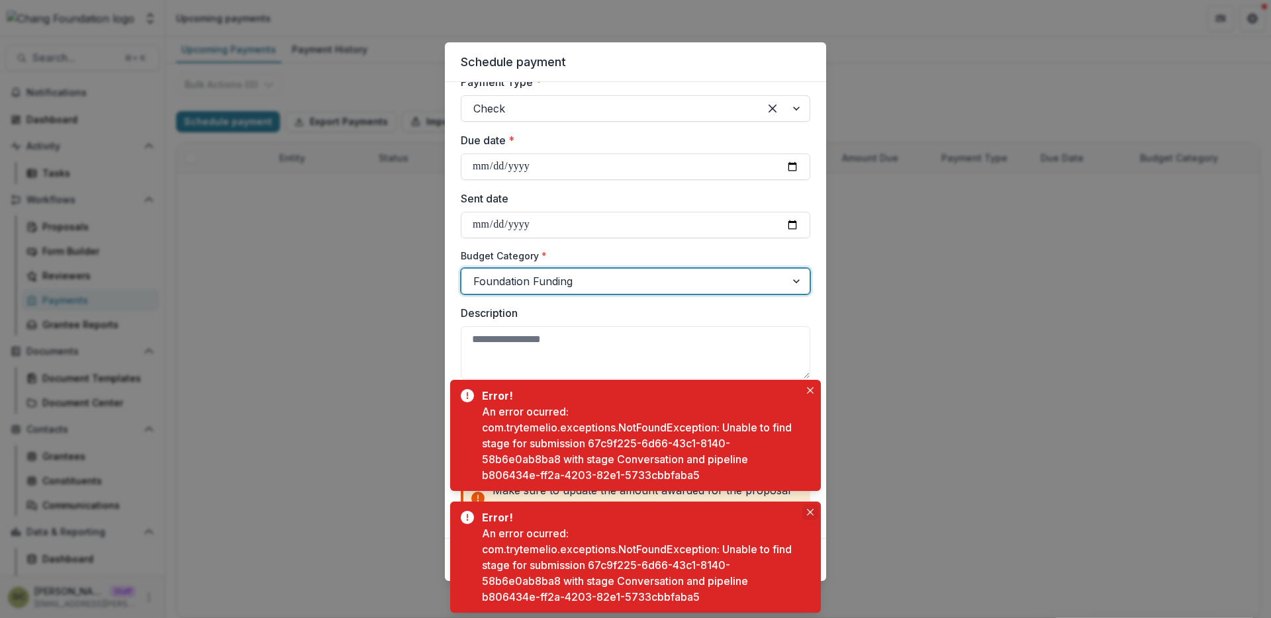
click at [810, 507] on button "Close" at bounding box center [810, 513] width 16 height 16
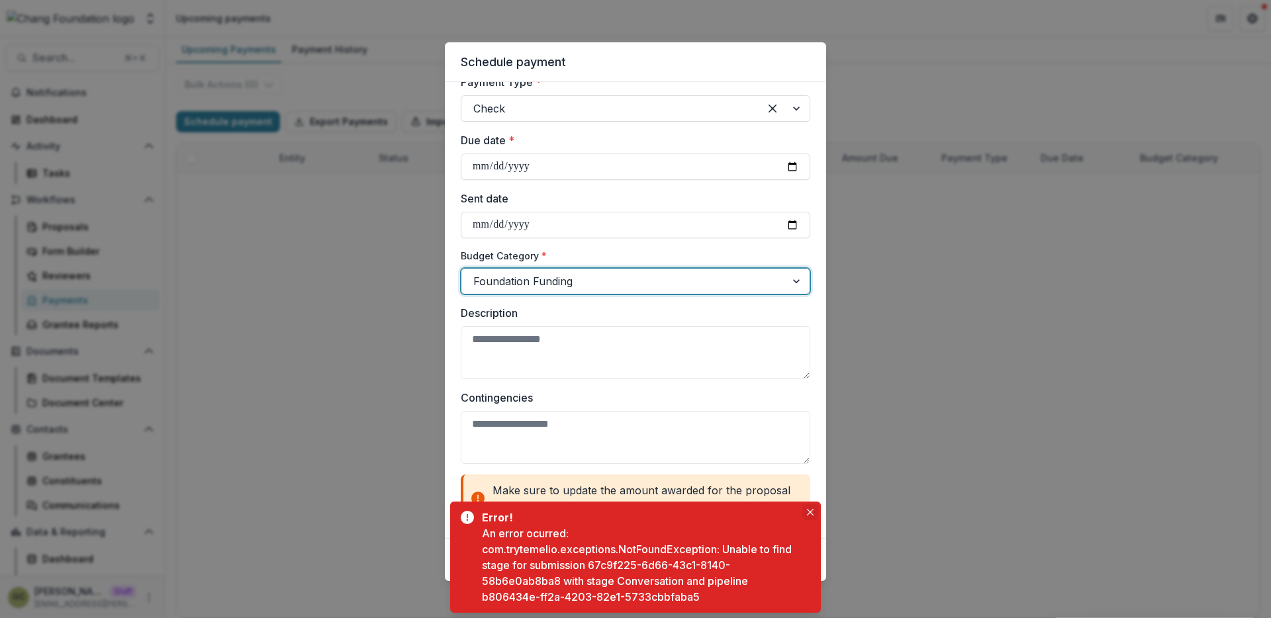
click at [807, 513] on icon "Close" at bounding box center [810, 512] width 7 height 7
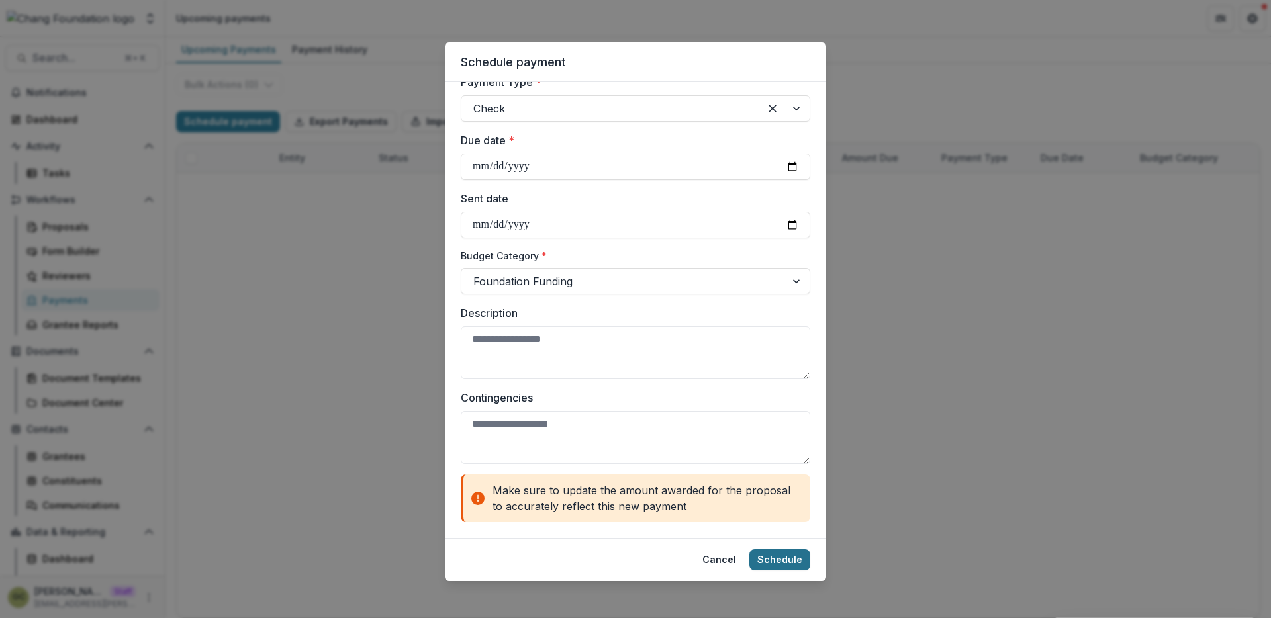
click at [792, 557] on button "Schedule" at bounding box center [780, 560] width 61 height 21
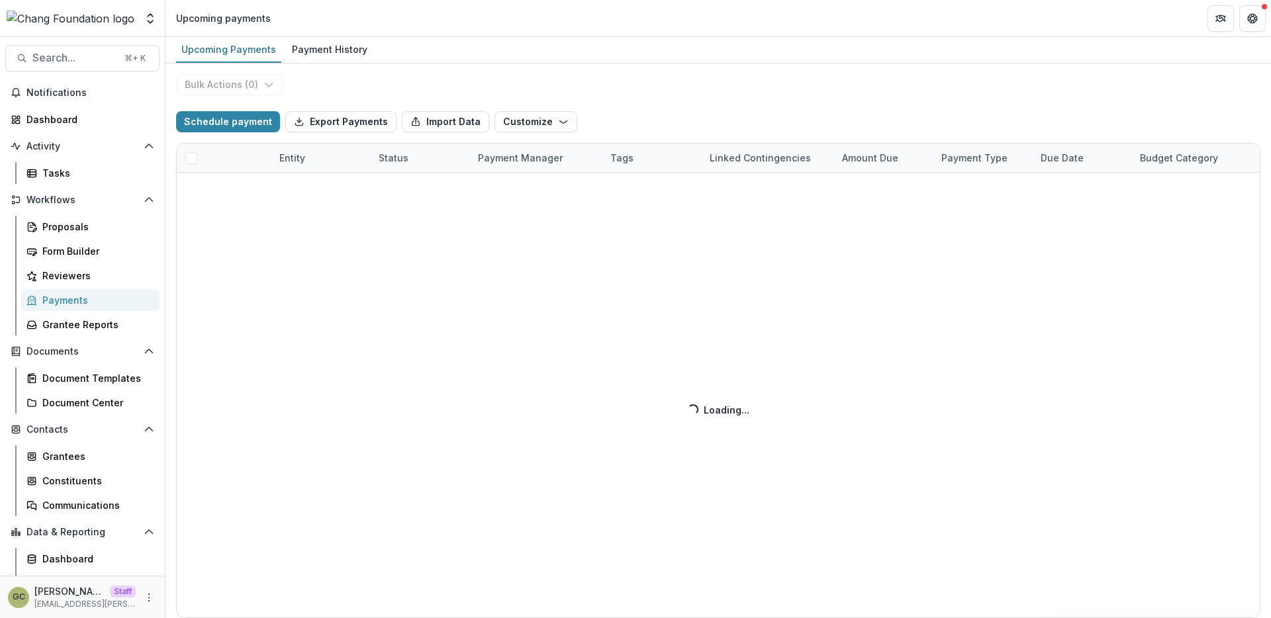
scroll to position [348, 0]
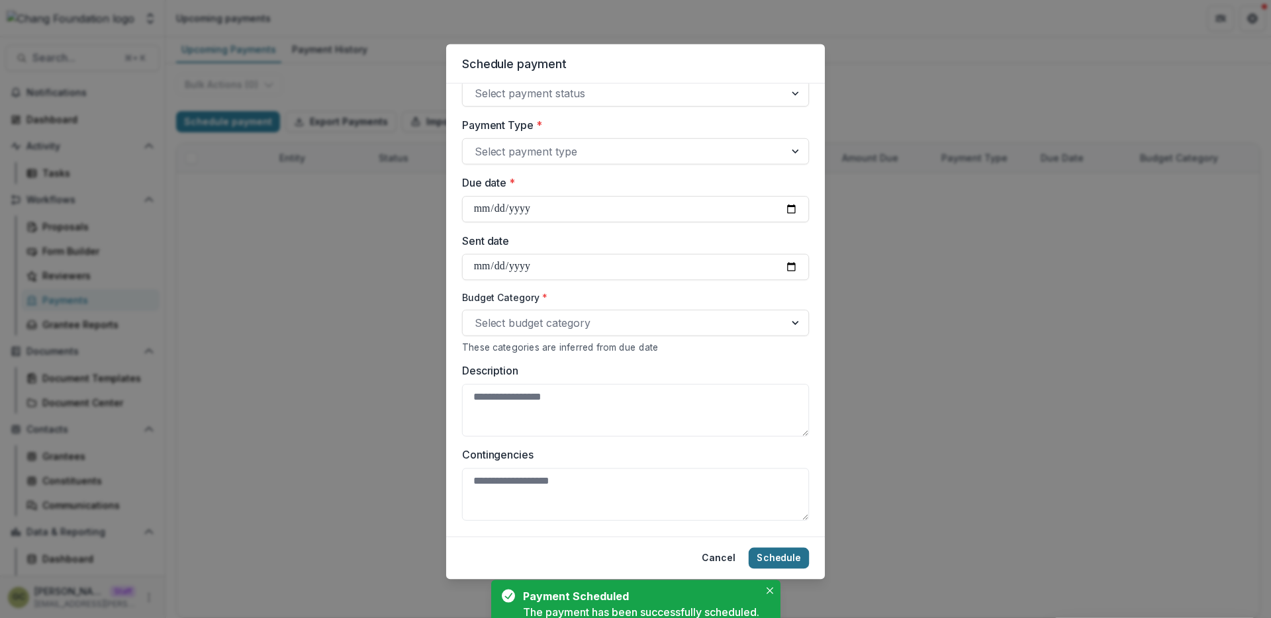
select select "******"
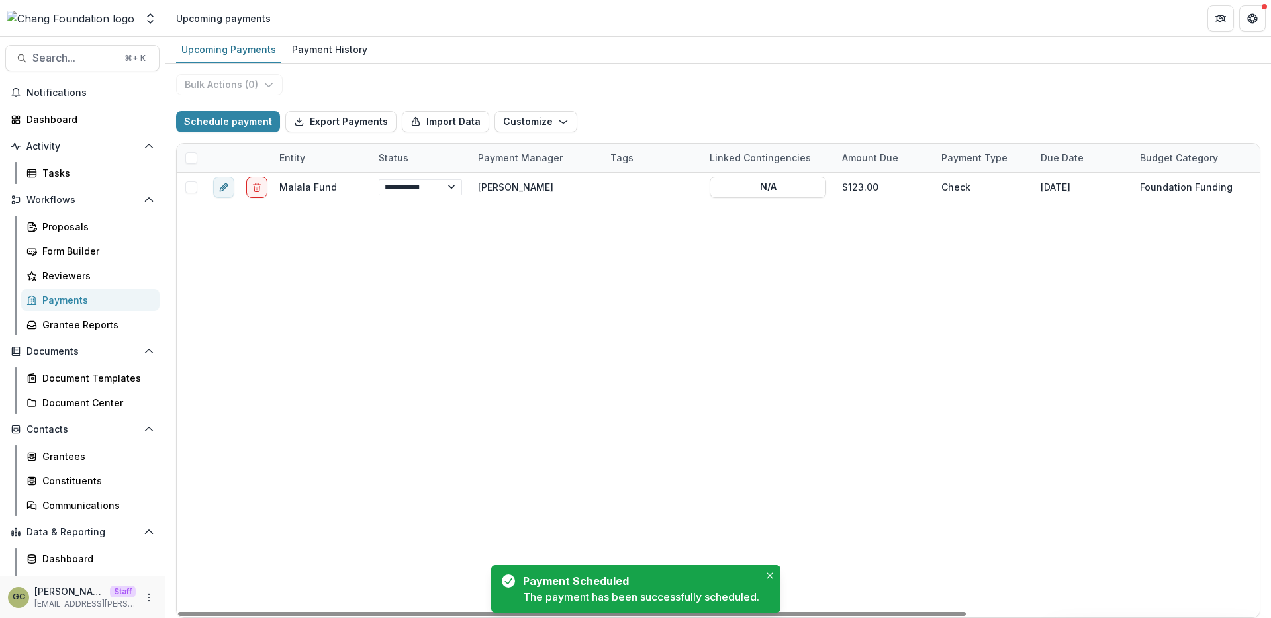
click at [476, 270] on div "**********" at bounding box center [919, 395] width 1485 height 445
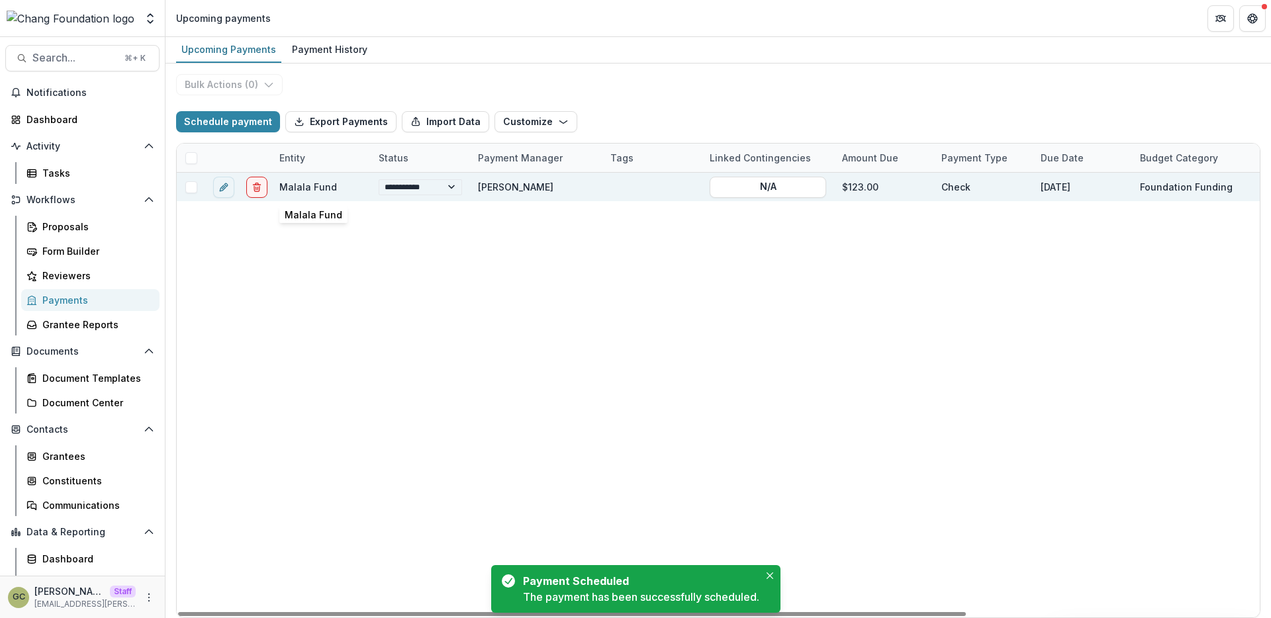
click at [299, 187] on link "Malala Fund" at bounding box center [308, 186] width 58 height 11
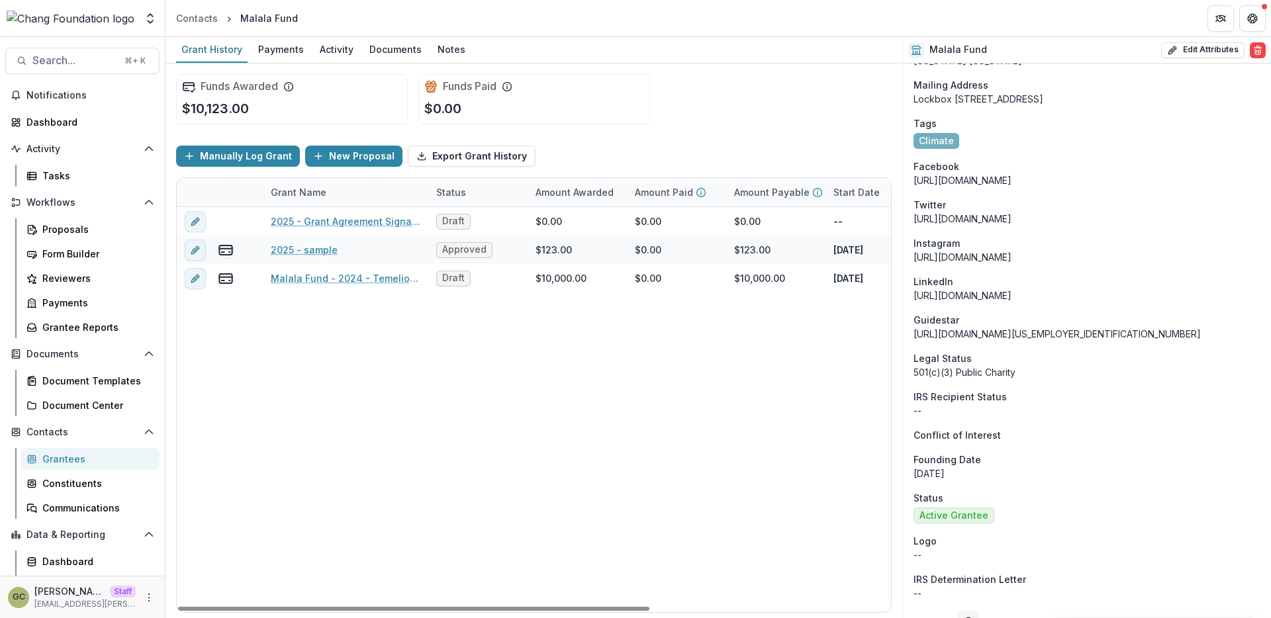
scroll to position [974, 0]
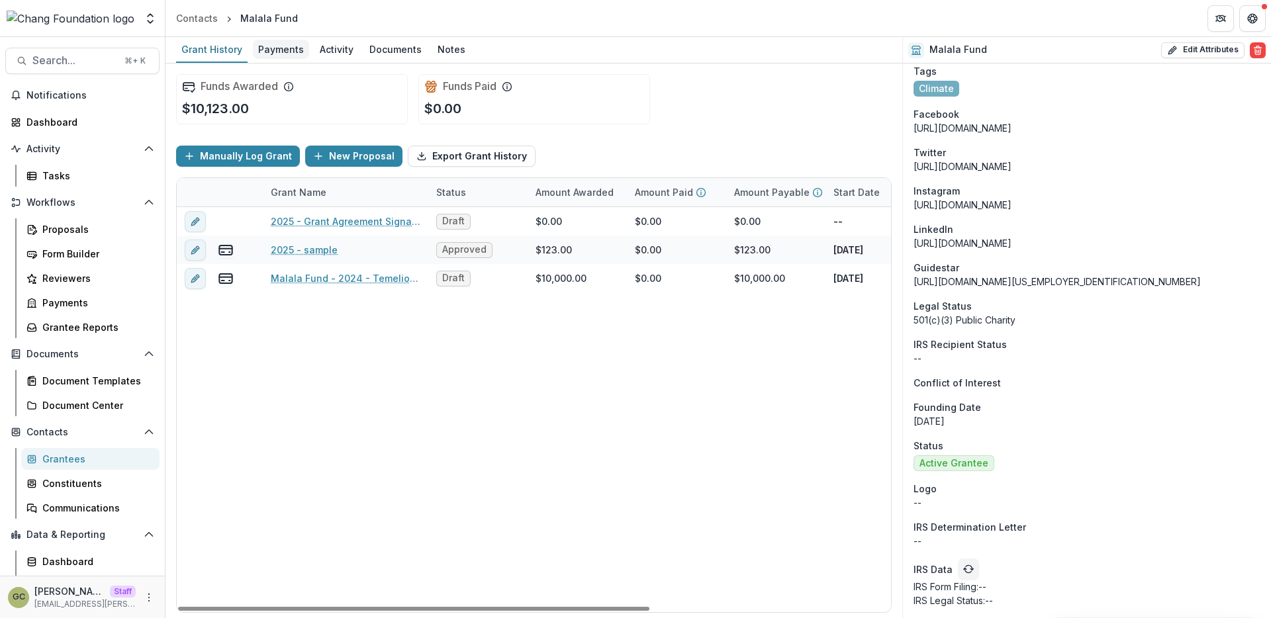
click at [264, 54] on div "Payments" at bounding box center [281, 49] width 56 height 19
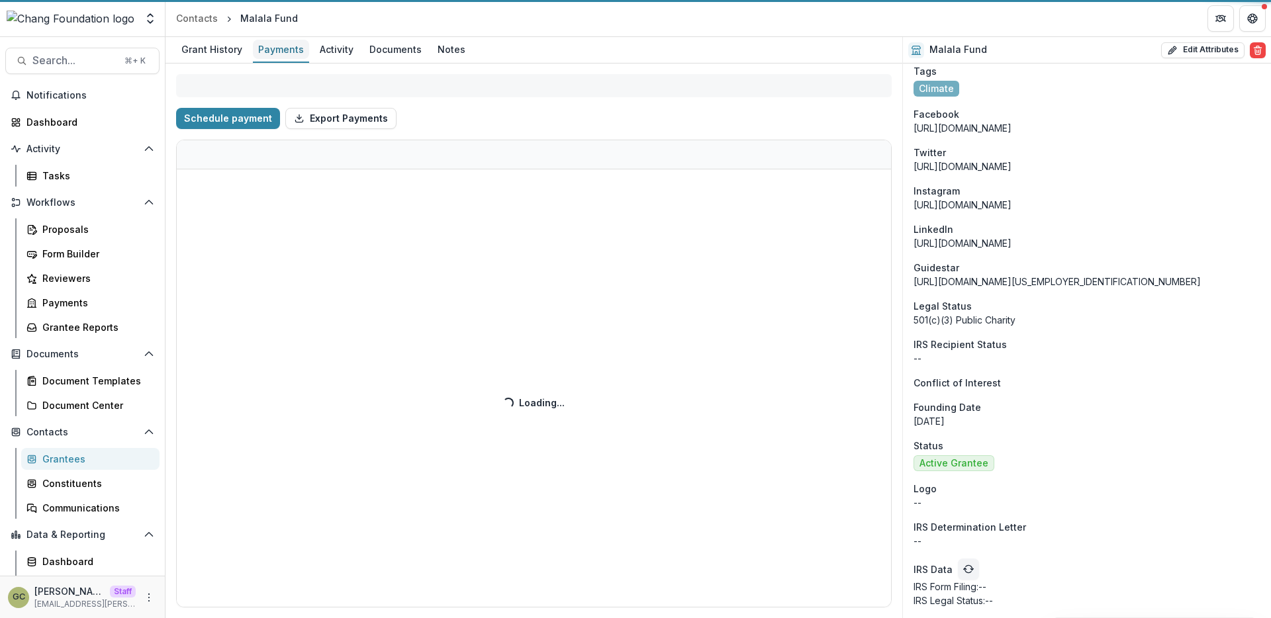
select select "******"
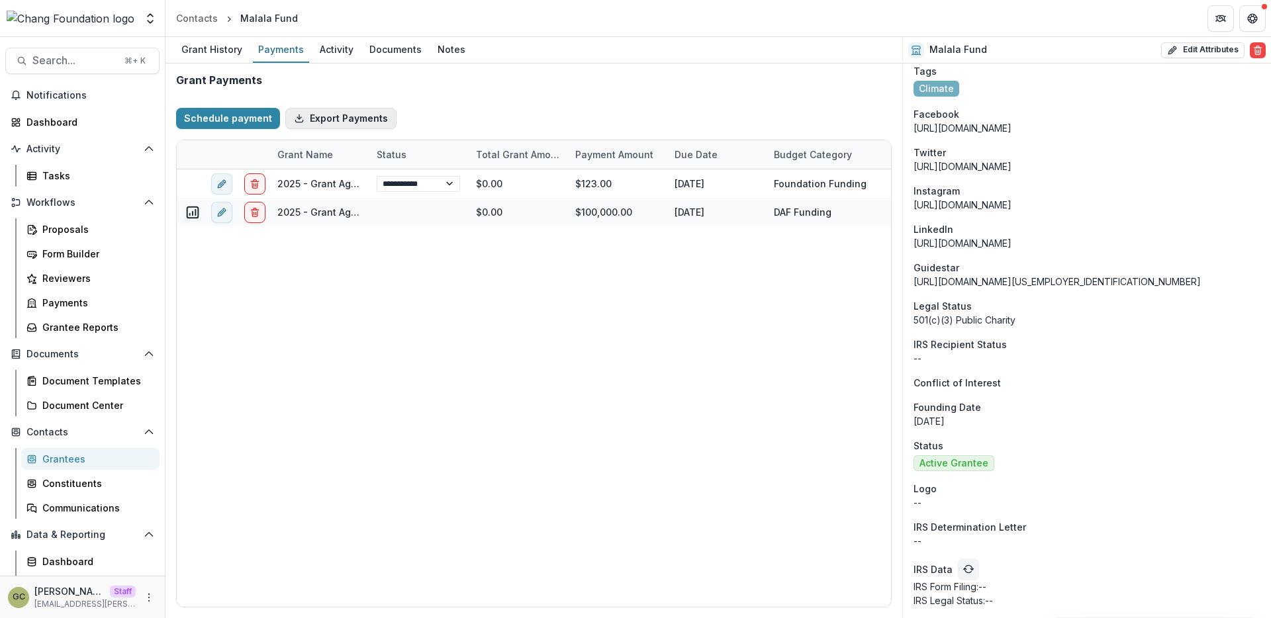
click at [312, 122] on button "Export Payments" at bounding box center [340, 118] width 111 height 21
select select "******"
click at [509, 115] on div "Schedule payment Export Payments" at bounding box center [534, 118] width 716 height 42
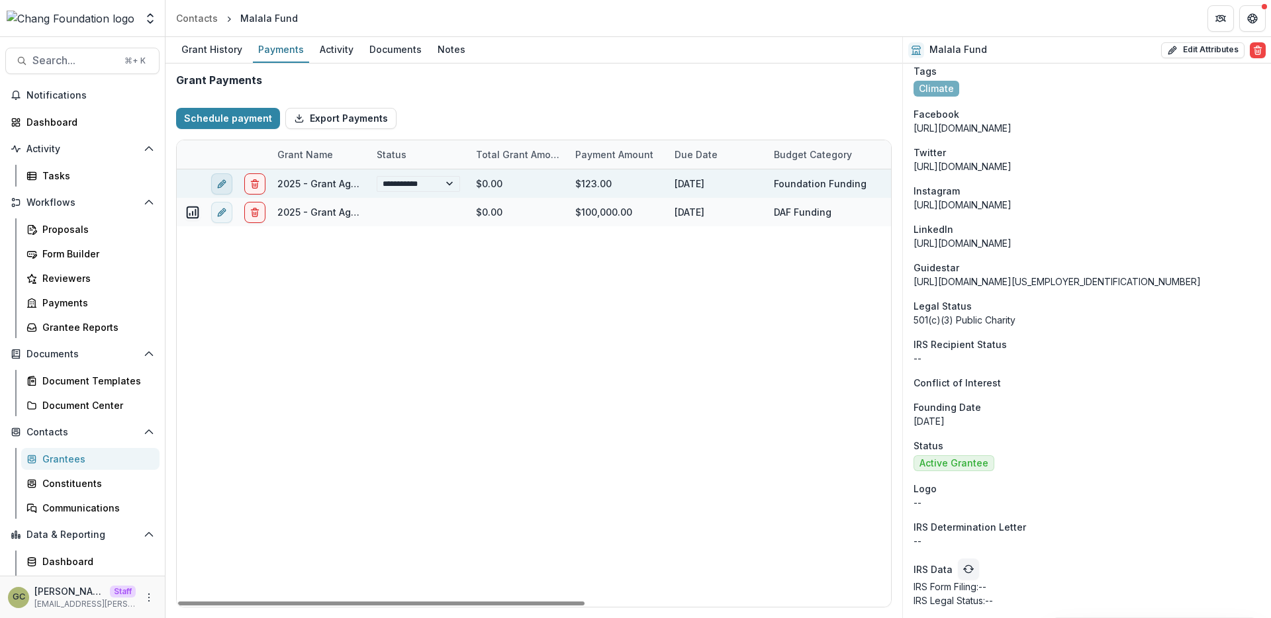
click at [228, 181] on button "edit" at bounding box center [221, 183] width 21 height 21
select select "*****"
select select "******"
select select "**********"
type input "****"
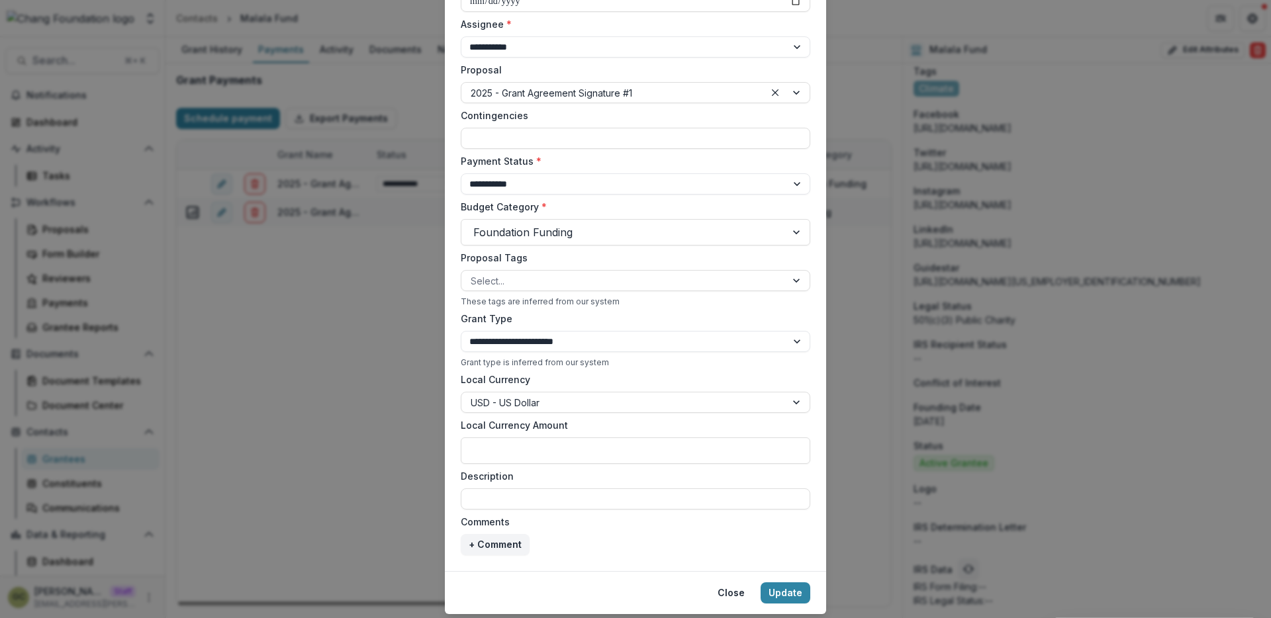
scroll to position [307, 0]
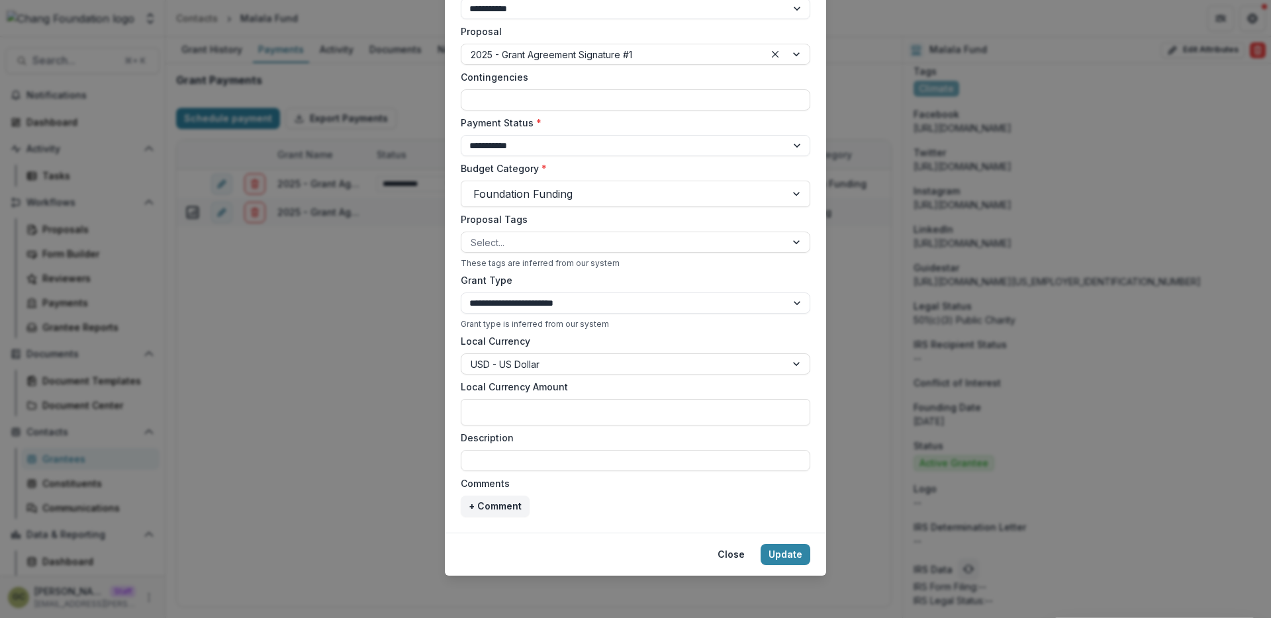
click at [861, 311] on div "**********" at bounding box center [635, 309] width 1271 height 618
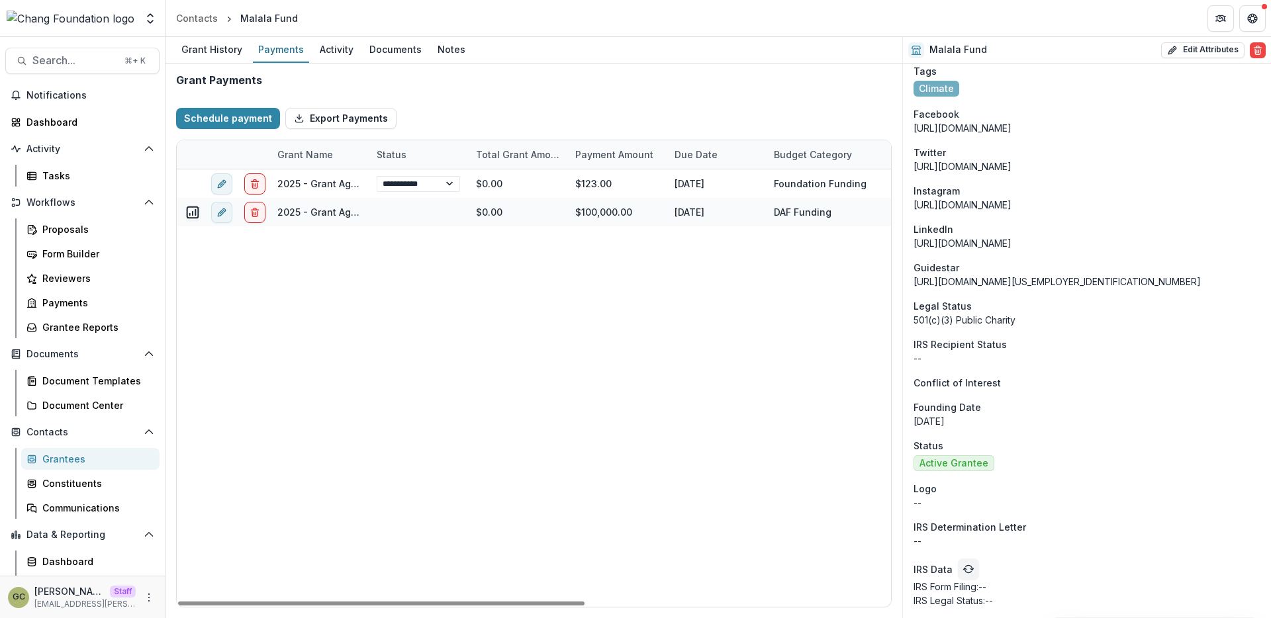
click at [497, 369] on div "**********" at bounding box center [802, 388] width 1251 height 438
select select "******"
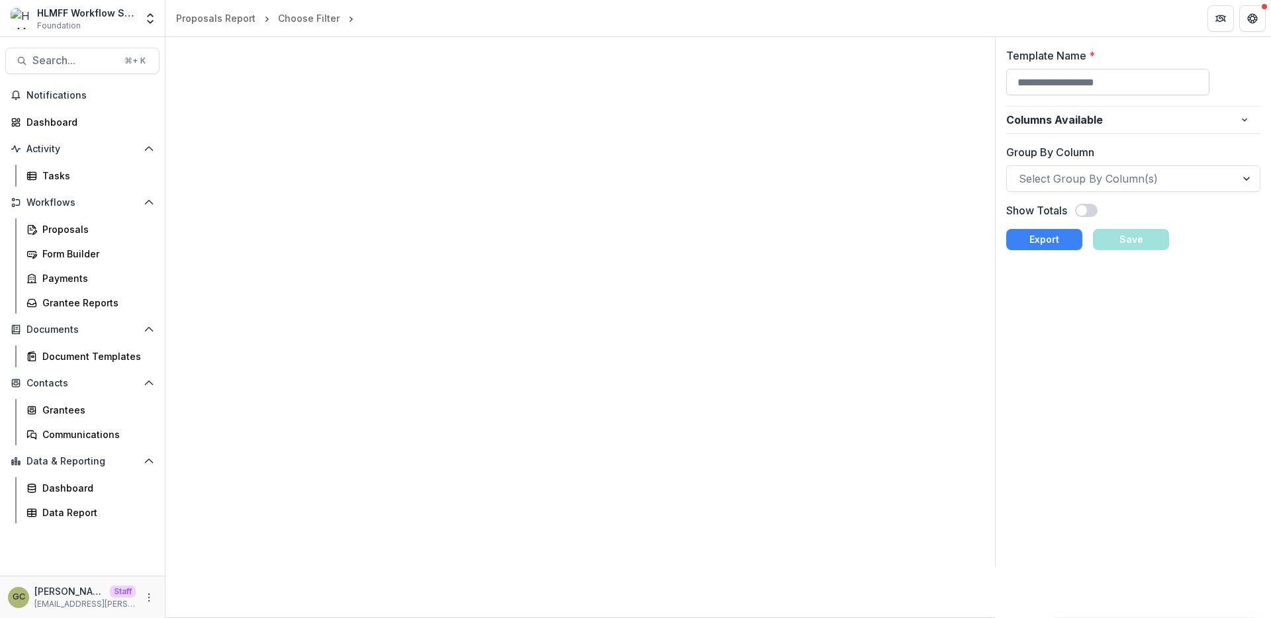
click at [1063, 79] on input "Template Name *" at bounding box center [1108, 82] width 204 height 26
type input "*******"
drag, startPoint x: 1090, startPoint y: 88, endPoint x: 967, endPoint y: 103, distance: 124.7
click at [967, 103] on div "Template Name * ******* Columns Available No columns available Group By Column …" at bounding box center [719, 327] width 1106 height 581
click at [1047, 81] on input "*******" at bounding box center [1108, 82] width 204 height 26
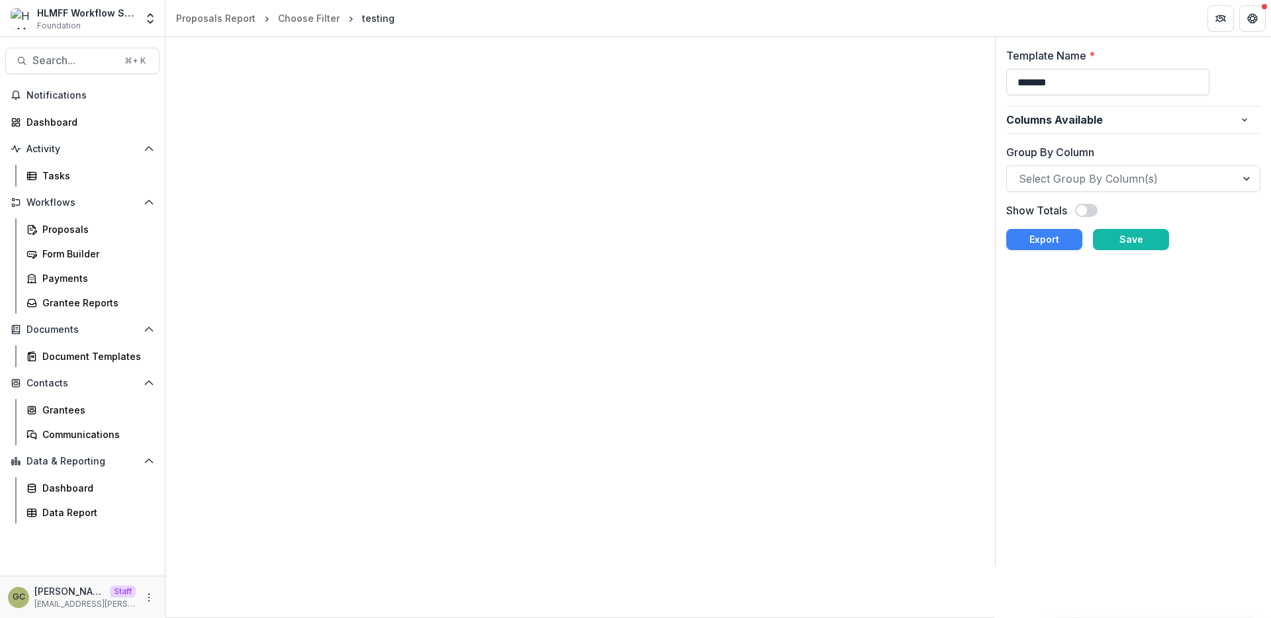
click at [1047, 81] on input "*******" at bounding box center [1108, 82] width 204 height 26
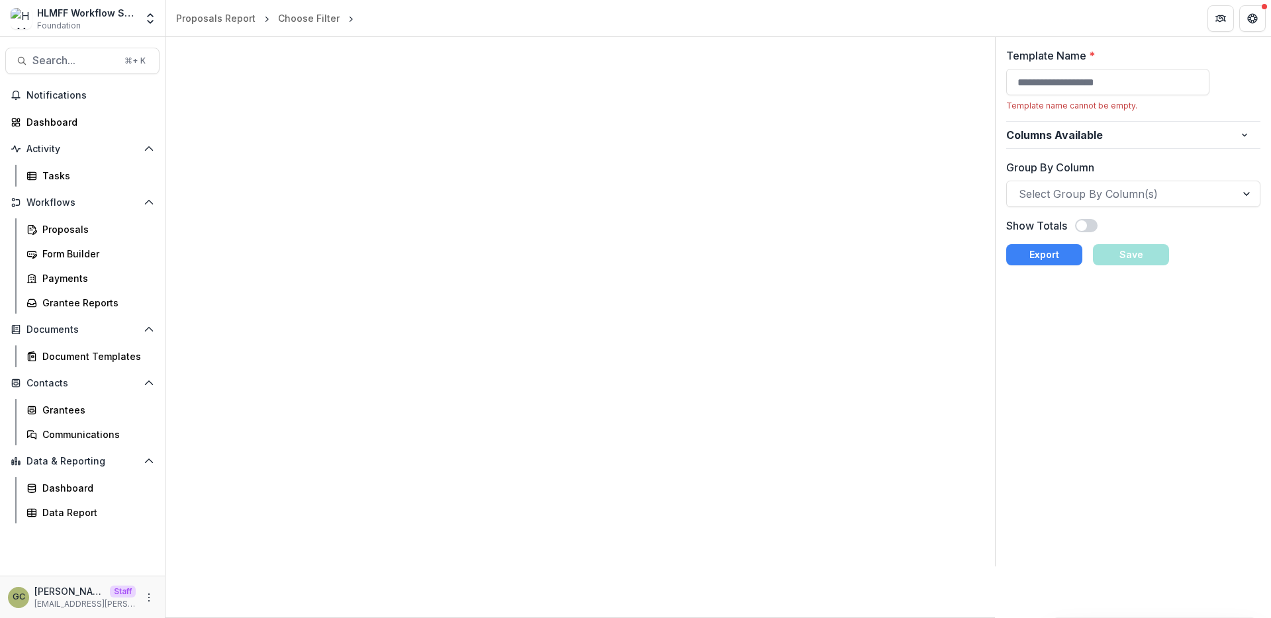
click at [949, 122] on div at bounding box center [581, 327] width 830 height 581
